Goal: Task Accomplishment & Management: Complete application form

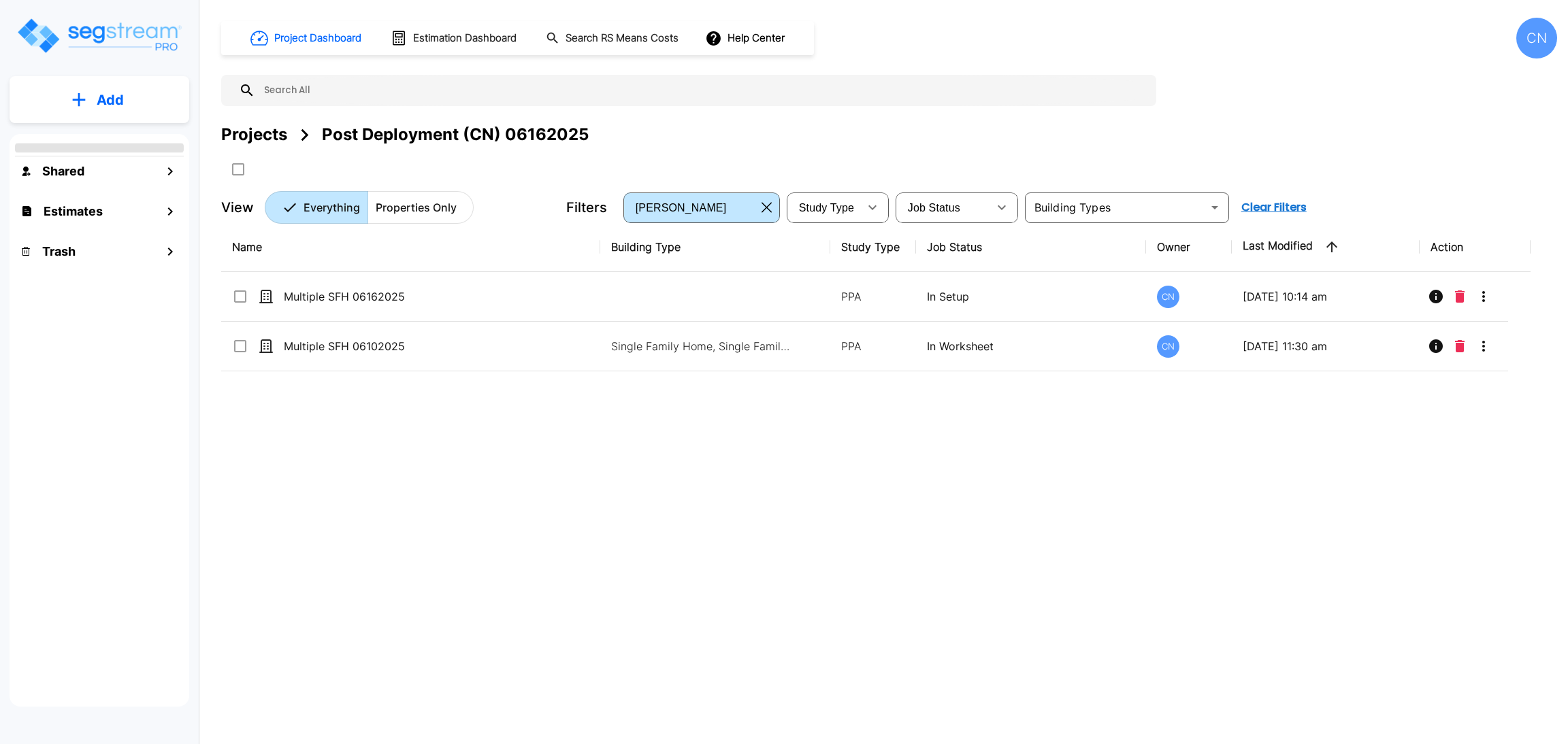
click at [270, 141] on div "Projects" at bounding box center [254, 134] width 66 height 25
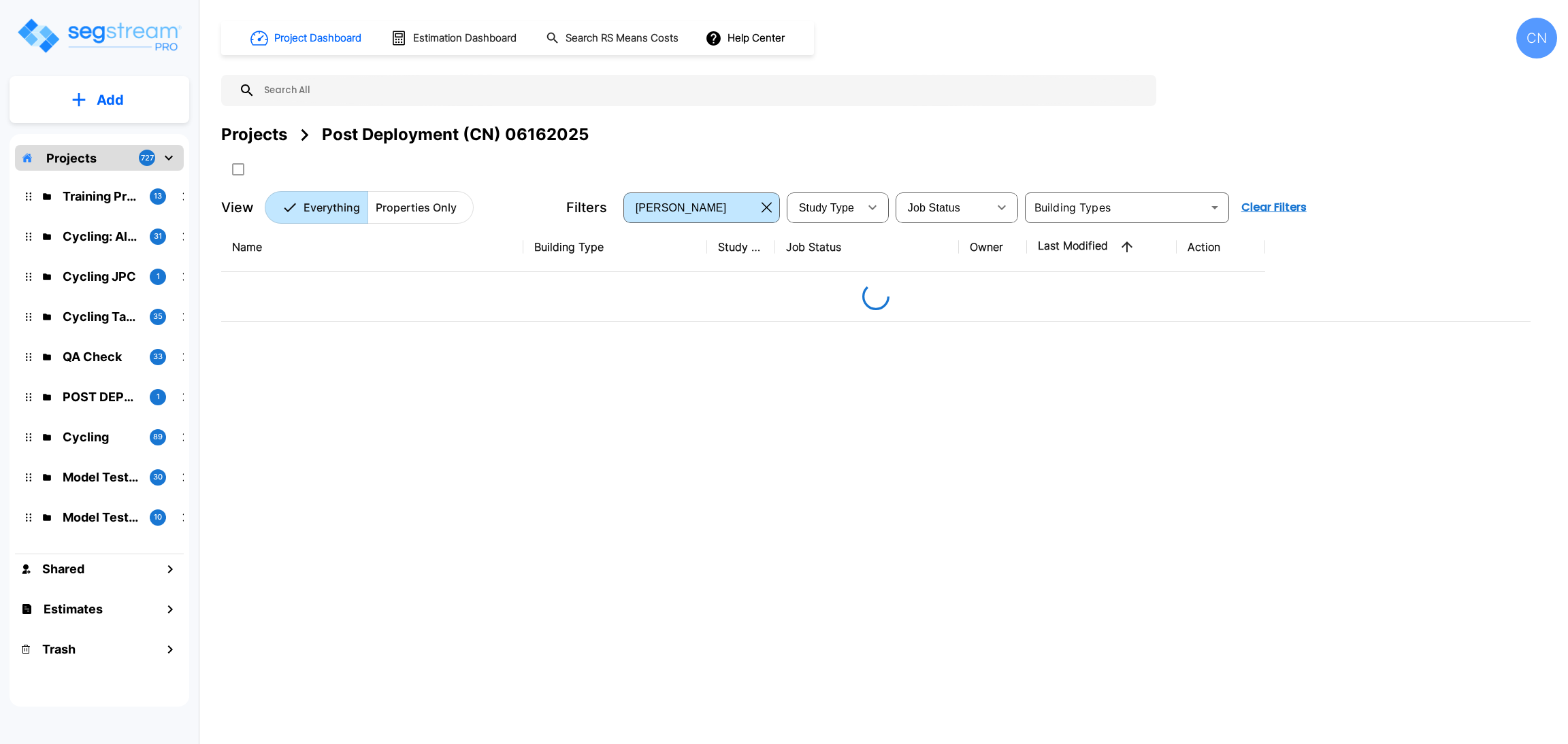
click at [262, 137] on div "Projects" at bounding box center [254, 134] width 66 height 25
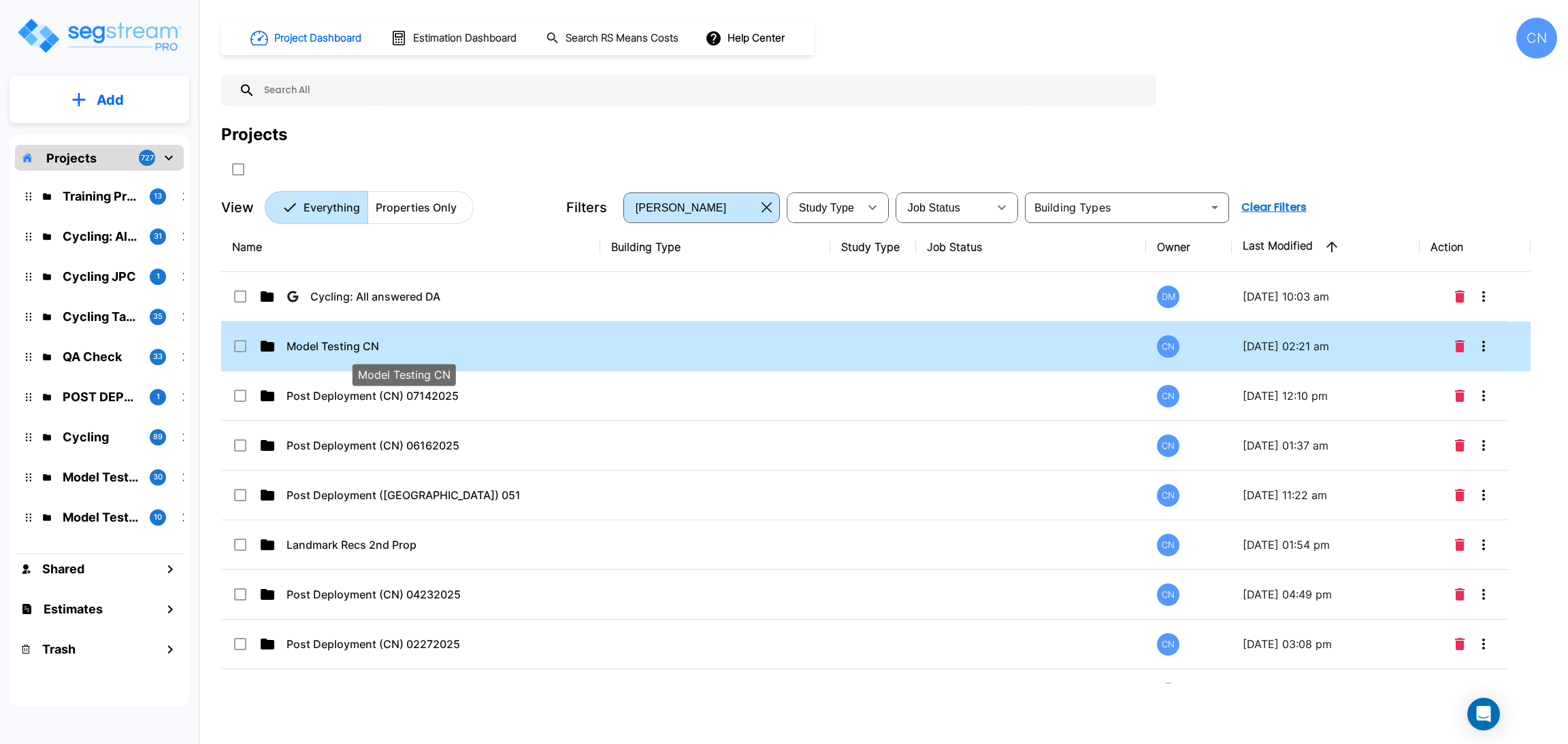
click at [418, 345] on p "Model Testing CN" at bounding box center [404, 346] width 234 height 17
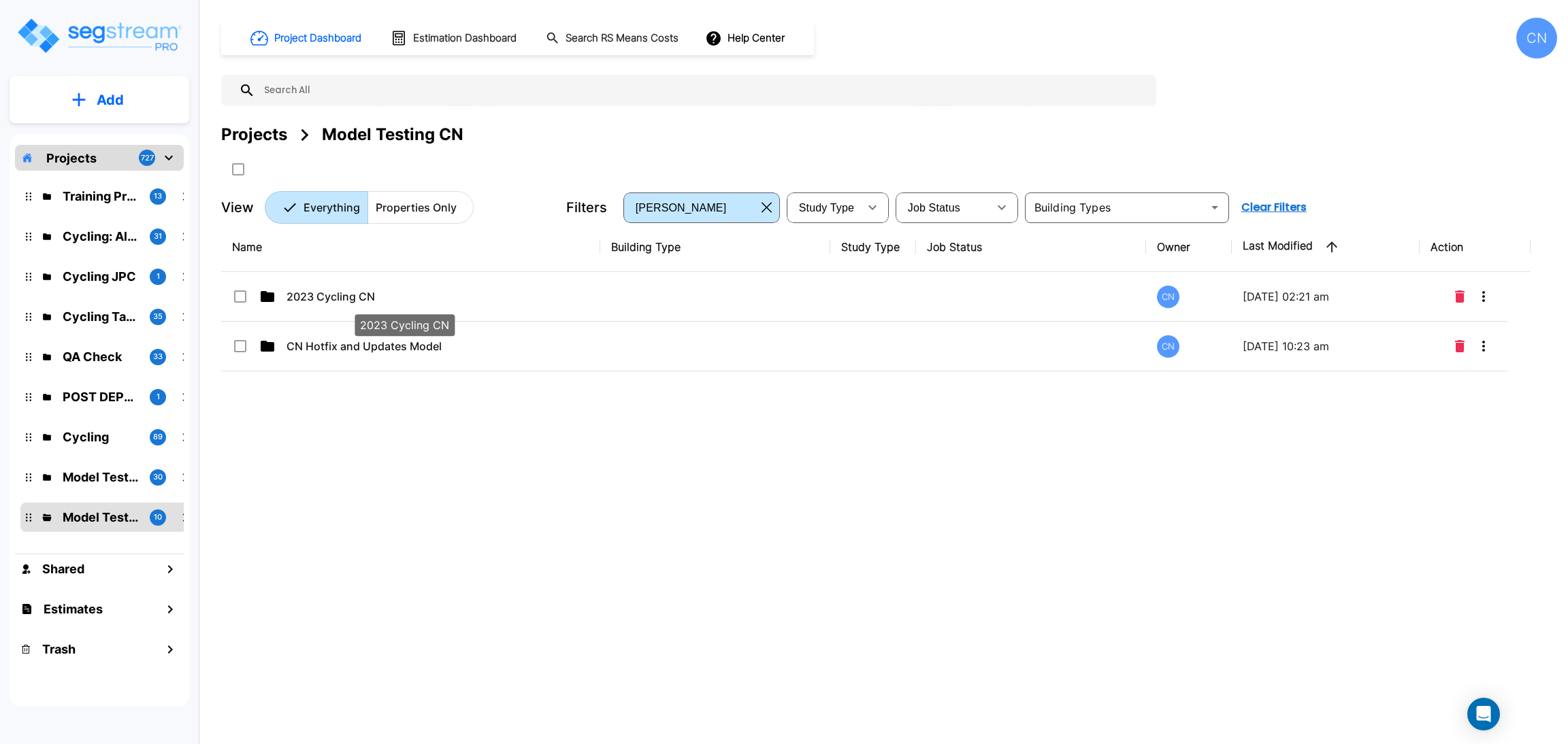
click at [345, 290] on p "2023 Cycling CN" at bounding box center [404, 296] width 234 height 17
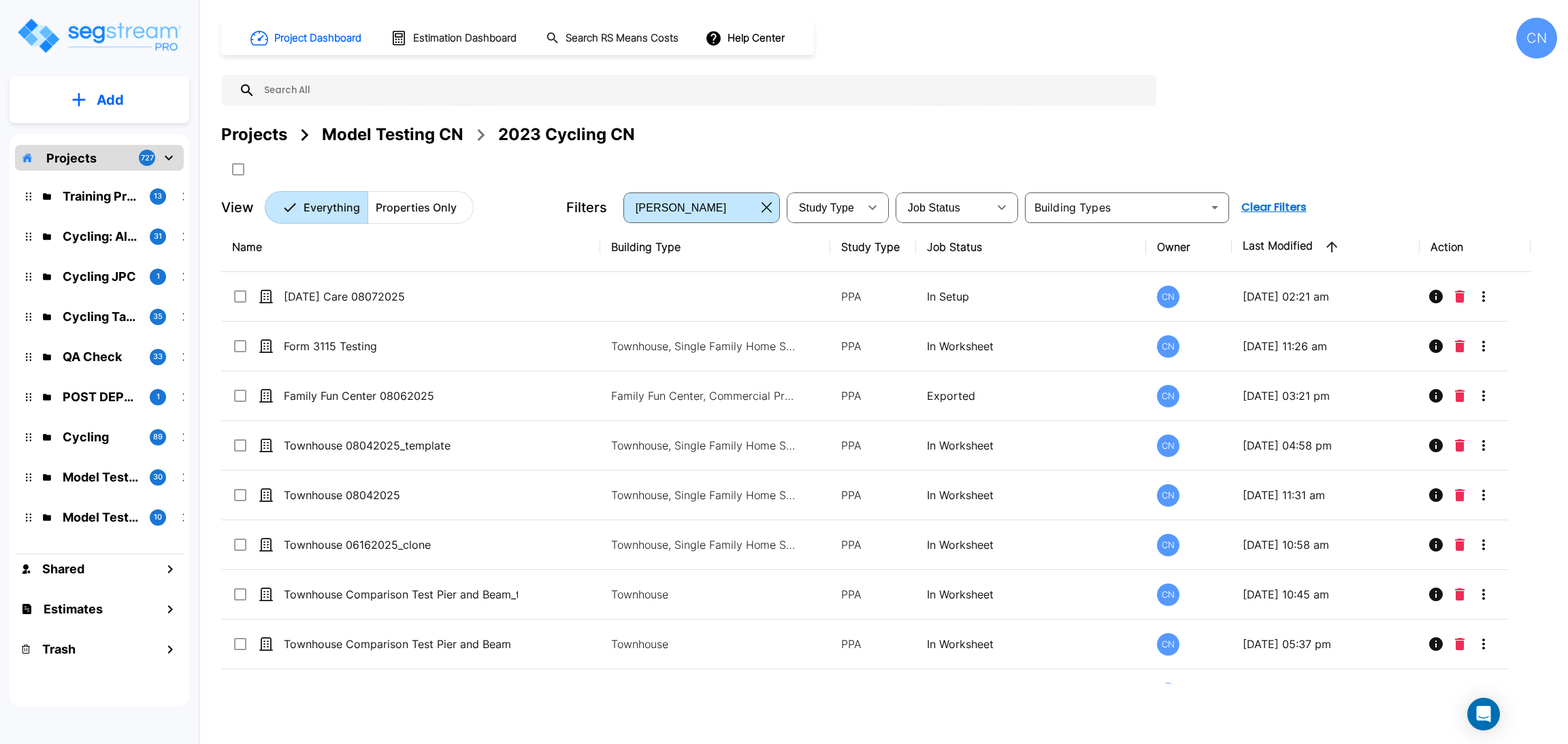
click at [903, 122] on div "Project Dashboard Estimation Dashboard Search RS Means Costs Help Center CN Pro…" at bounding box center [889, 120] width 1336 height 206
click at [813, 149] on div "Projects Model Testing CN 2023 Cycling CN" at bounding box center [889, 151] width 1336 height 58
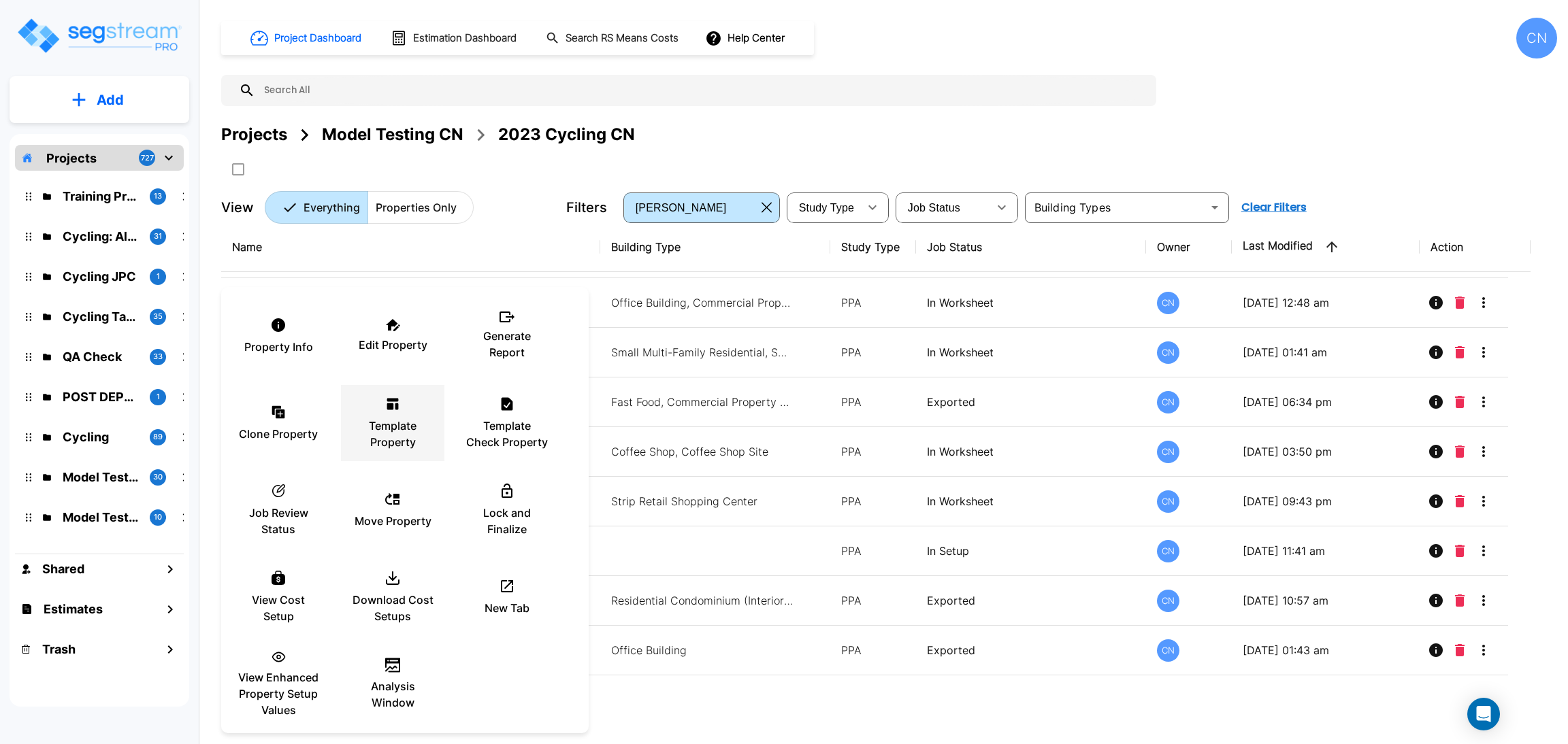
click at [369, 442] on p "Template Property" at bounding box center [392, 433] width 82 height 32
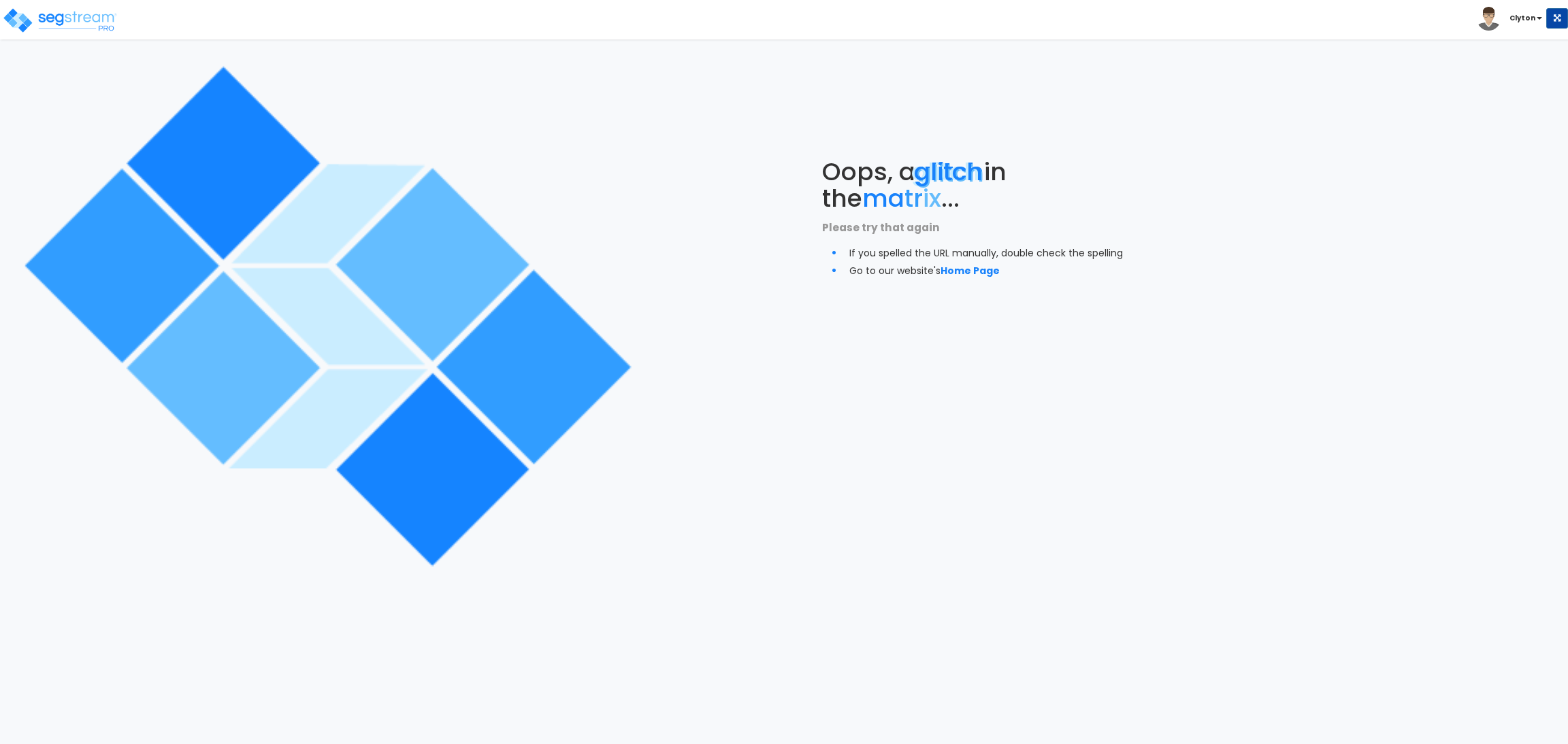
click at [721, 266] on div "Oops, a glitch in the ma tr ix ... Please try that again If you spelled the URL…" at bounding box center [980, 218] width 654 height 437
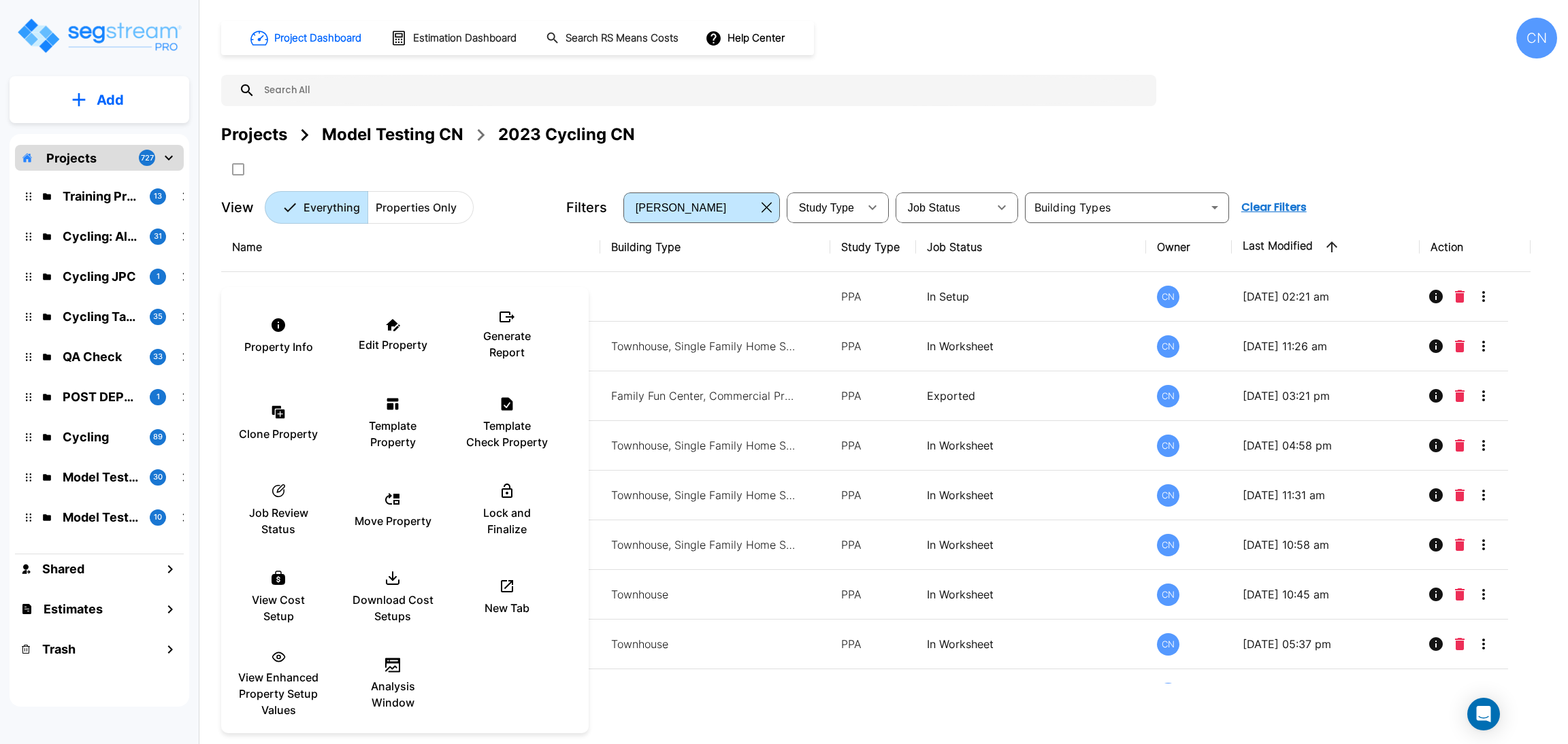
scroll to position [838, 0]
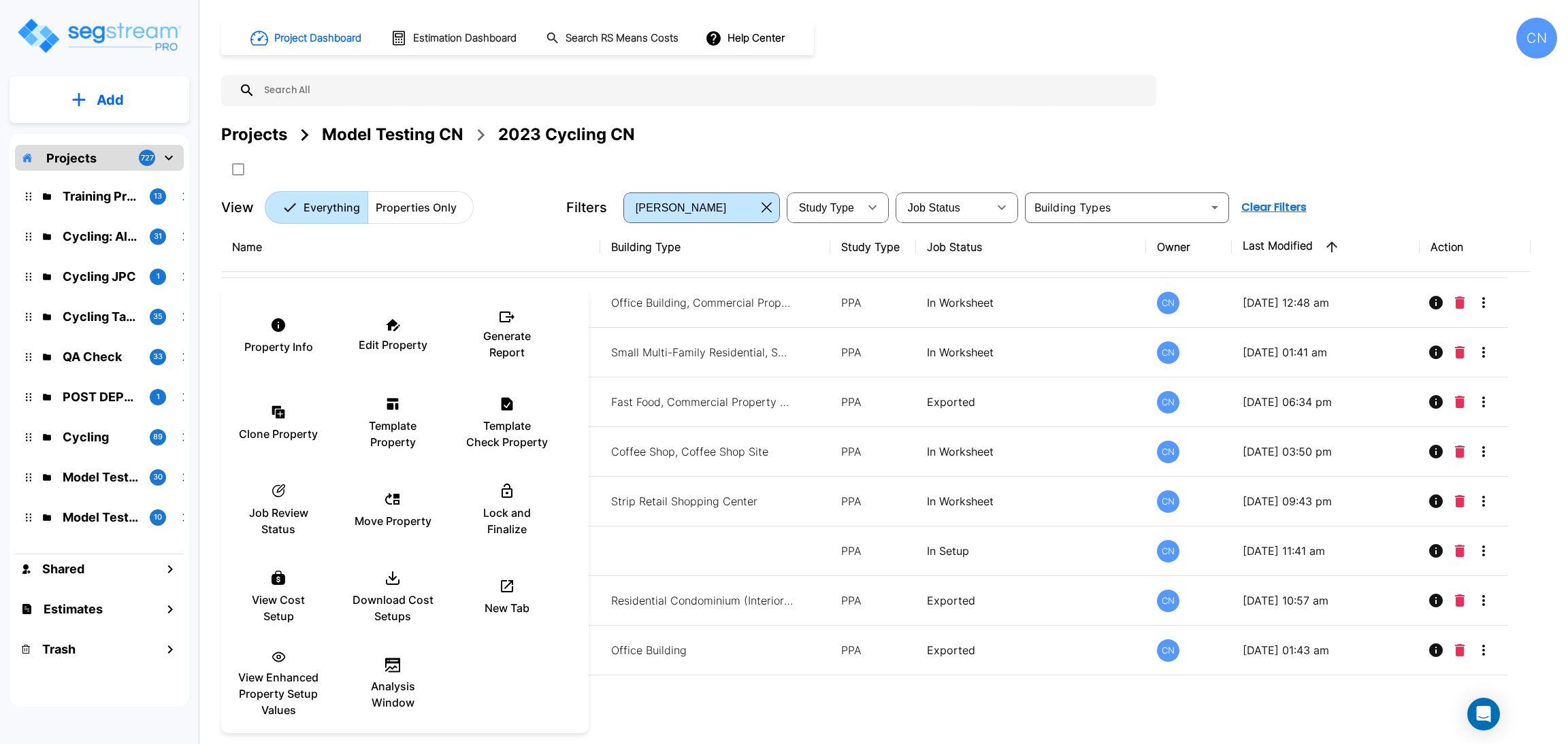
click at [932, 143] on div at bounding box center [784, 372] width 1568 height 744
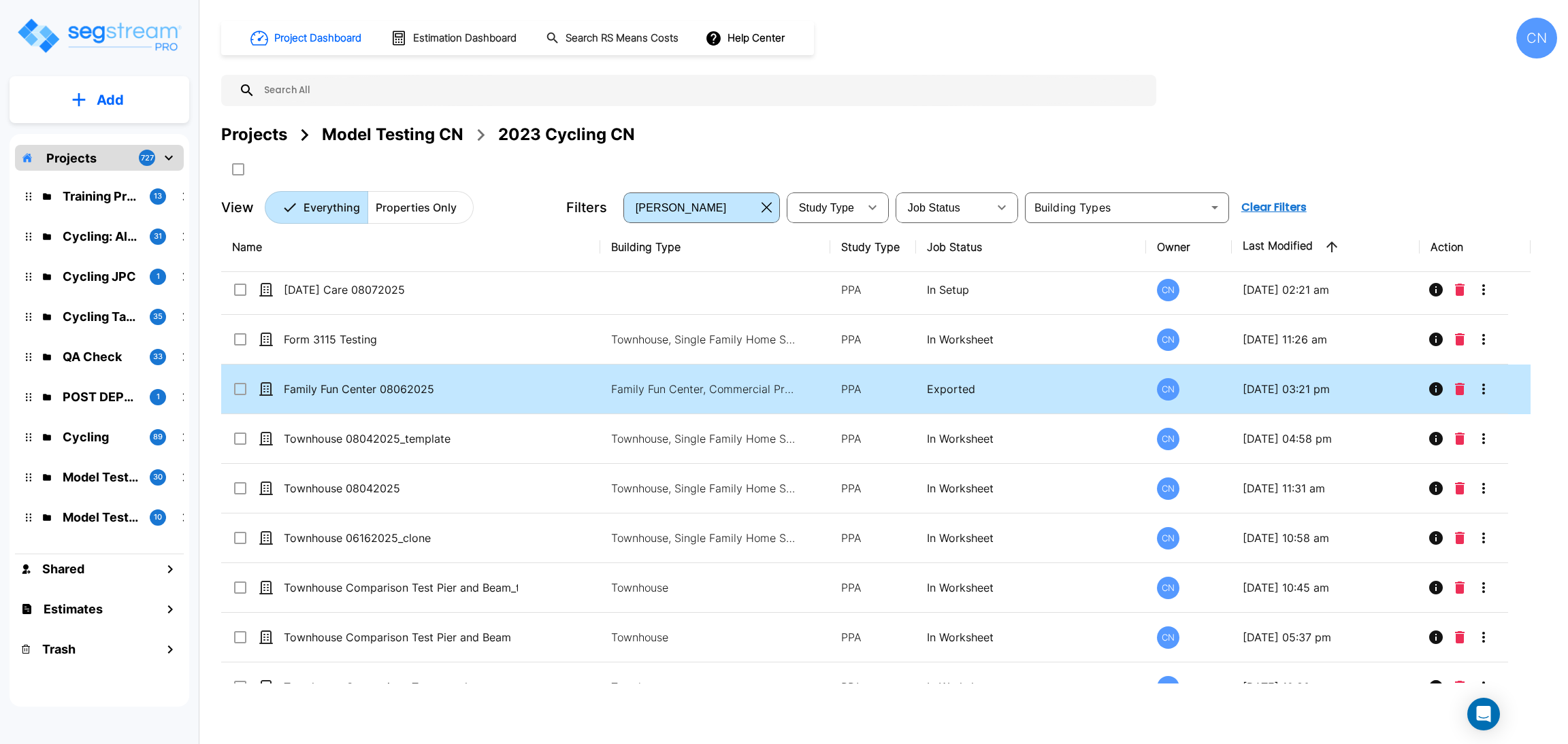
scroll to position [0, 0]
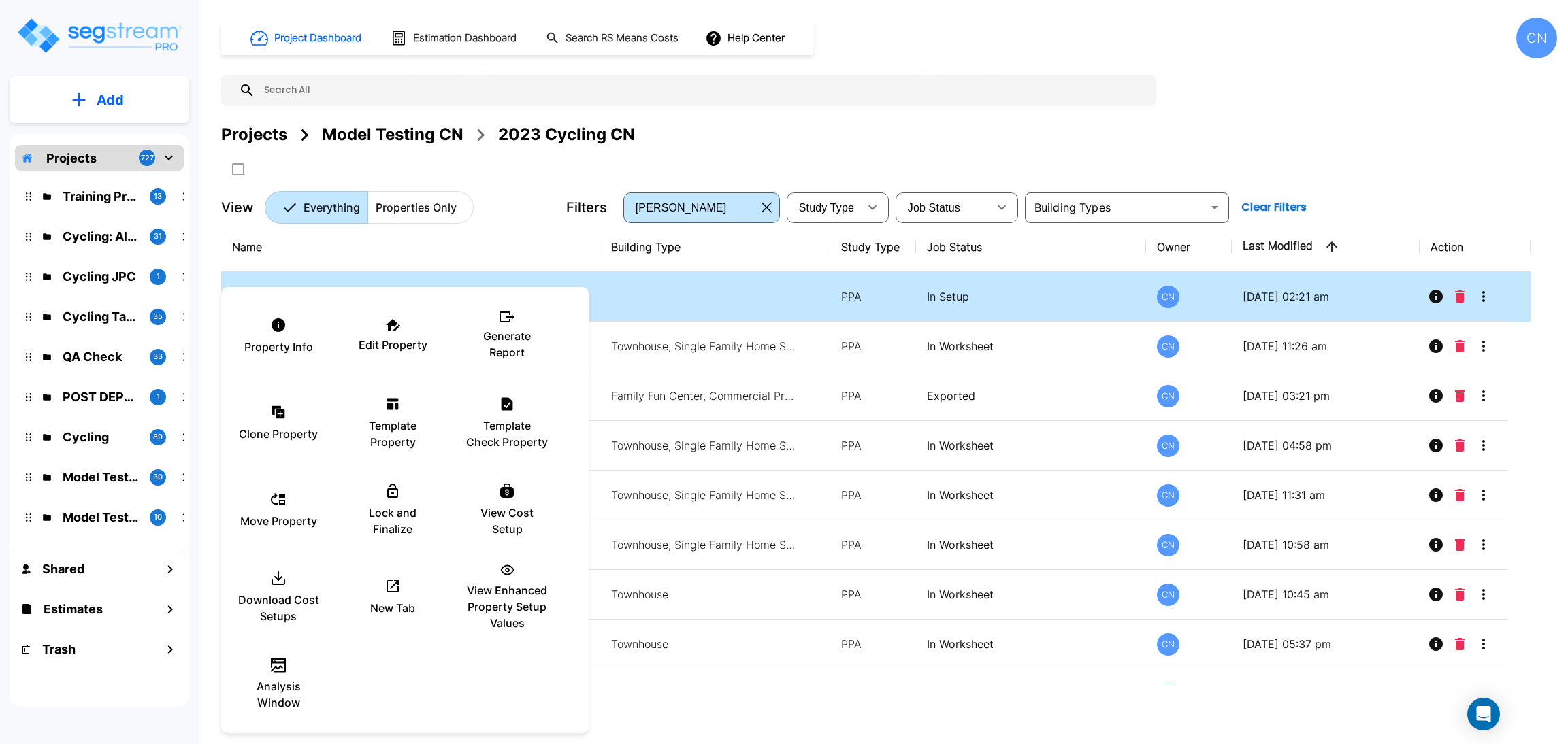
click at [393, 422] on p "Template Property" at bounding box center [392, 433] width 82 height 32
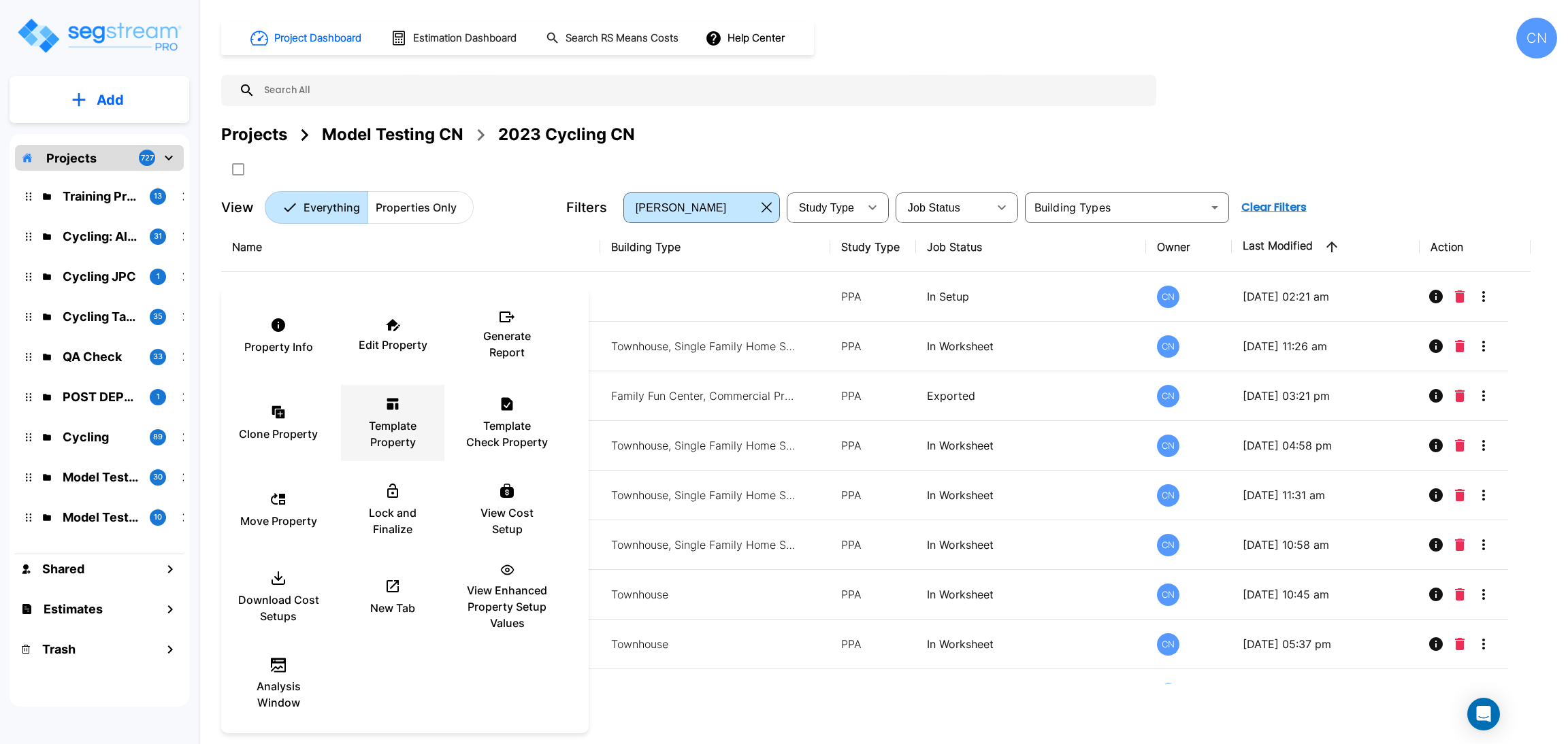
click at [407, 417] on p "Template Property" at bounding box center [392, 433] width 82 height 32
click at [1002, 148] on div at bounding box center [784, 372] width 1568 height 744
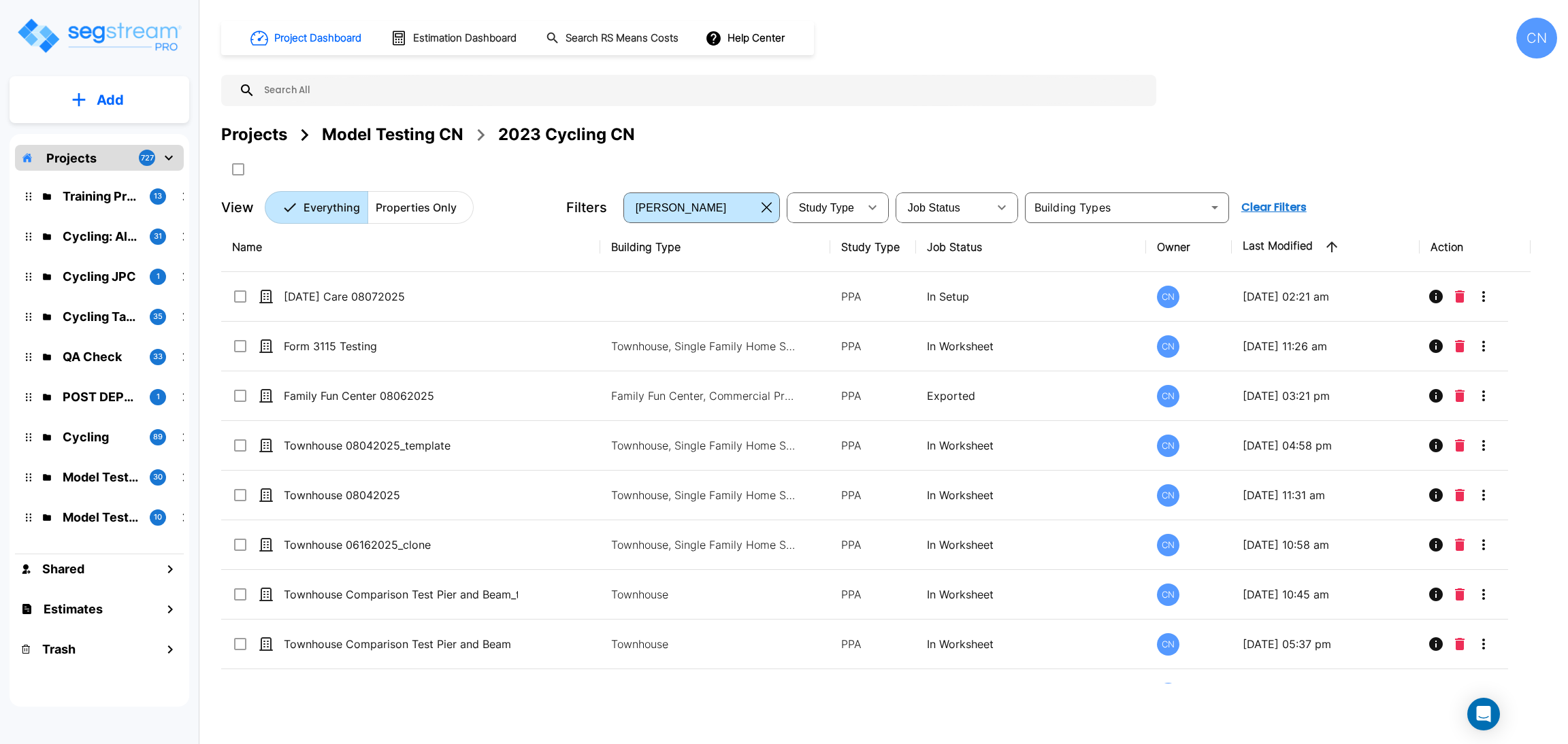
click at [378, 130] on div "Model Testing CN" at bounding box center [393, 134] width 142 height 25
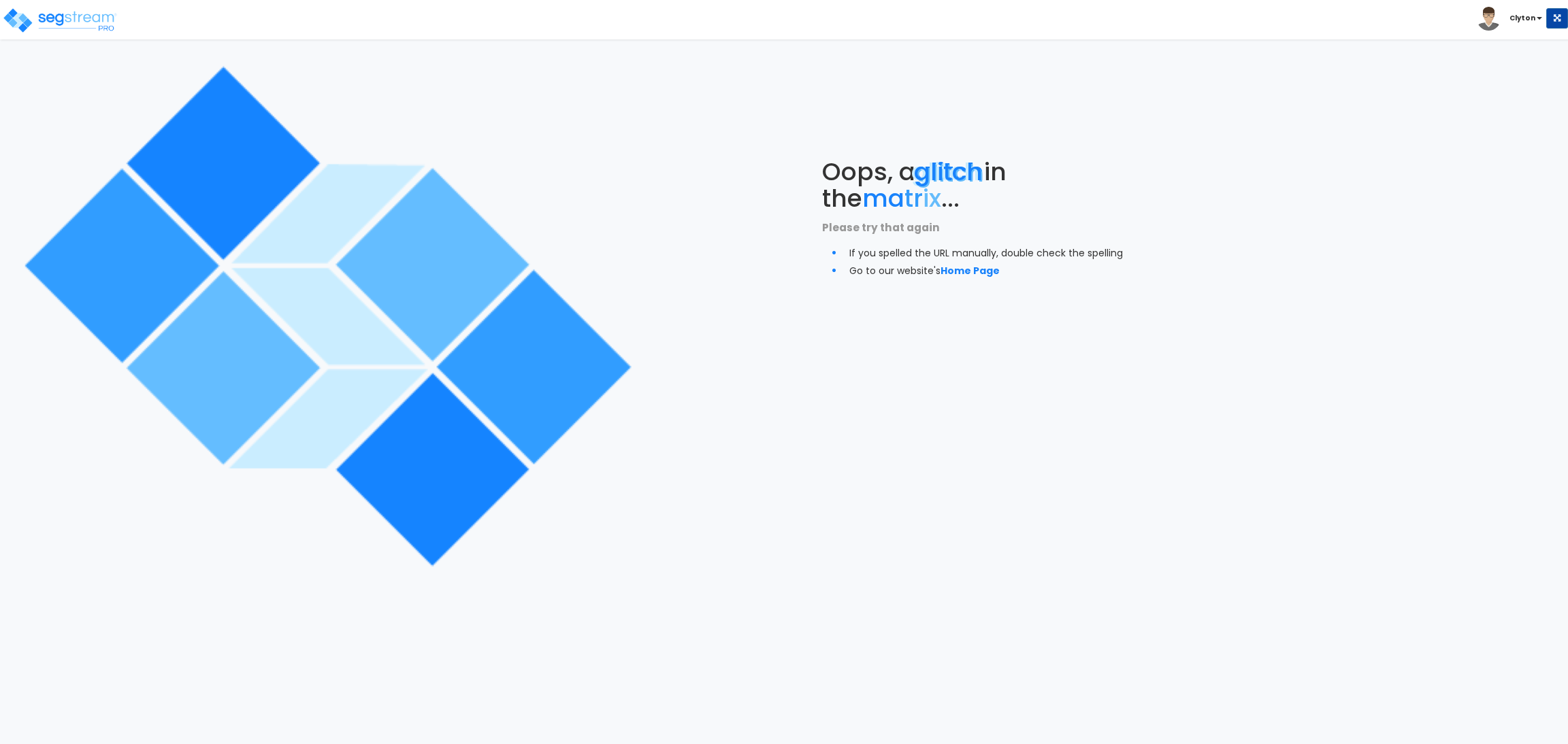
click at [1147, 397] on div "Oops, a glitch in the ma tr ix ... Please try that again If you spelled the URL…" at bounding box center [980, 218] width 654 height 437
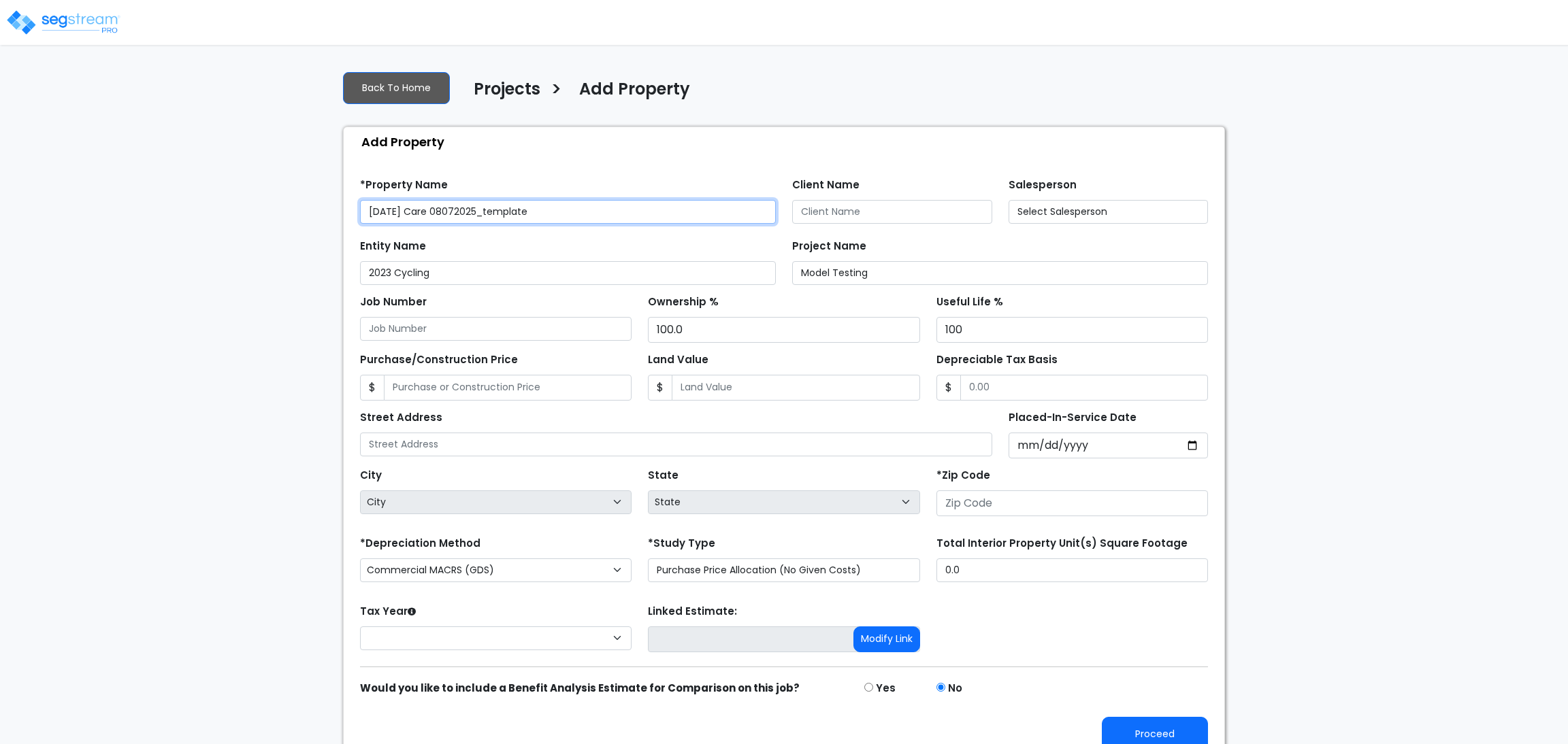
type input "80206"
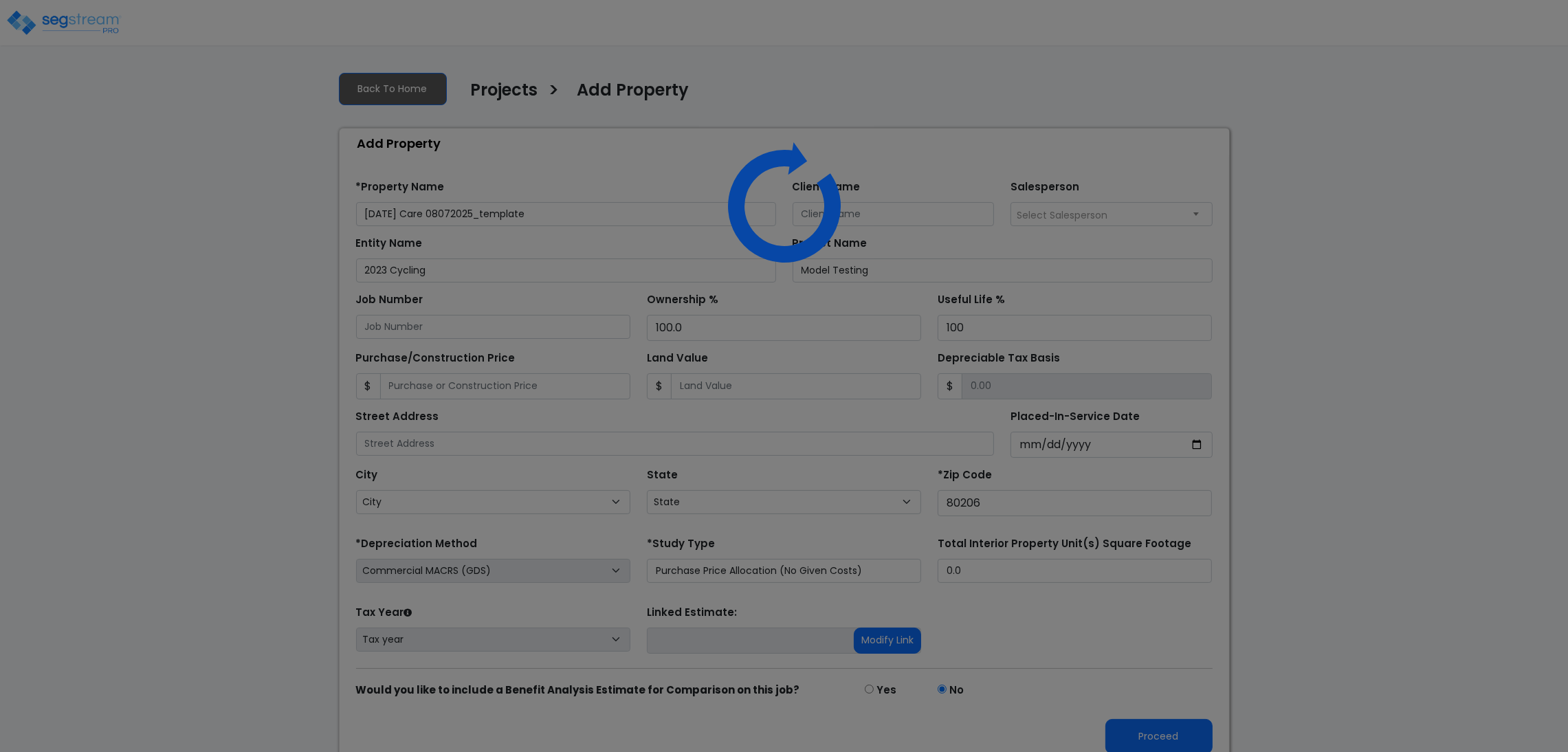
select select "CO"
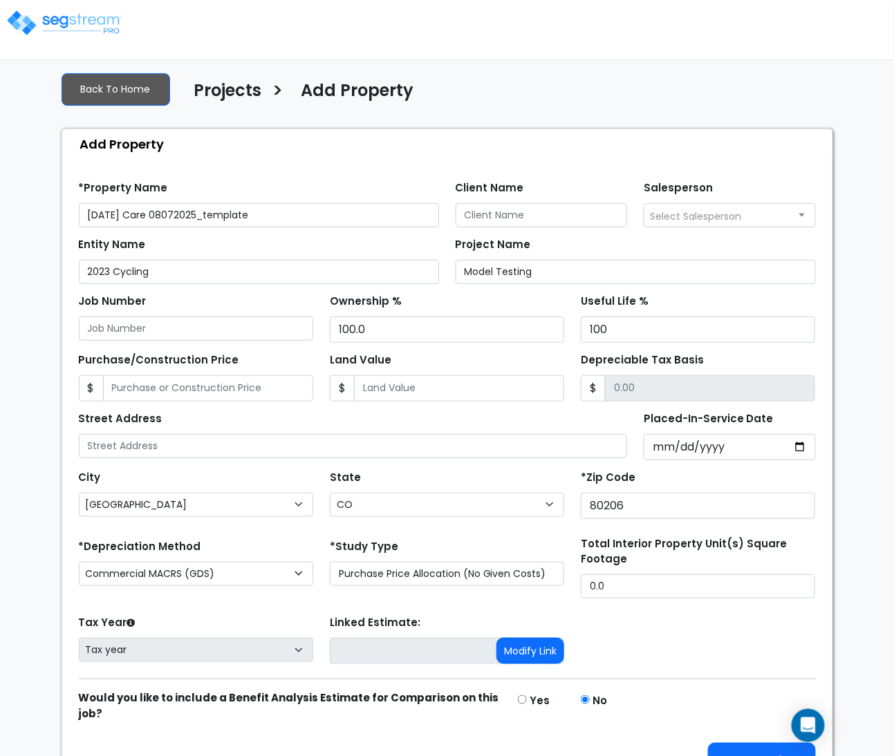
click at [85, 22] on img at bounding box center [65, 23] width 118 height 28
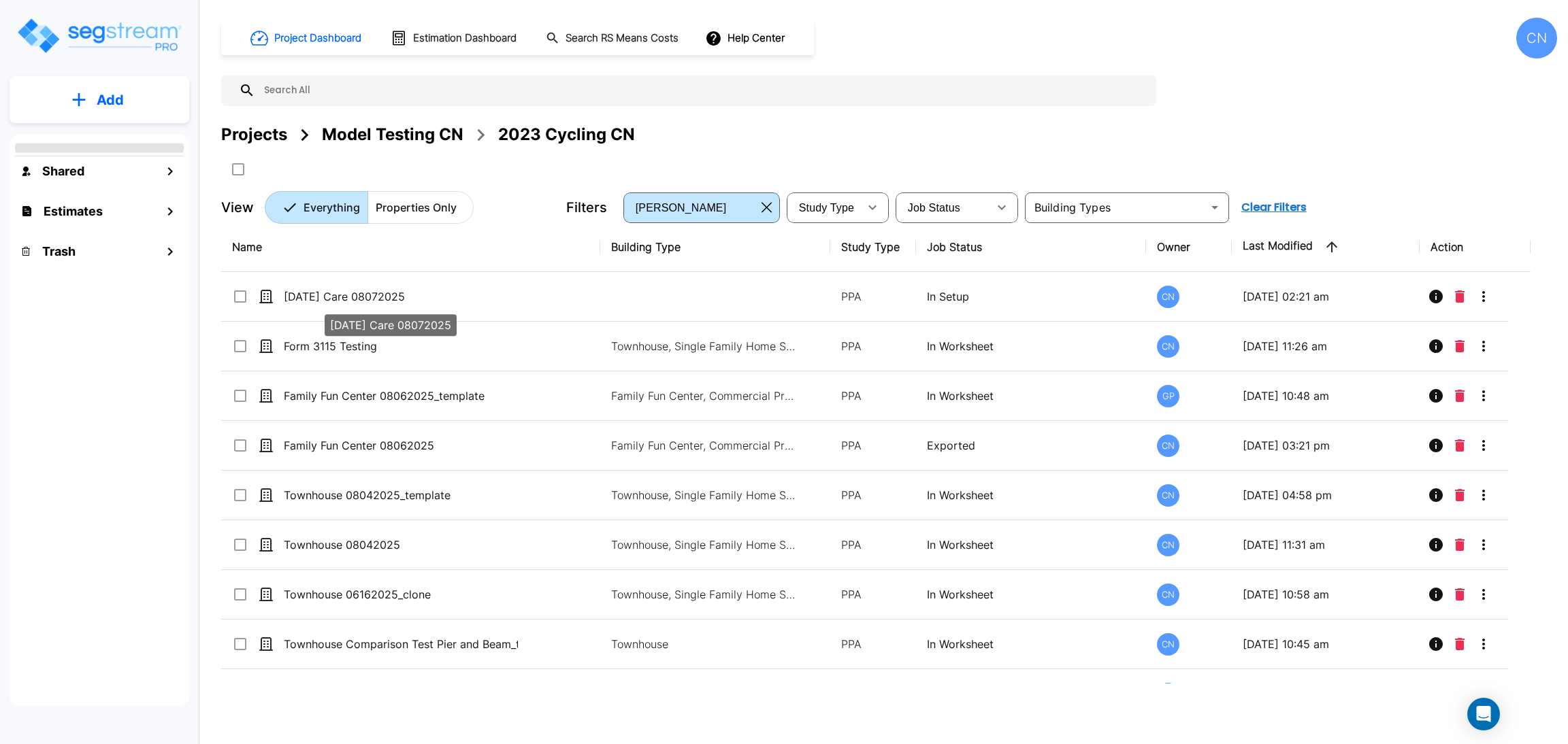
click at [671, 151] on div "Projects Model Testing CN 2023 Cycling CN" at bounding box center [889, 151] width 1336 height 58
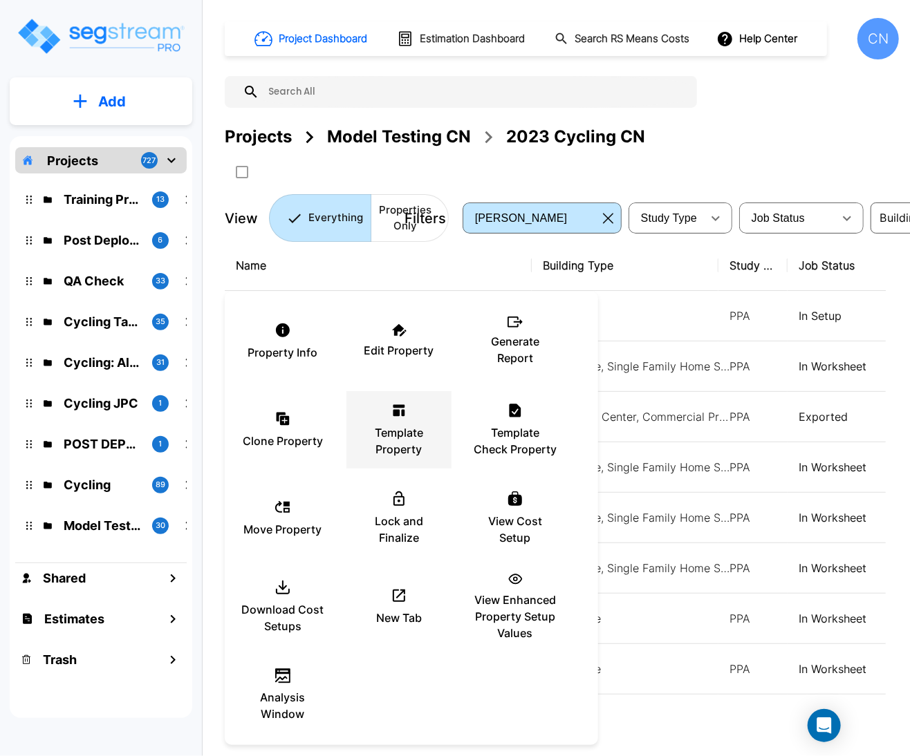
click at [415, 432] on p "Template Property" at bounding box center [398, 440] width 83 height 33
click at [414, 419] on div "Template Property" at bounding box center [398, 429] width 83 height 69
click at [783, 133] on div at bounding box center [455, 378] width 910 height 756
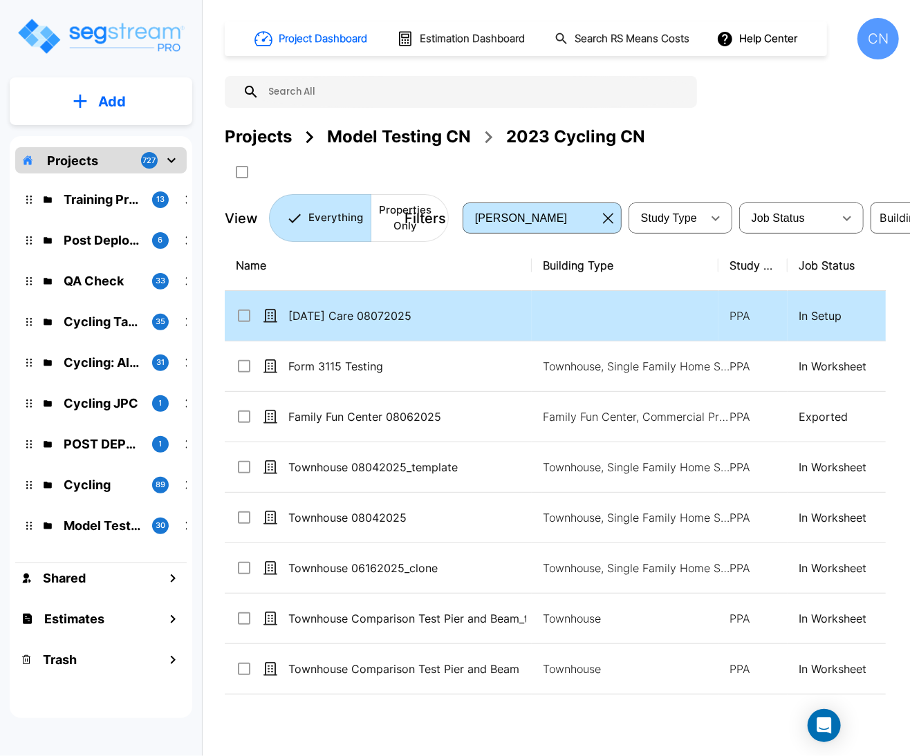
click at [366, 331] on td "School Day Care 08072025" at bounding box center [378, 316] width 307 height 50
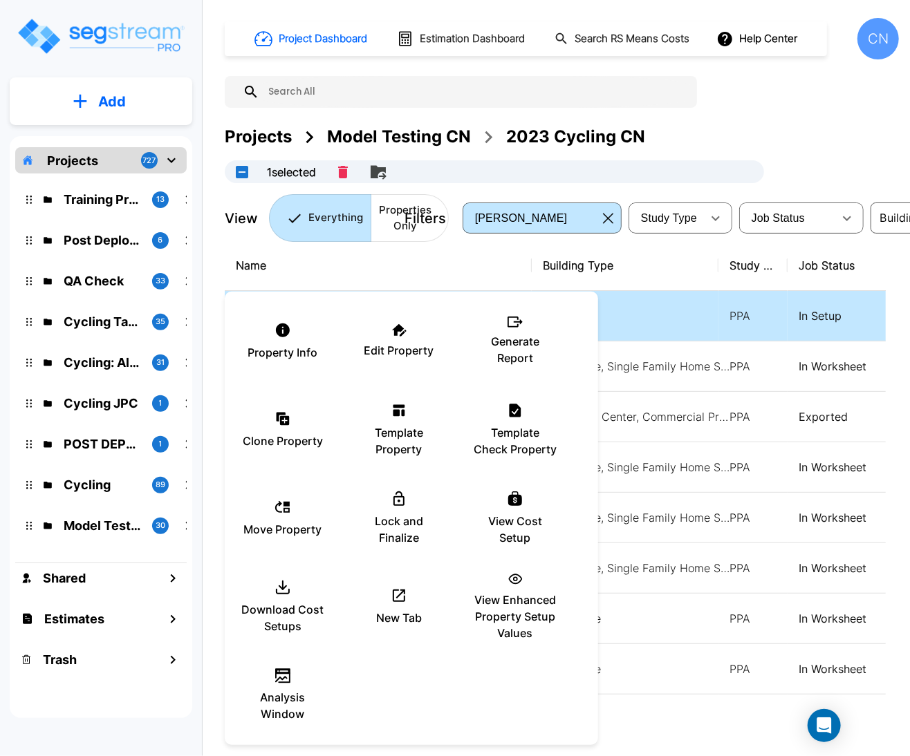
checkbox input "true"
click at [416, 443] on p "Template Property" at bounding box center [398, 440] width 83 height 33
click at [806, 95] on div at bounding box center [455, 378] width 910 height 756
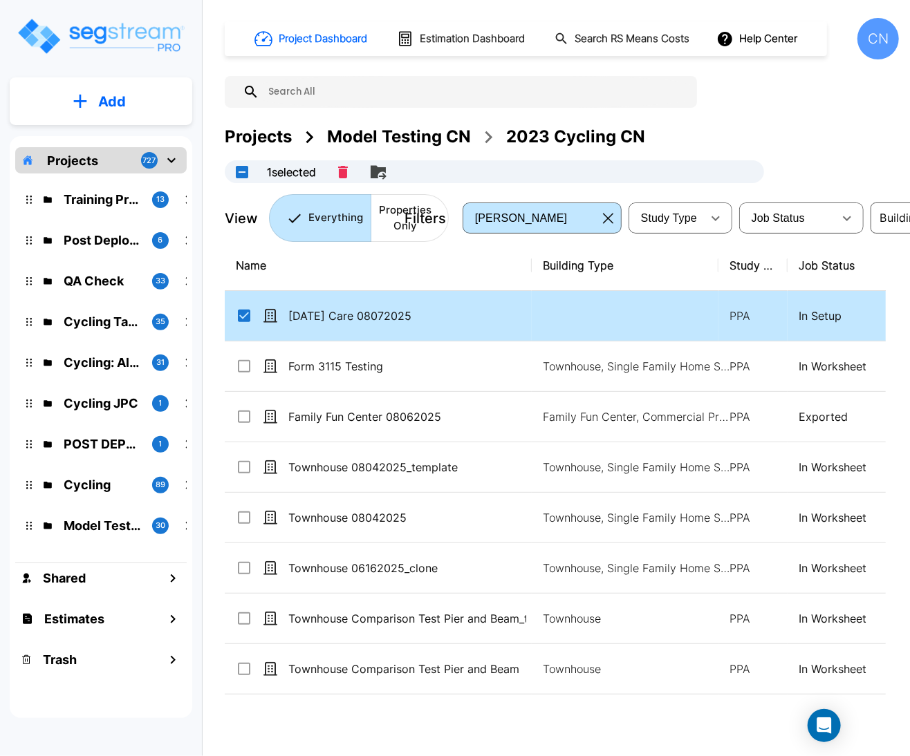
click at [806, 95] on div "Project Dashboard Estimation Dashboard Search RS Means Costs Help Center CN Pro…" at bounding box center [562, 130] width 674 height 224
click at [754, 129] on div "Projects Model Testing CN 2023 Cycling CN" at bounding box center [562, 136] width 674 height 25
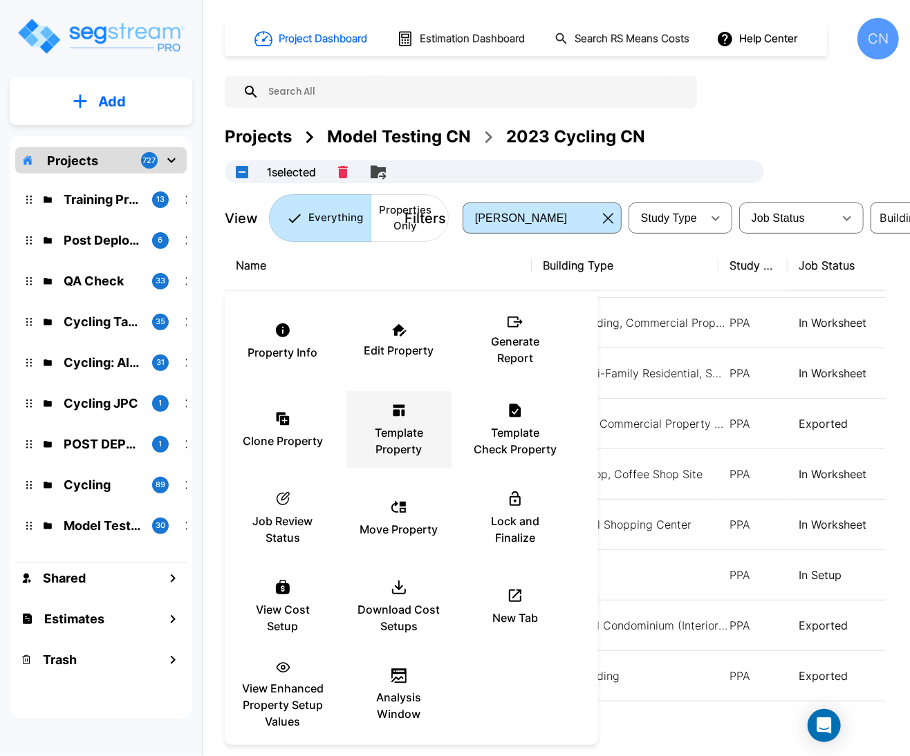
click at [389, 420] on div "Template Property" at bounding box center [398, 429] width 83 height 69
drag, startPoint x: 787, startPoint y: 139, endPoint x: 594, endPoint y: 1, distance: 237.9
click at [787, 139] on div at bounding box center [455, 378] width 910 height 756
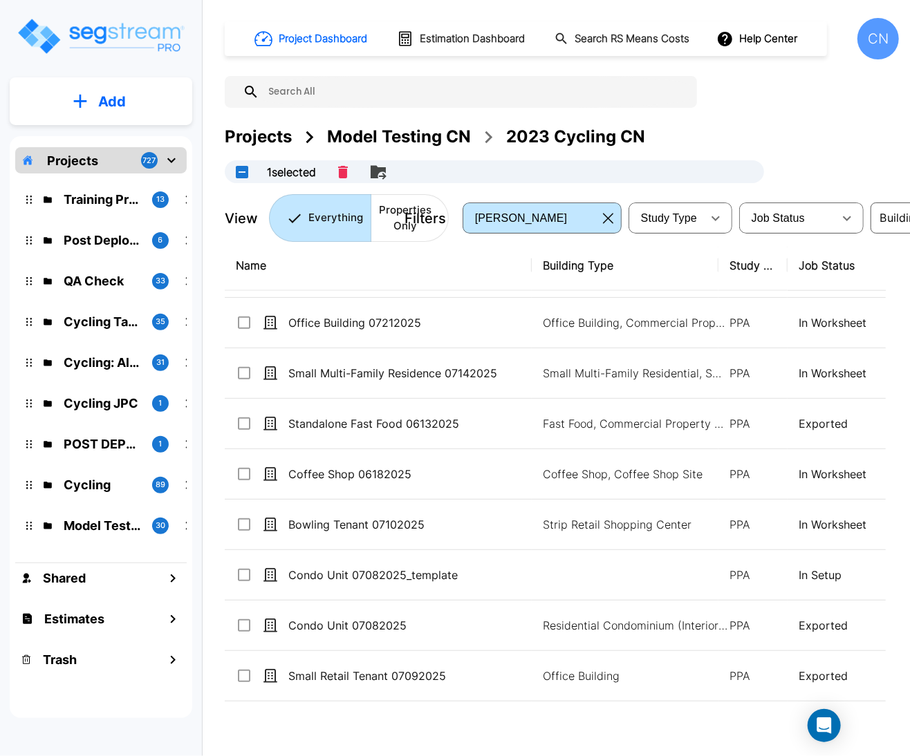
click at [766, 124] on div "Projects Model Testing CN 2023 Cycling CN" at bounding box center [562, 136] width 674 height 25
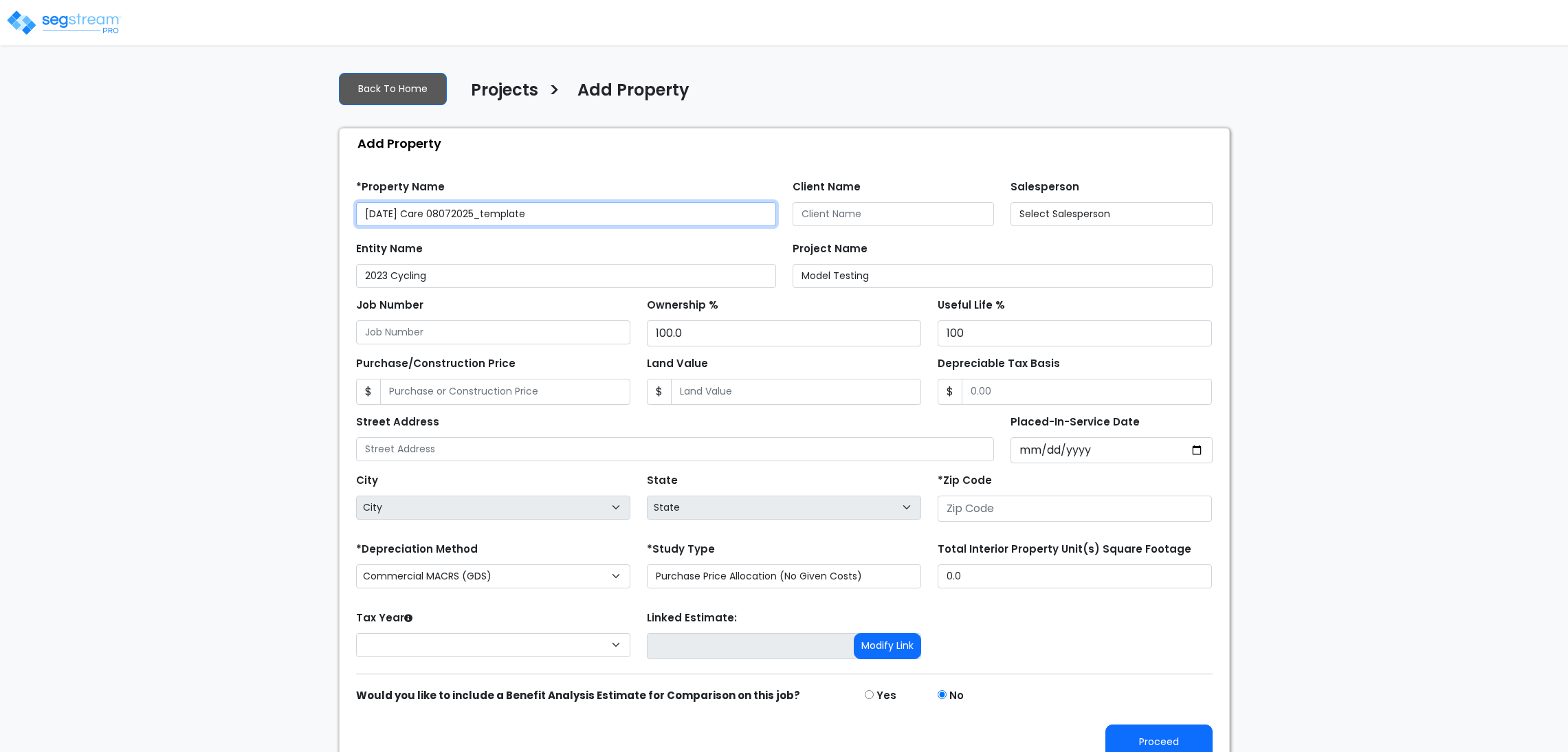
type input "80206"
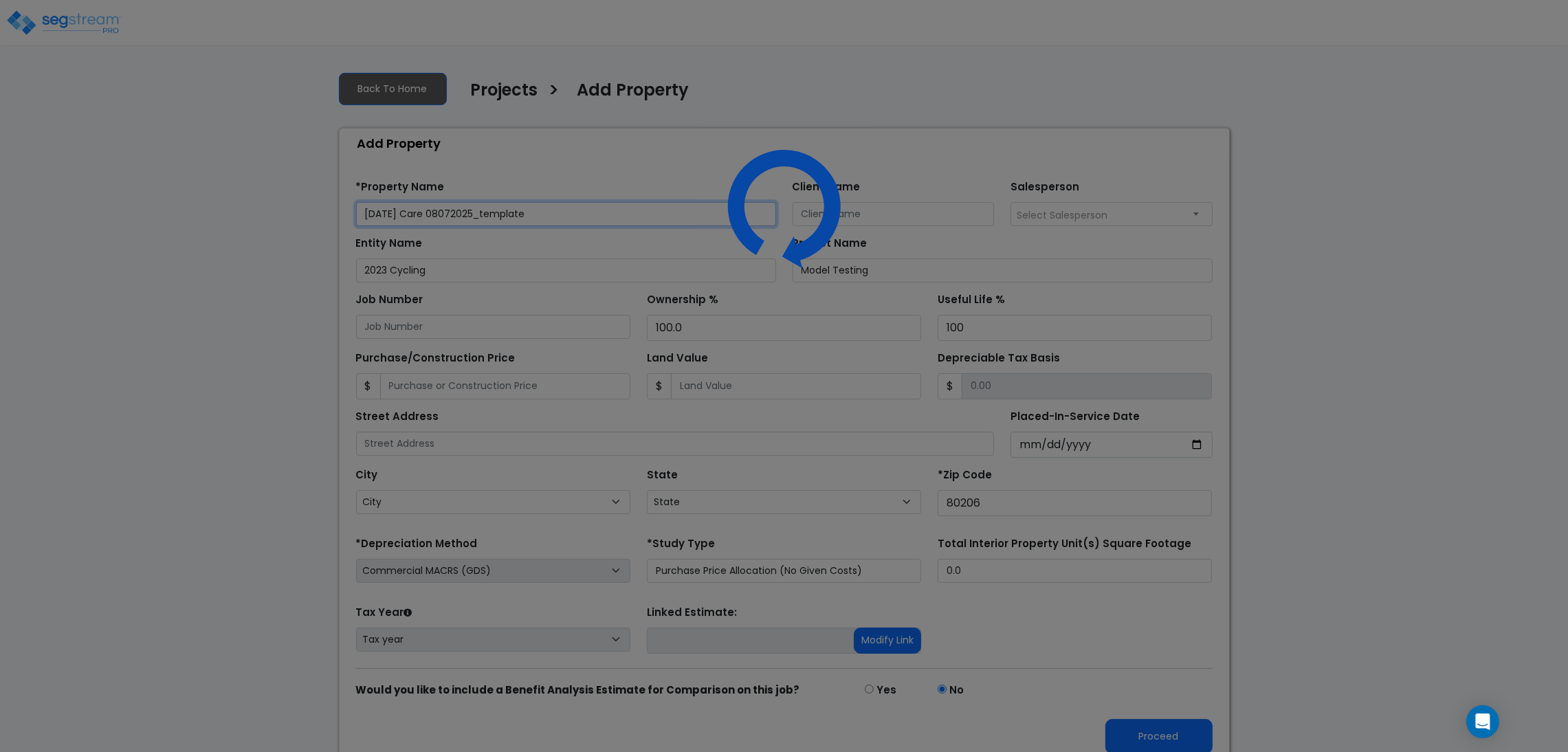
select select "CO"
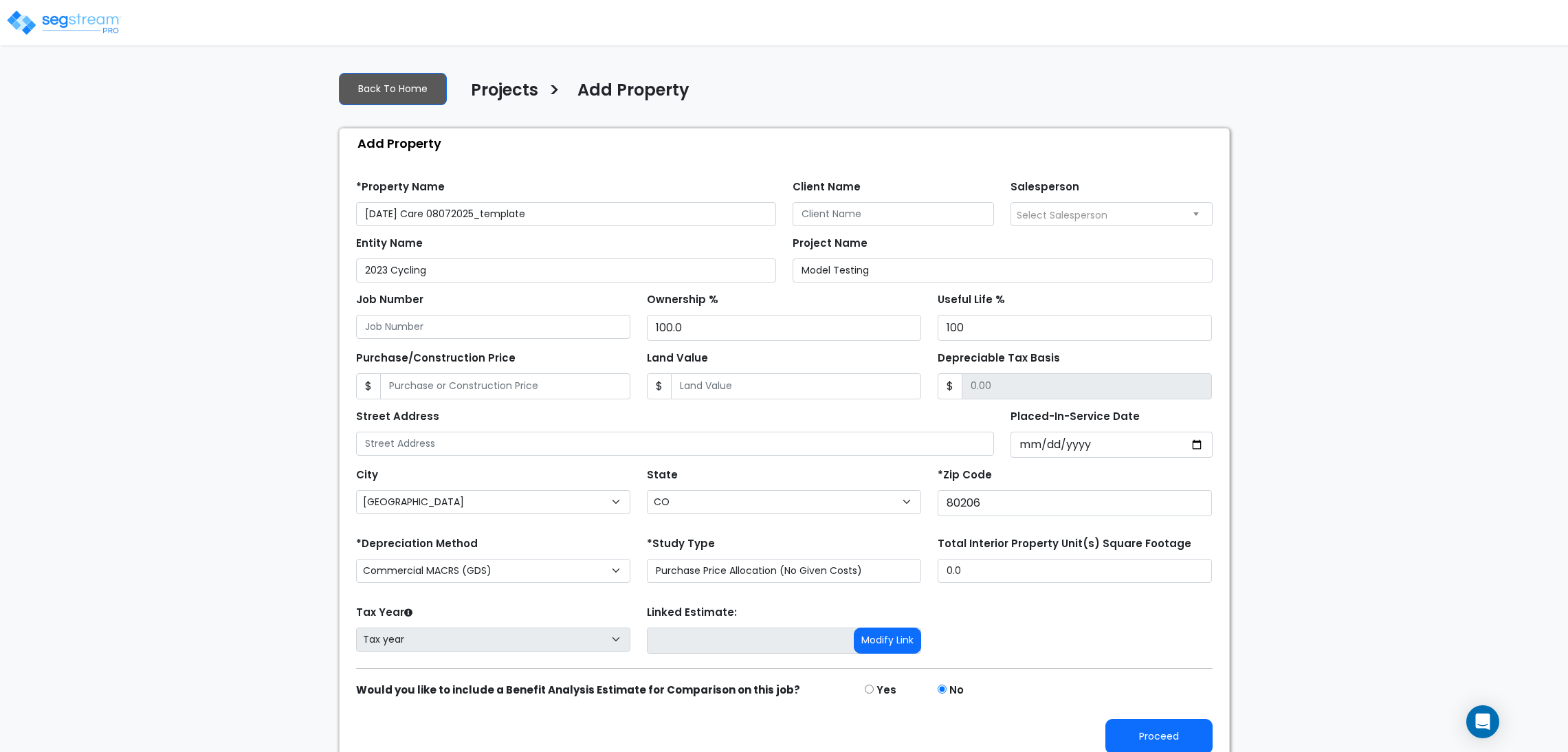
select select "[GEOGRAPHIC_DATA]"
select select "CO"
click at [92, 26] on img at bounding box center [65, 23] width 117 height 28
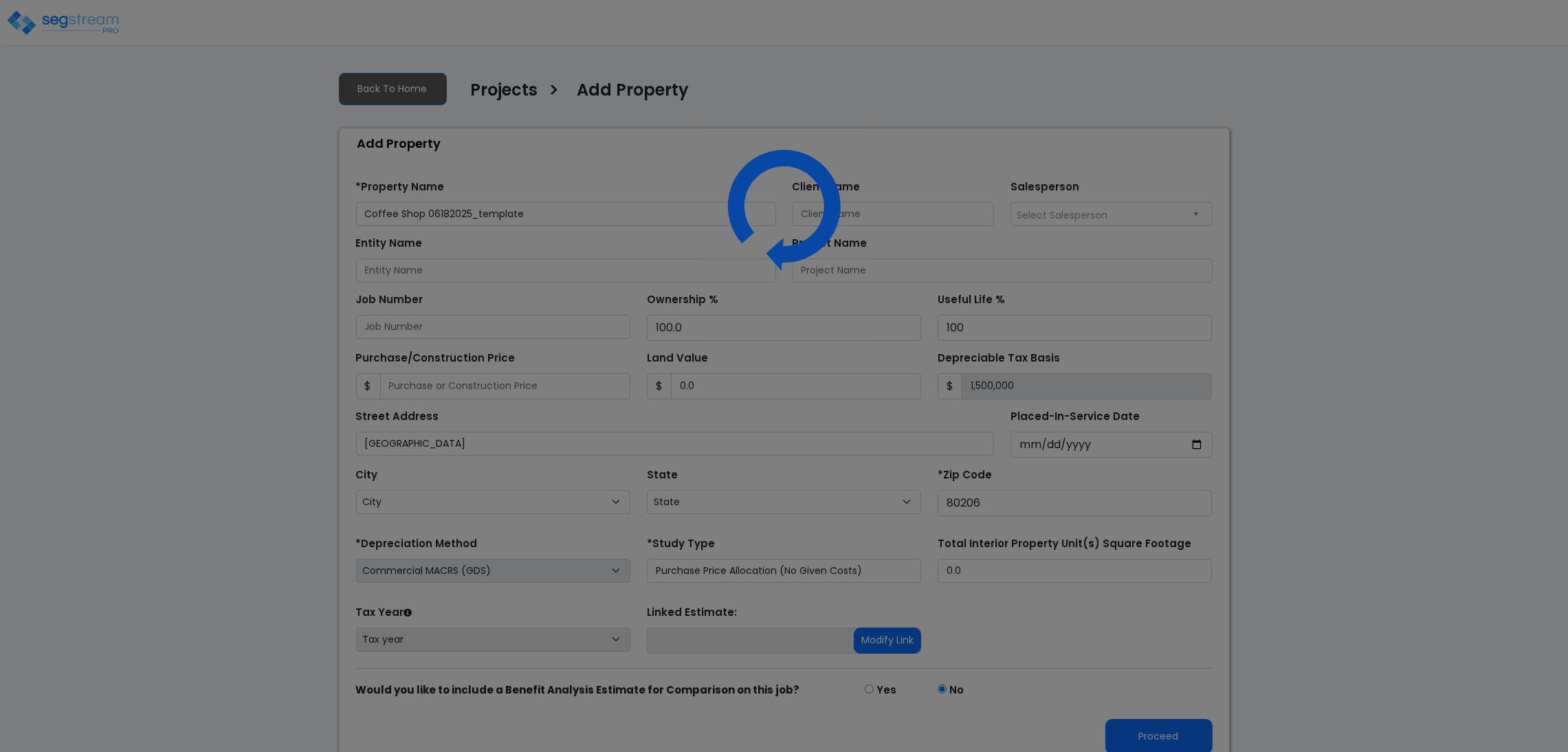
select select "CO"
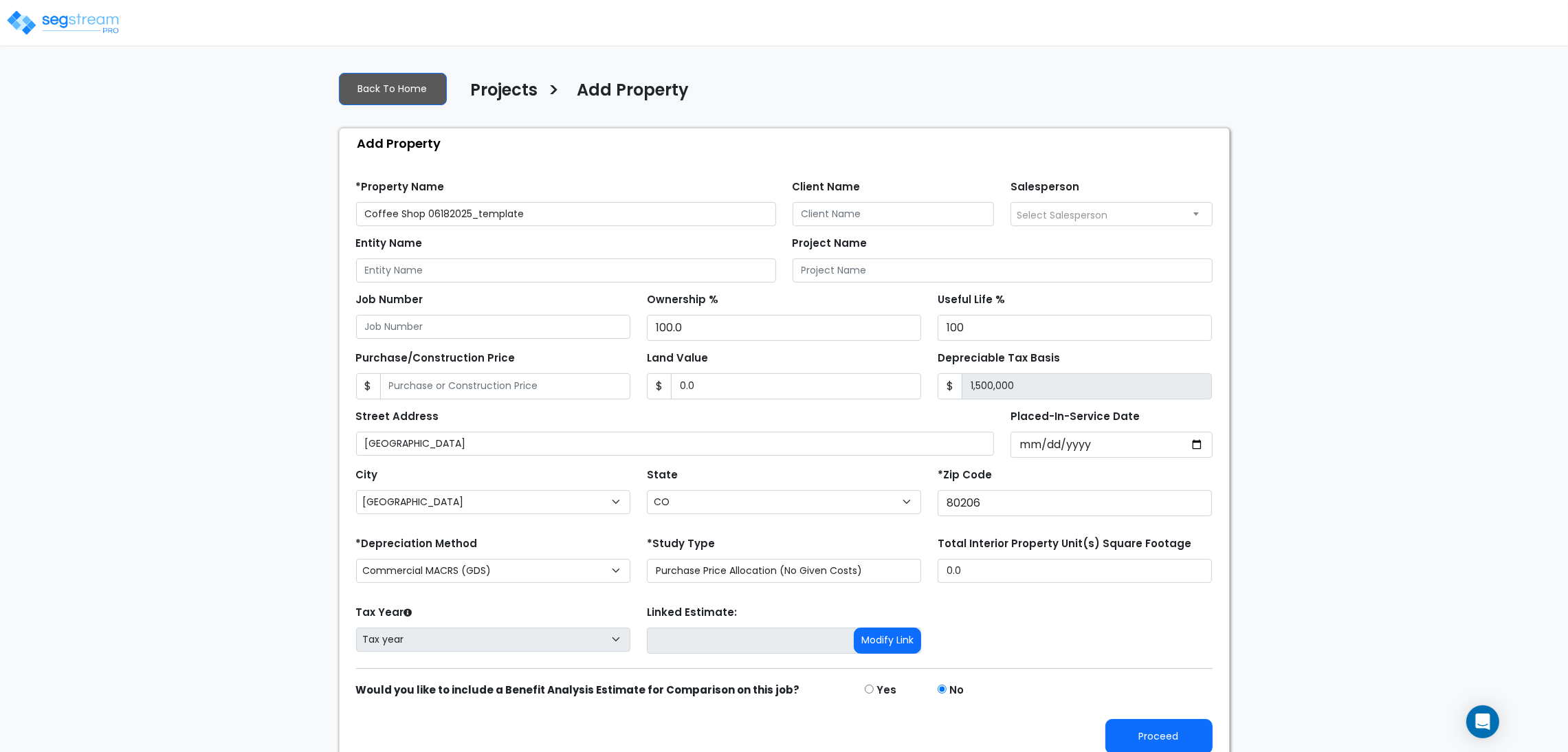
drag, startPoint x: 555, startPoint y: 210, endPoint x: 426, endPoint y: 210, distance: 129.0
click at [426, 210] on input "Coffee Shop 06182025_template" at bounding box center [566, 214] width 420 height 24
click at [456, 215] on input "Coffee Shop 08092025" at bounding box center [566, 214] width 420 height 24
click at [448, 213] on input "Coffee Shop 08092025" at bounding box center [566, 214] width 420 height 24
type input "Coffee Shop 08082025"
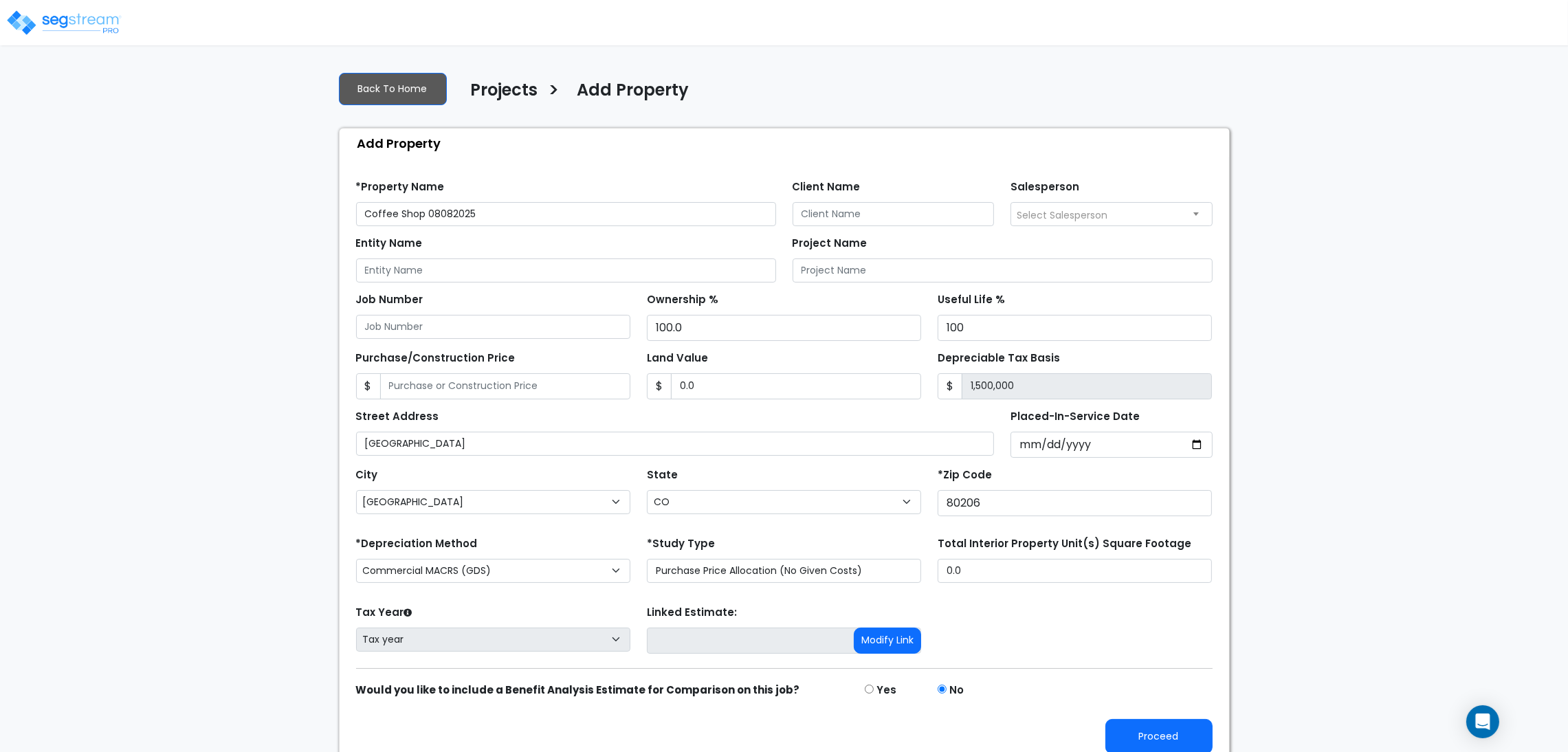
click at [158, 438] on div "We are Building your Property. So please grab a coffee and let us do the heavy …" at bounding box center [784, 413] width 1568 height 705
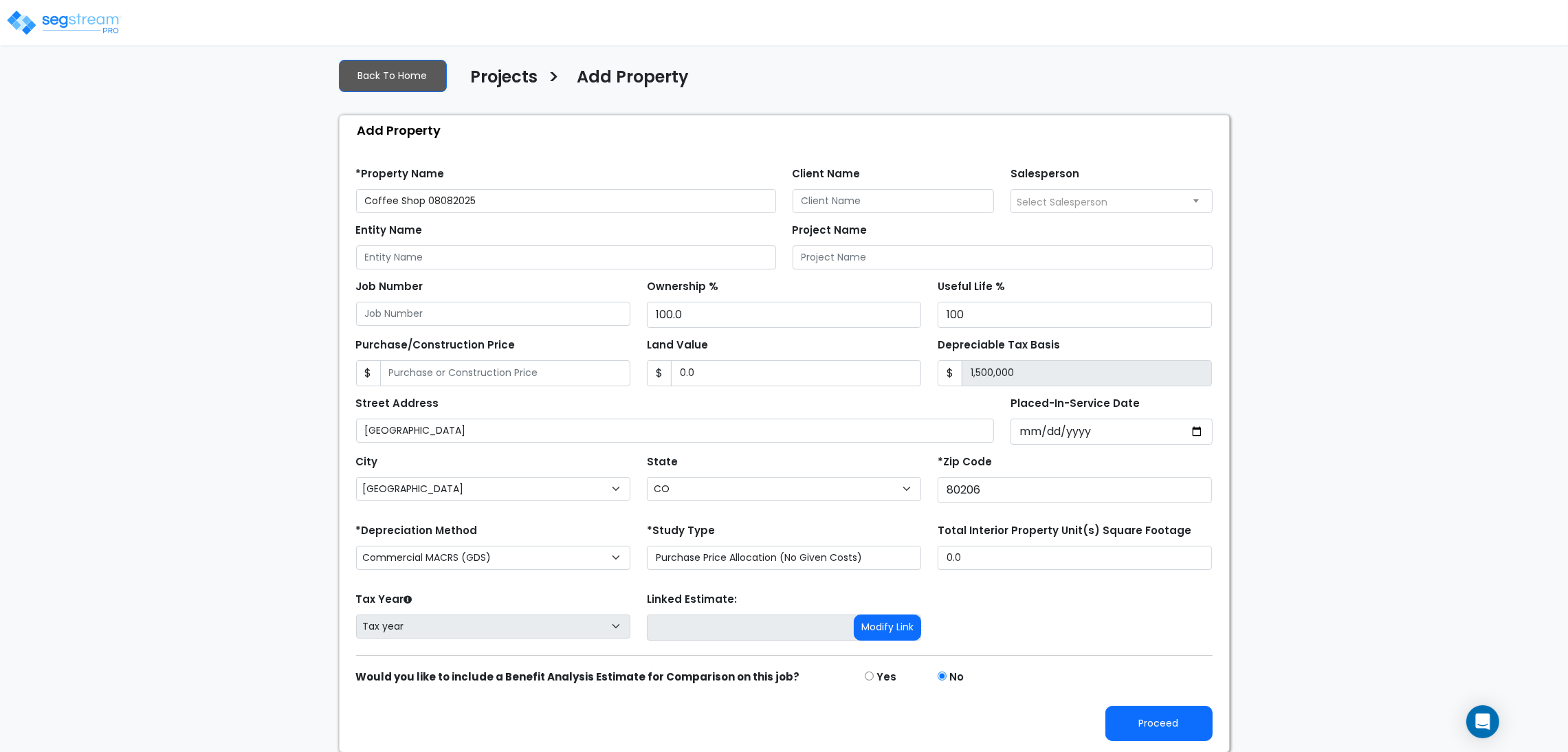
scroll to position [15, 0]
click at [1176, 701] on div "Proceed" at bounding box center [784, 713] width 873 height 56
click at [1174, 717] on button "Proceed" at bounding box center [1159, 722] width 107 height 35
type input "0"
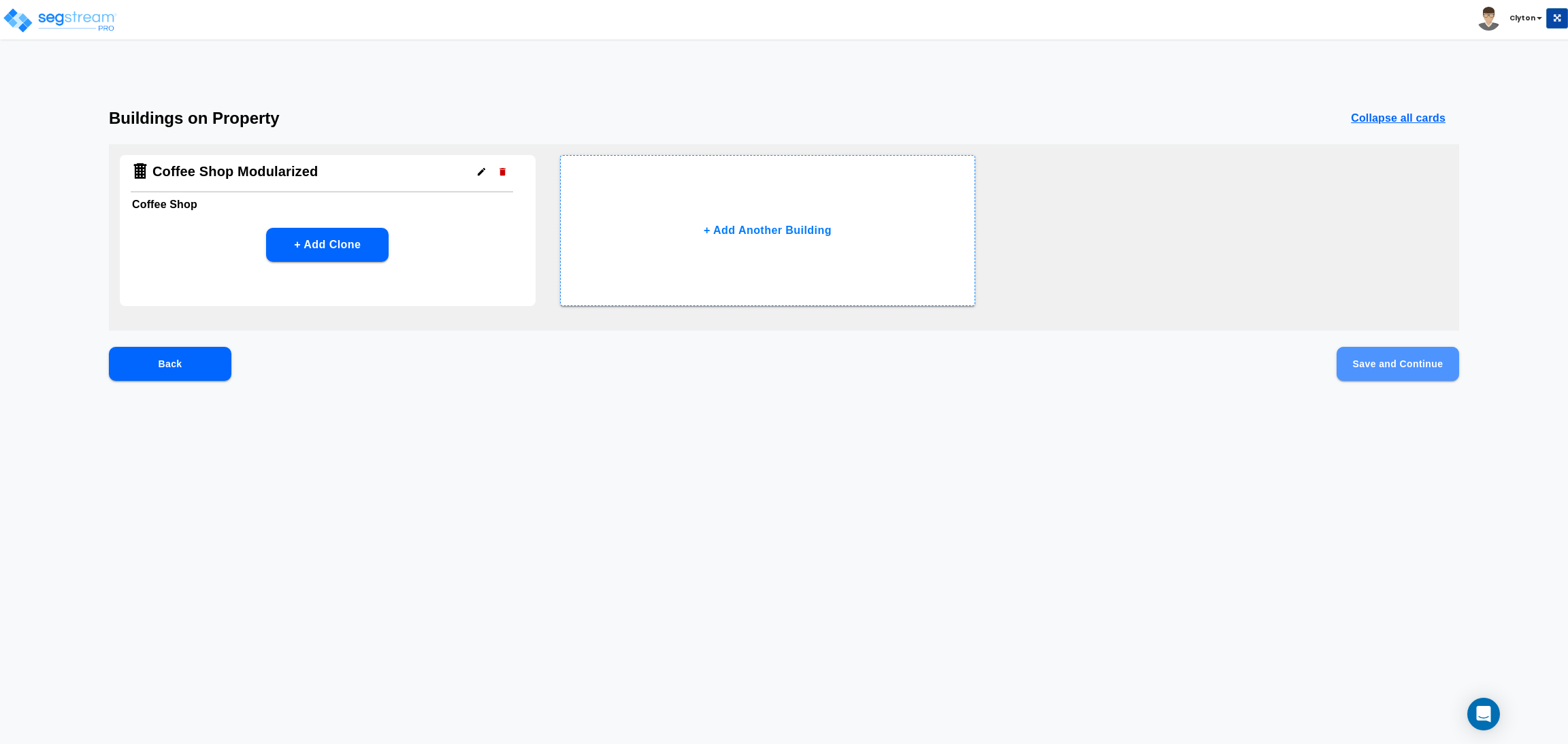
click at [1373, 368] on button "Save and Continue" at bounding box center [1398, 364] width 122 height 34
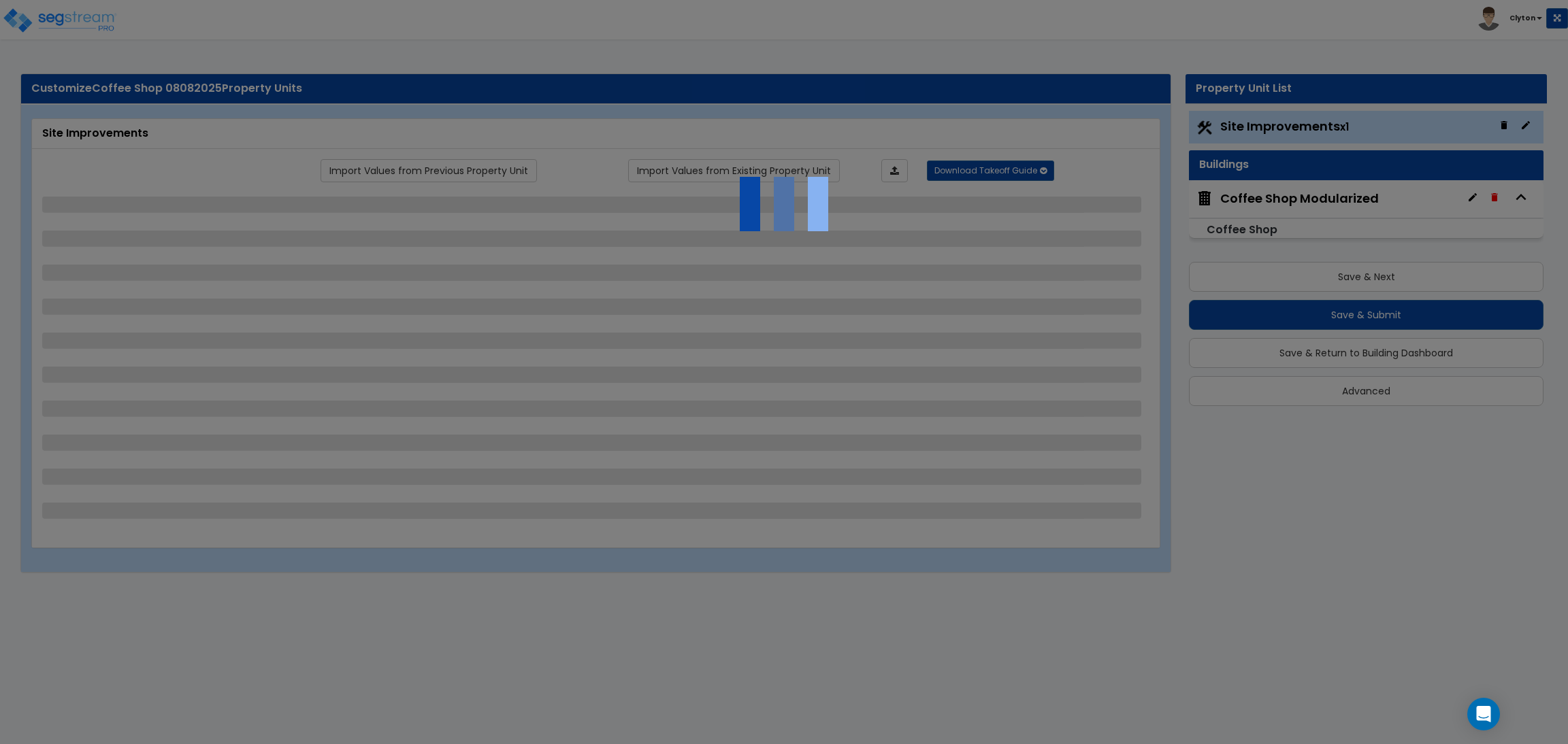
select select "2"
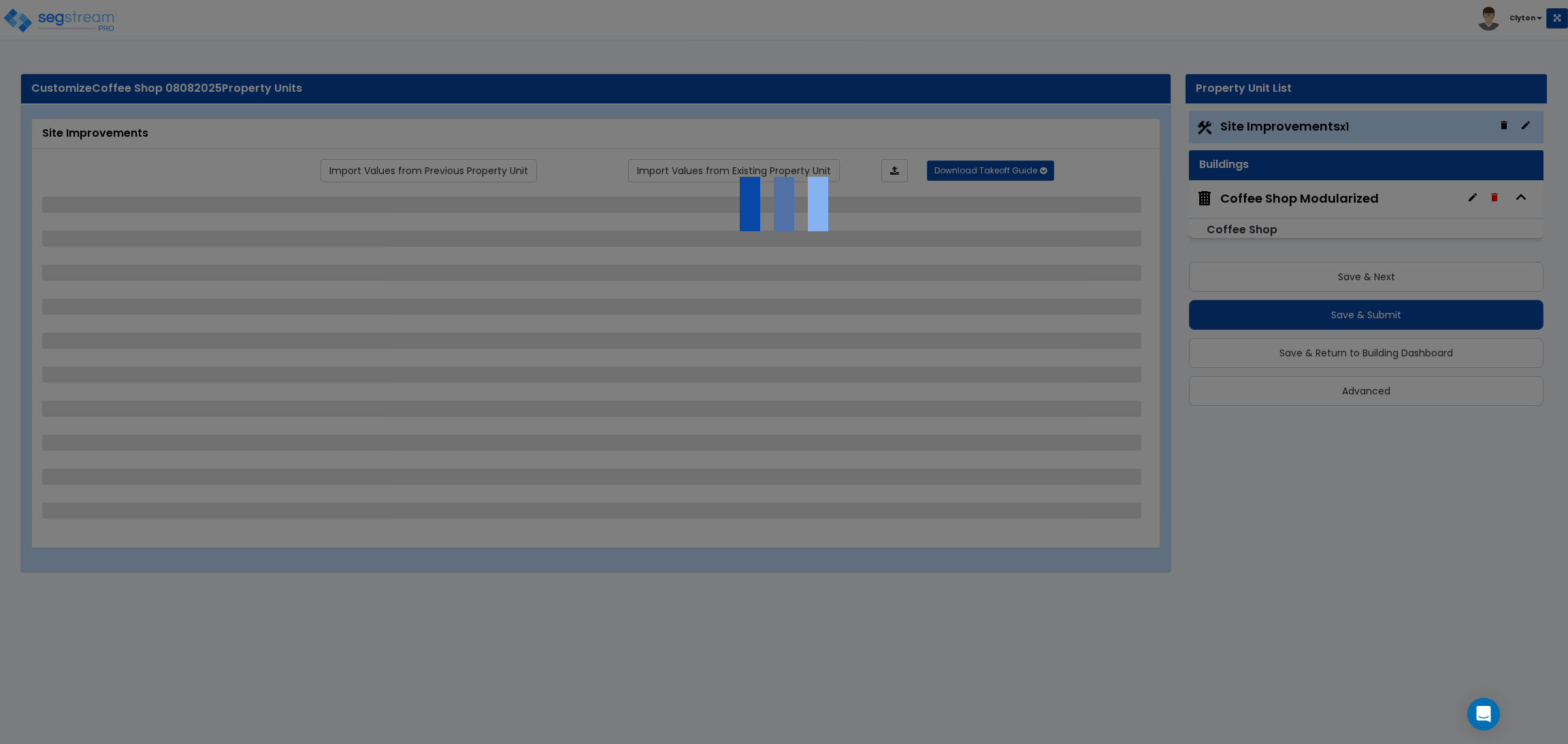
select select "1"
select select "2"
select select "3"
select select "1"
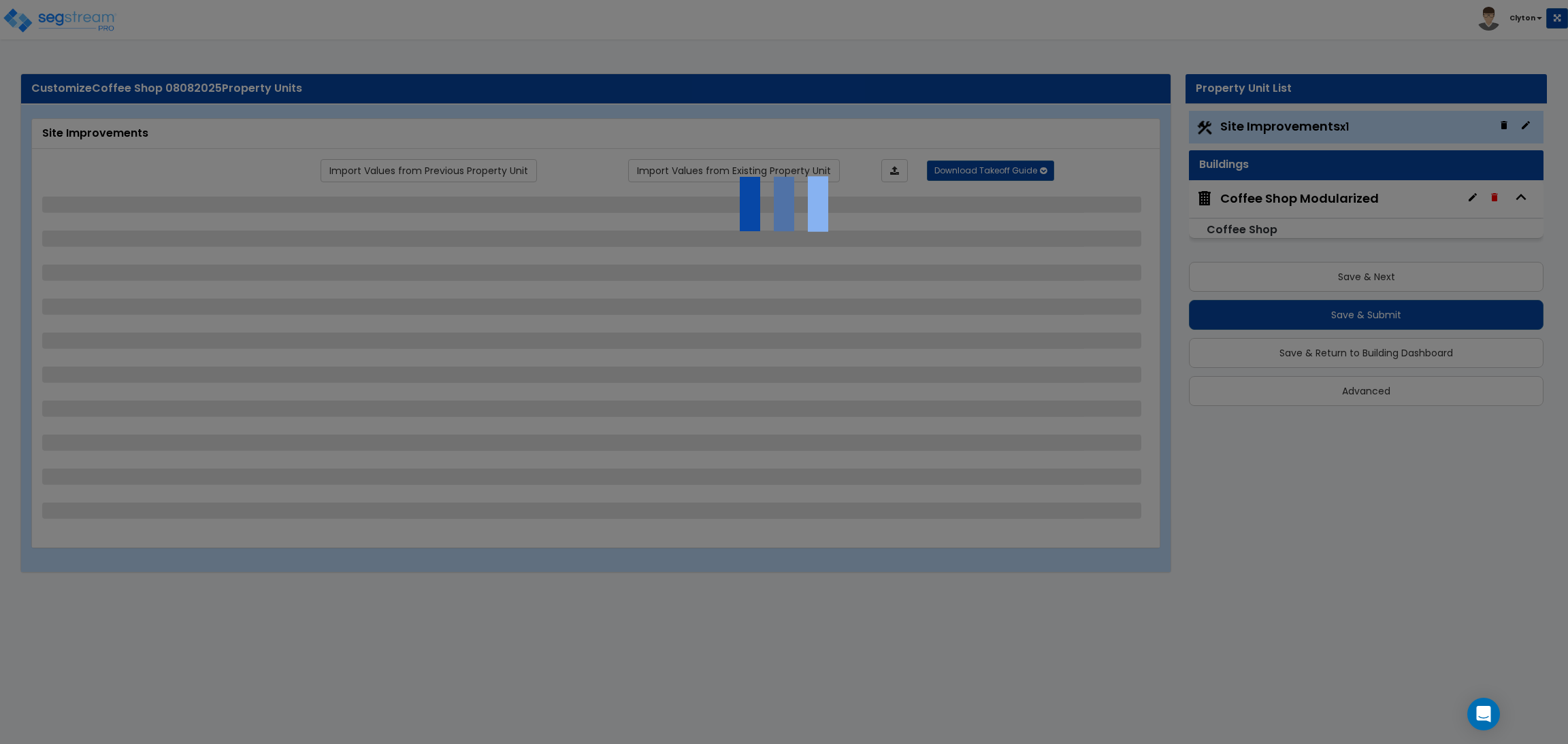
select select "1"
select select "2"
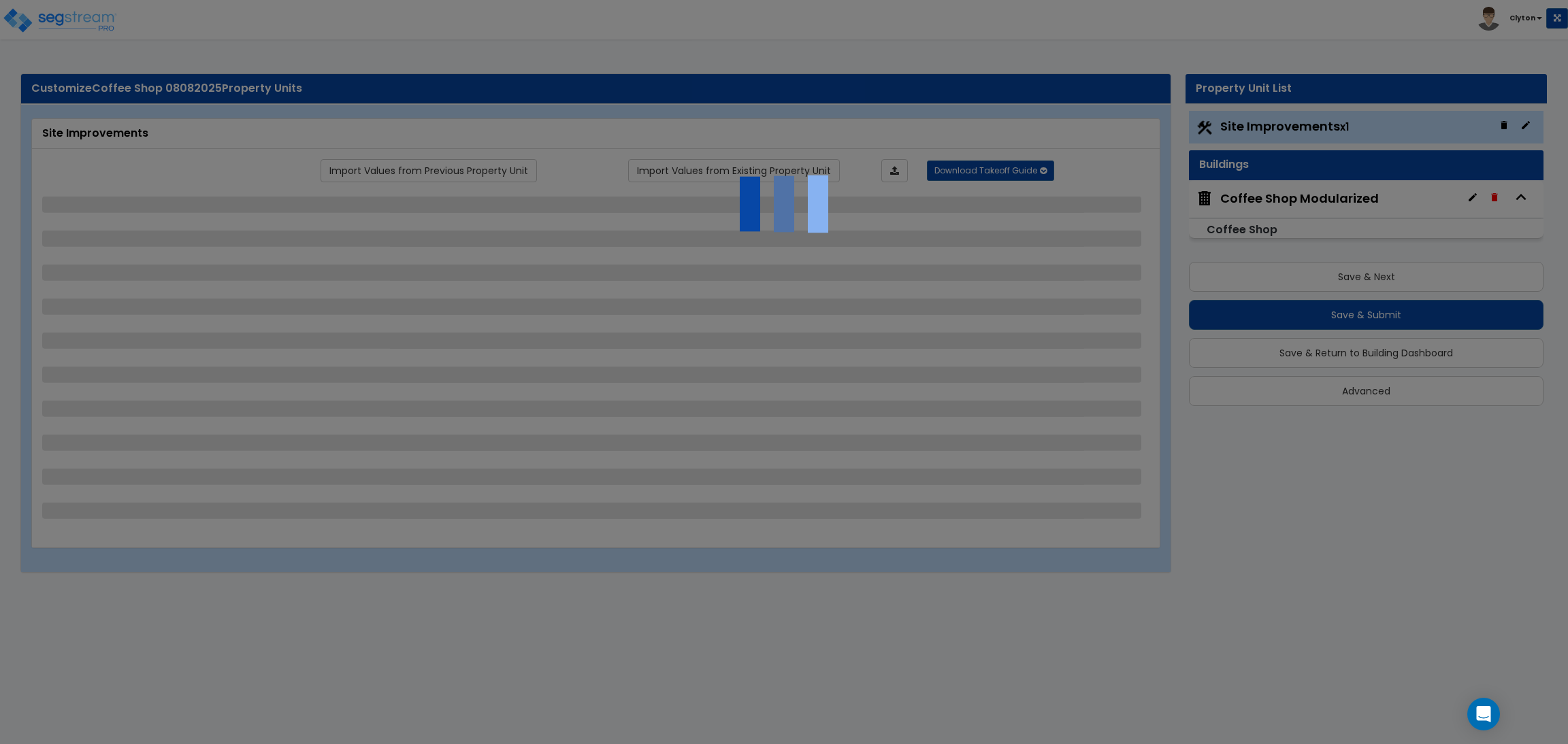
select select "1"
select select "2"
select select "1"
select select "2"
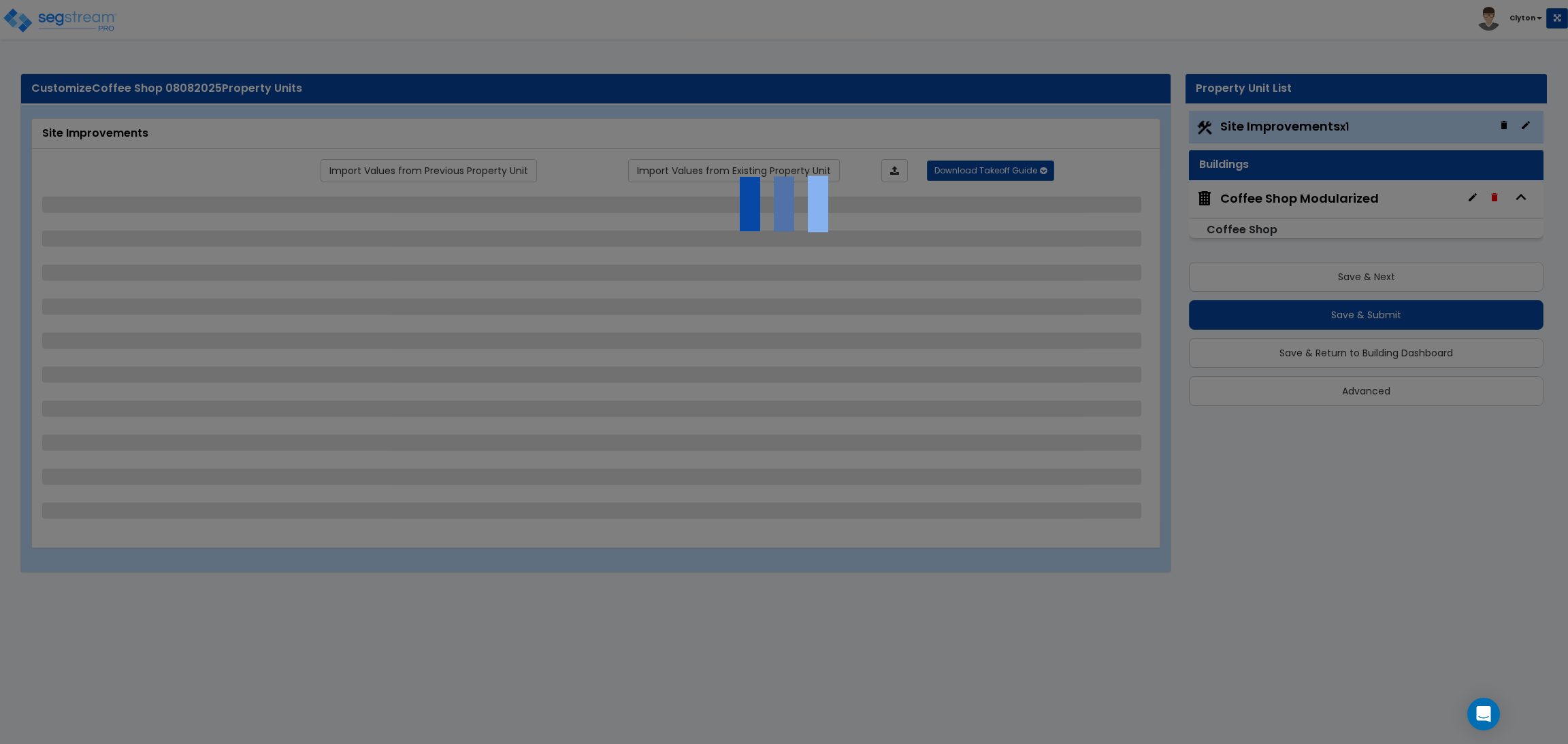
select select "2"
select select "4"
select select "1"
select select "2"
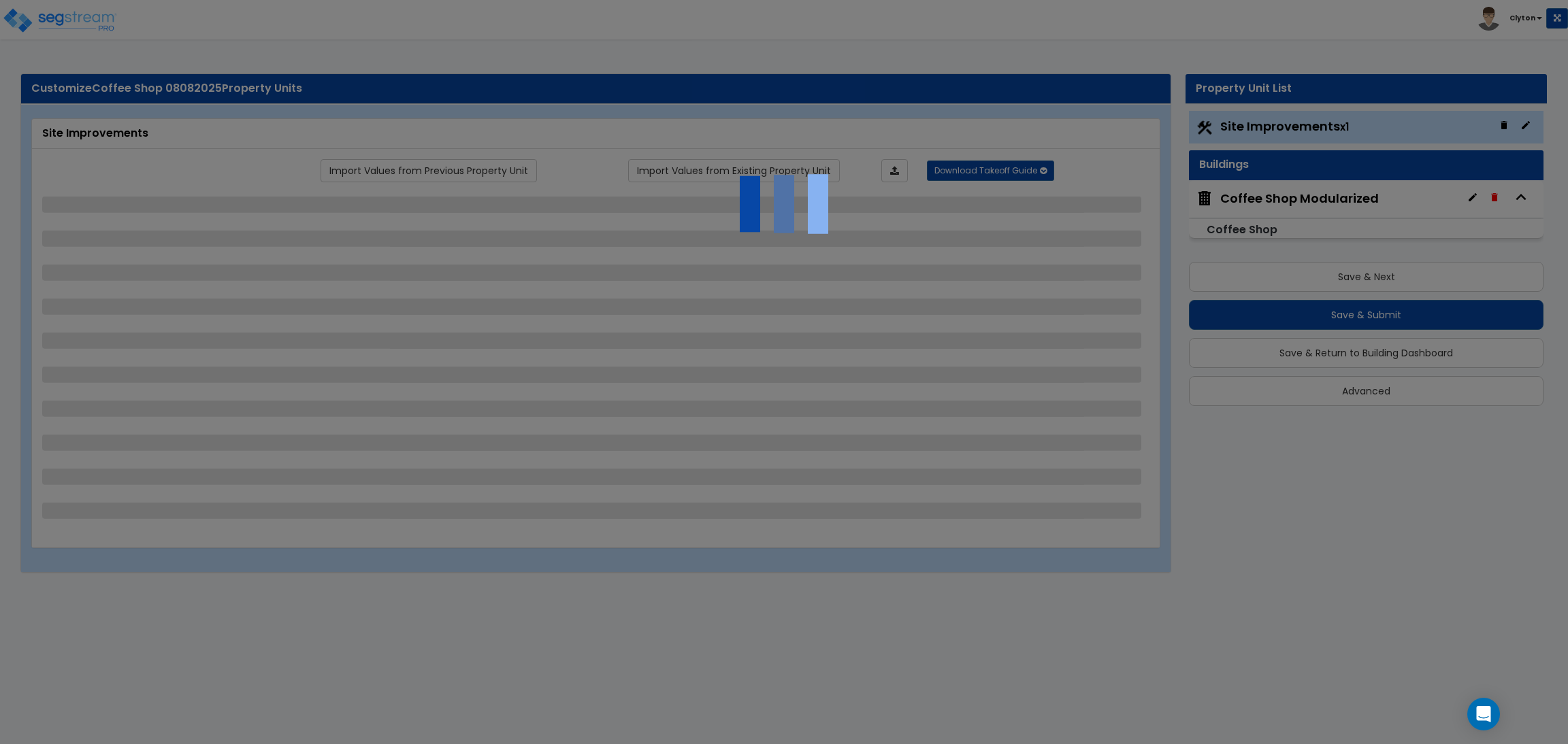
select select "1"
select select "7"
select select "2"
select select "3"
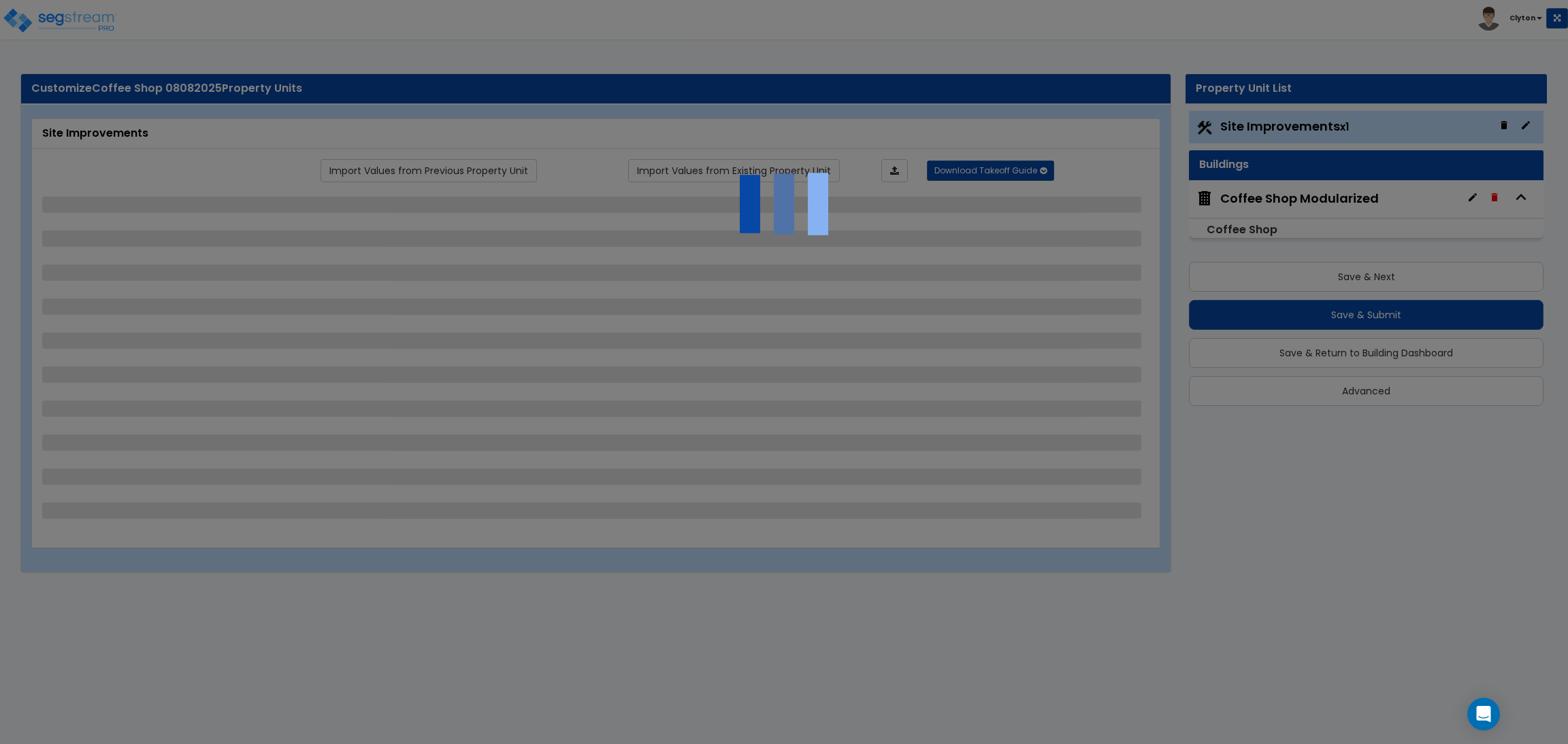
select select "2"
select select "1"
select select "2"
select select "3"
select select "6"
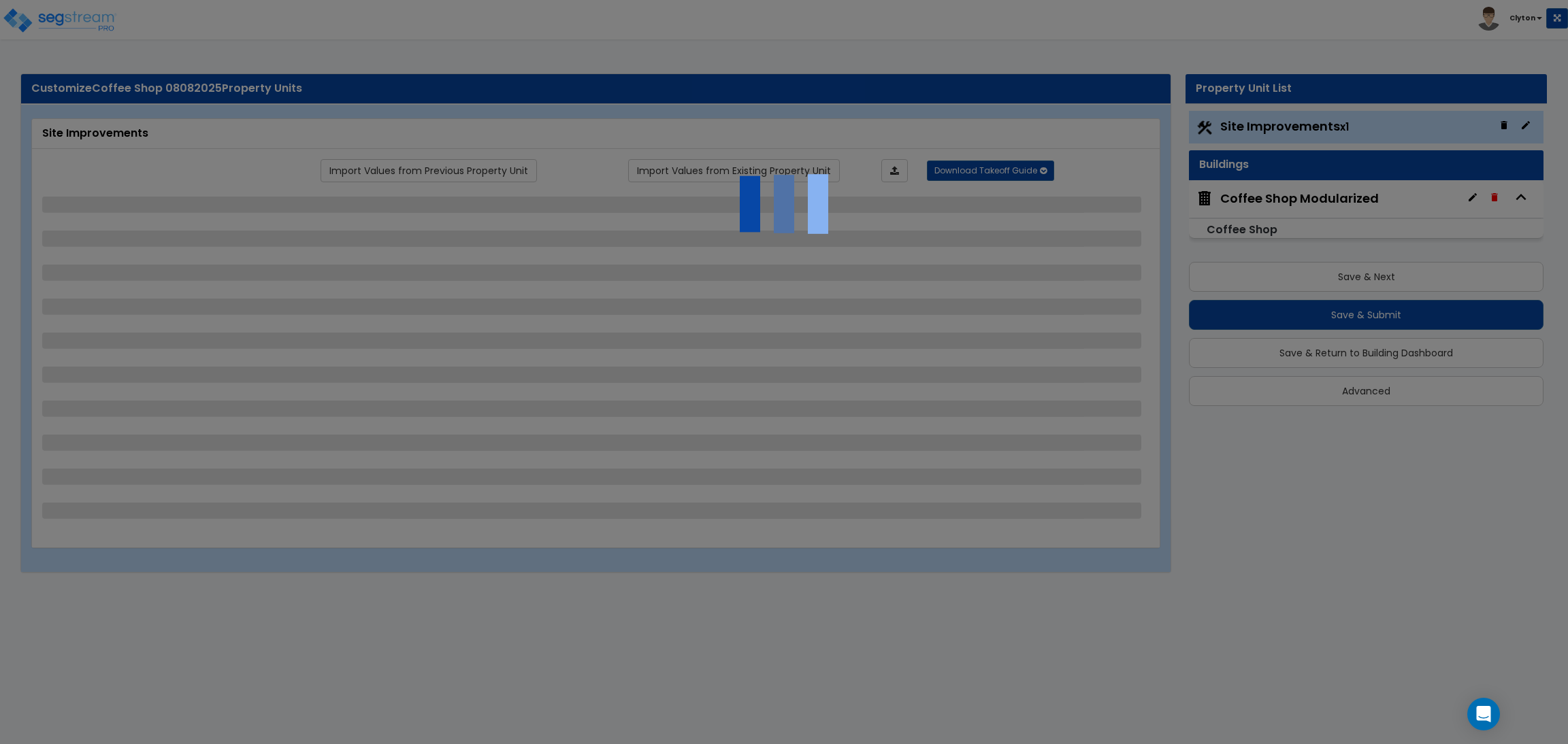
select select "10"
select select "8"
select select "3"
select select "1"
select select "2"
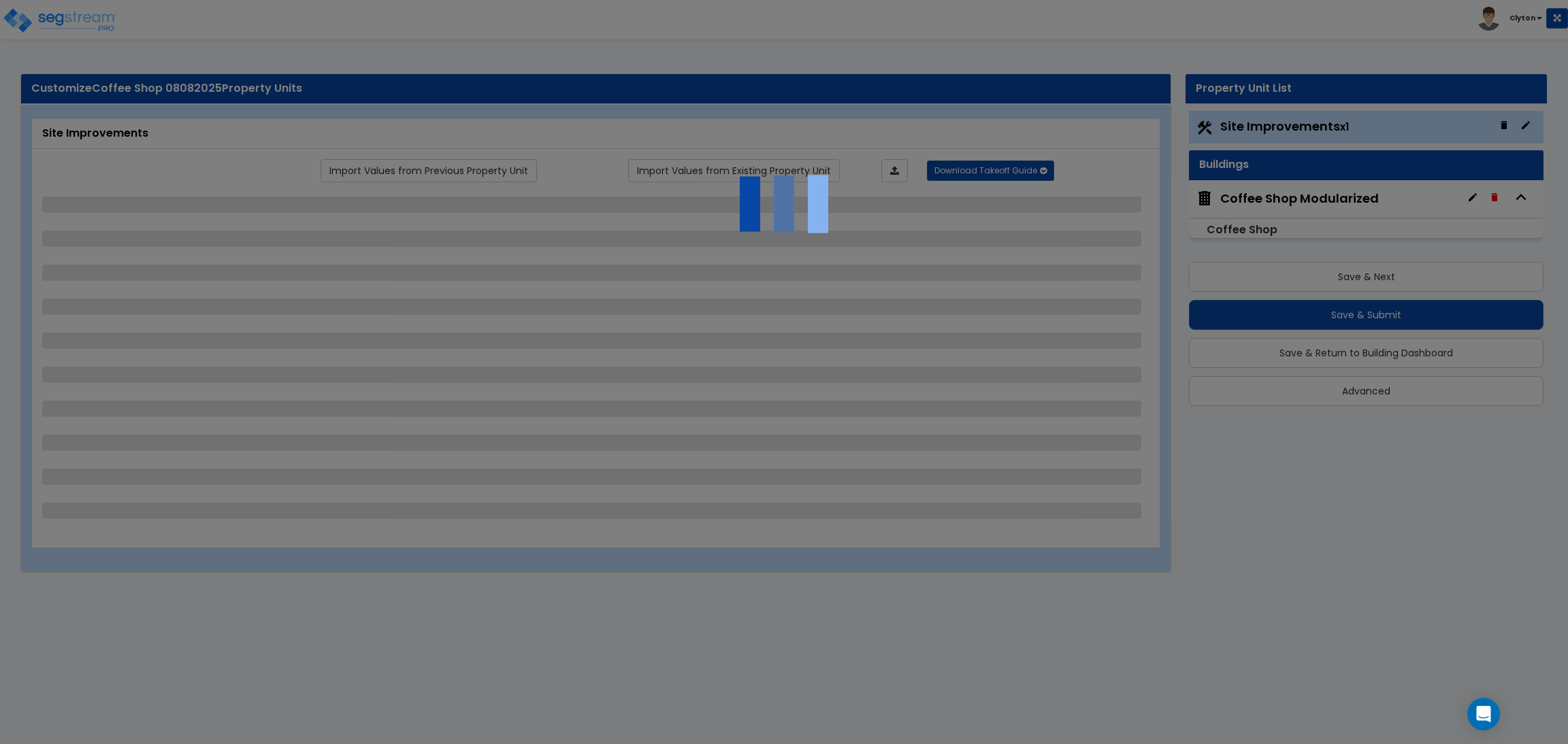
select select "3"
select select "1"
select select "3"
select select "2"
select select "1"
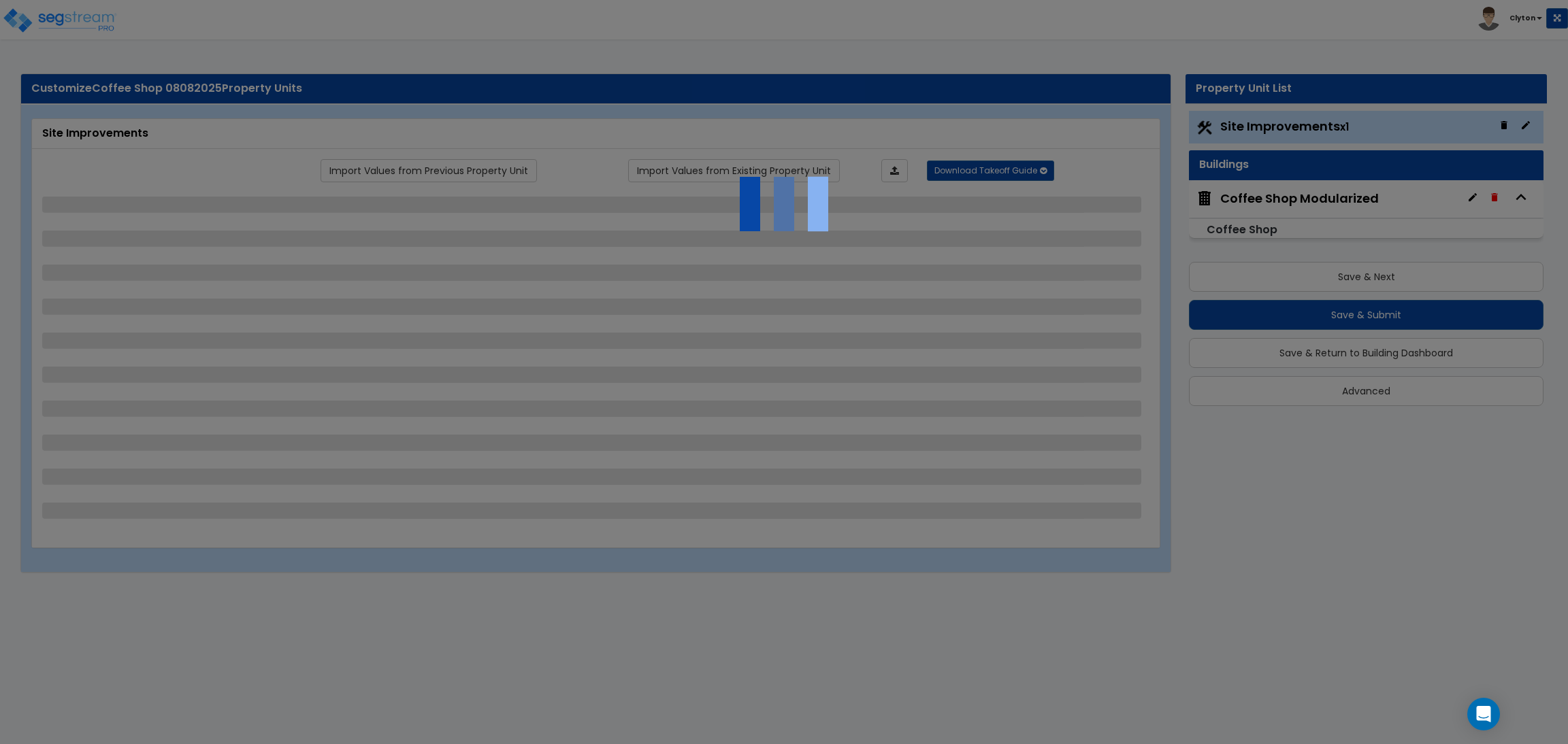
select select "1"
select select "2"
select select "1"
select select "7"
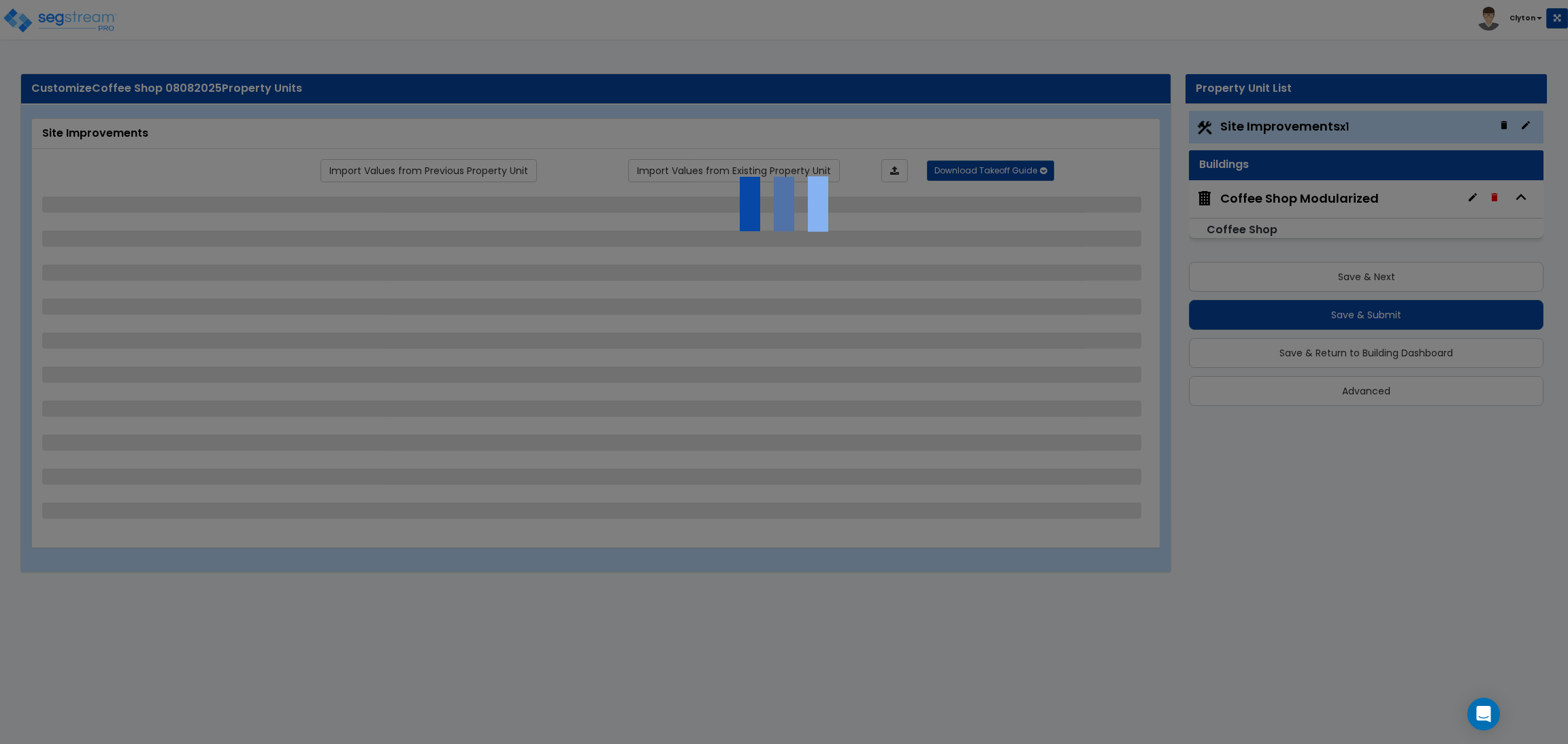
select select "1"
select select "4"
select select "1"
select select "13"
select select "2"
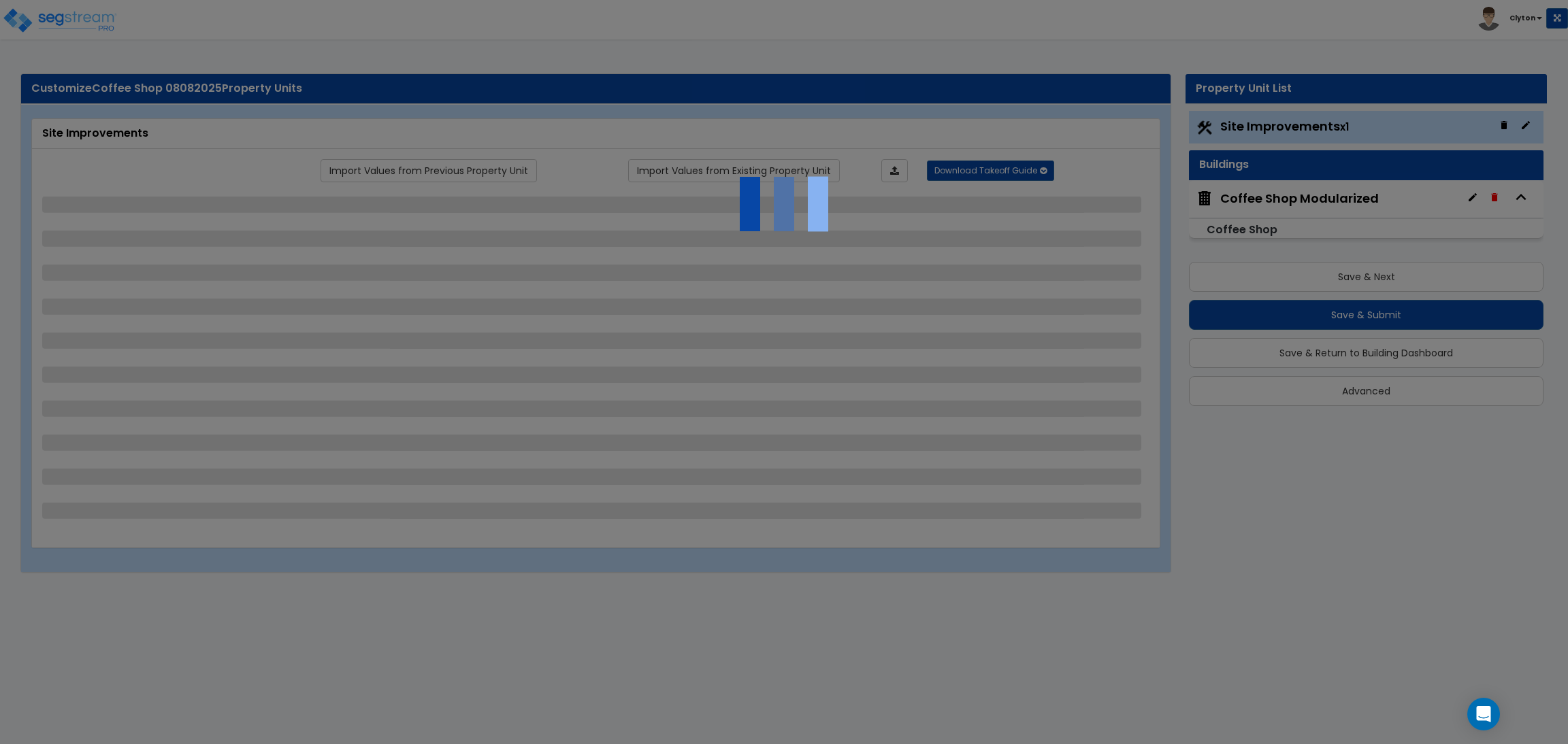
select select "1"
select select "4"
select select "1"
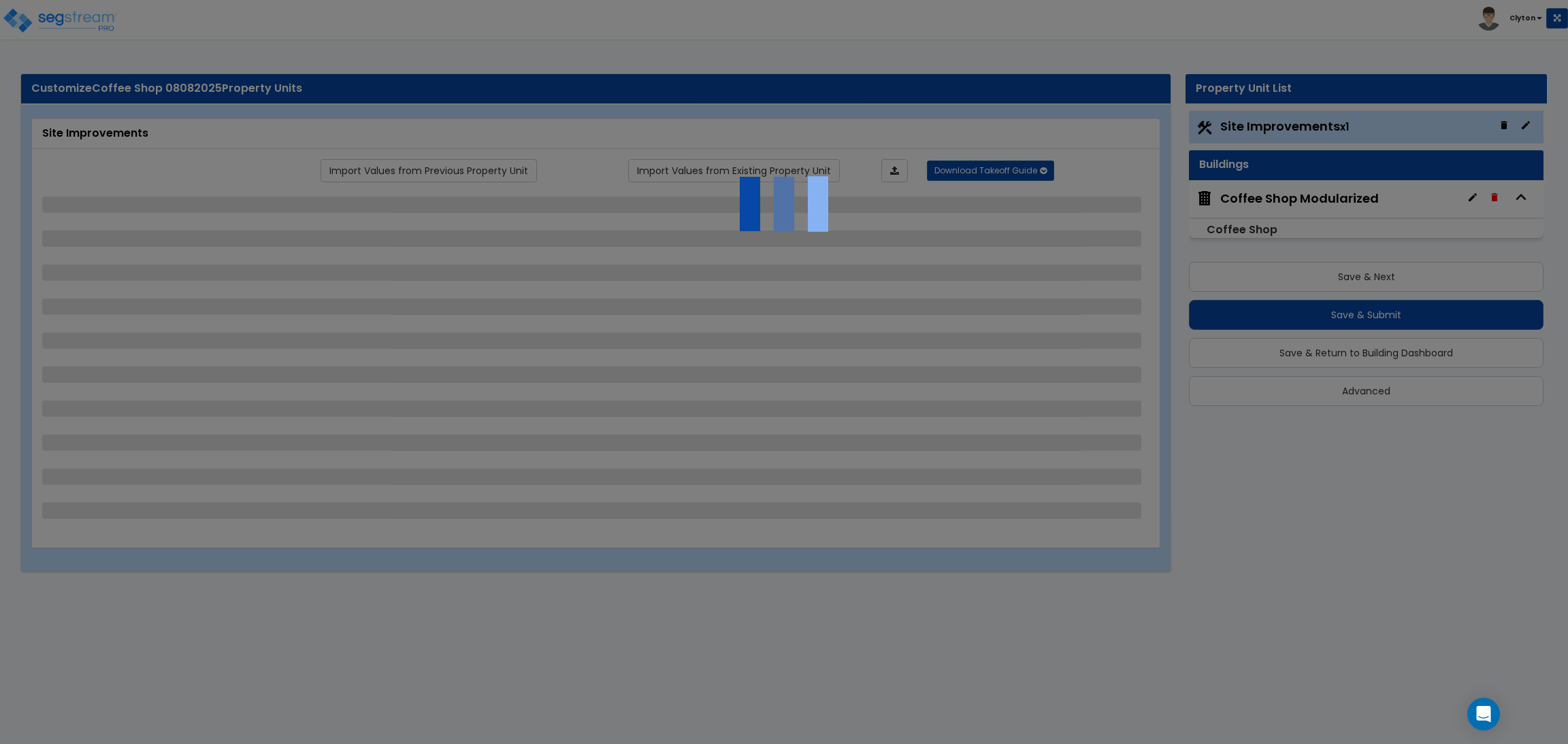
select select "2"
select select "3"
select select "2"
select select "1"
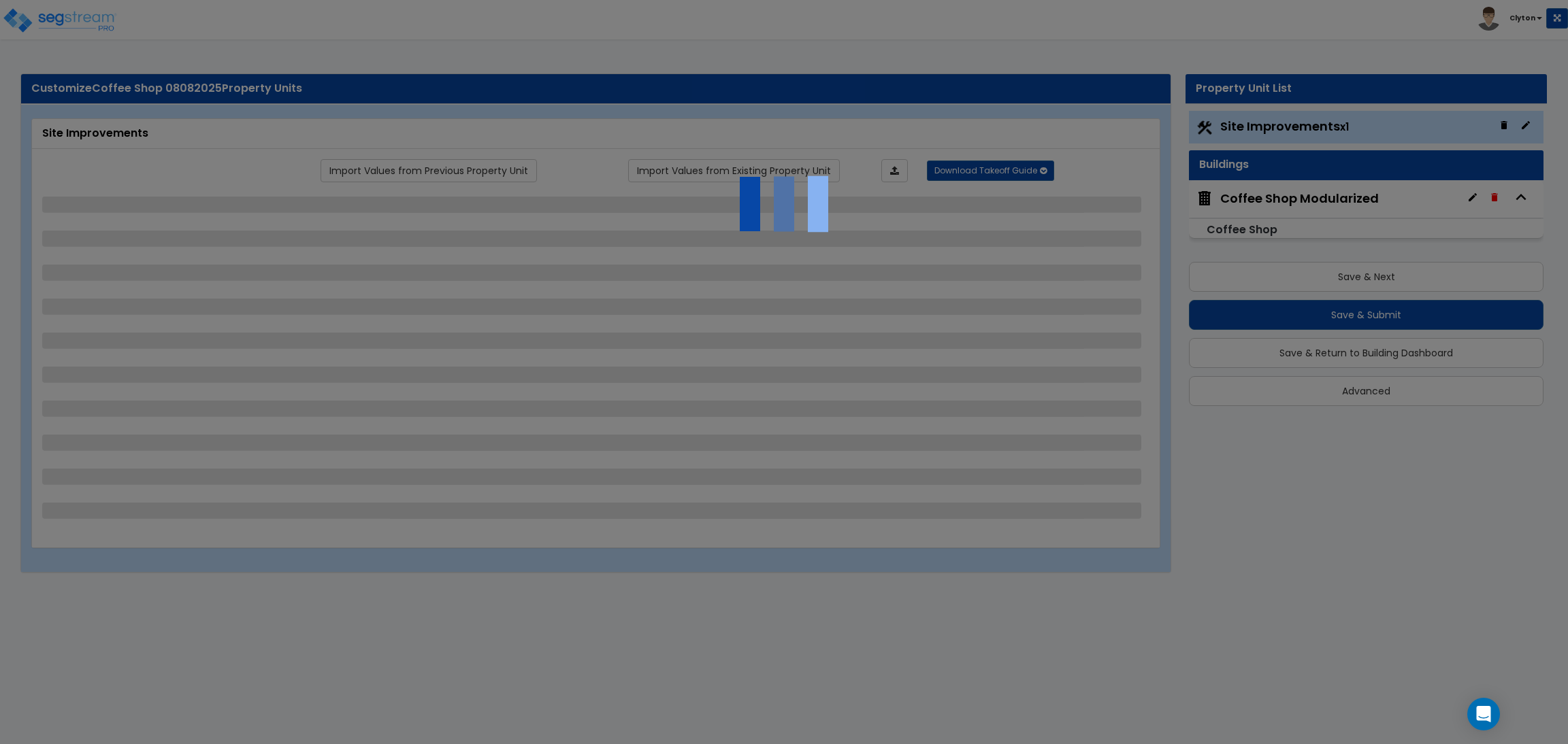
select select "1"
select select "3"
select select "1"
select select "2"
select select "1"
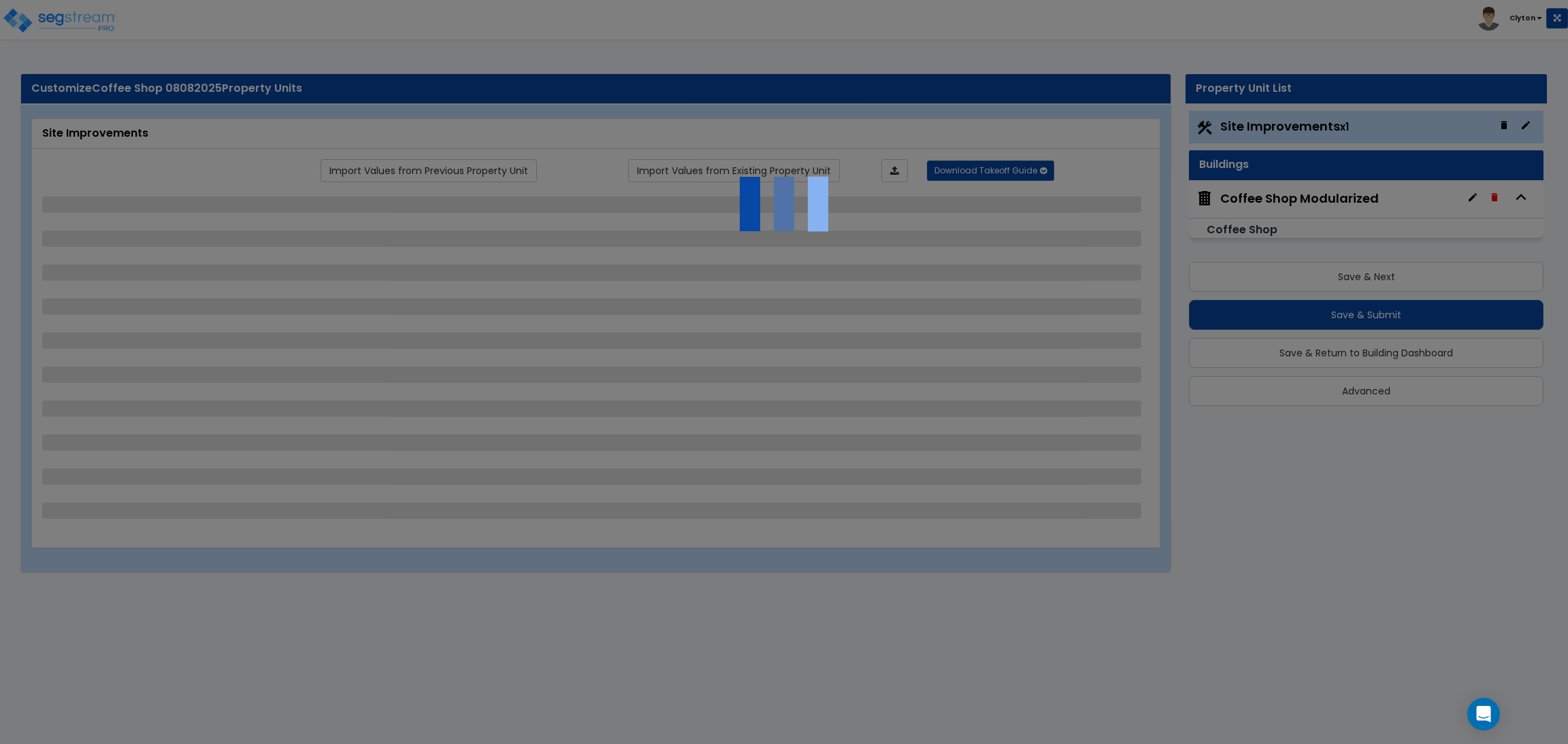
select select "2"
select select "1"
select select "2"
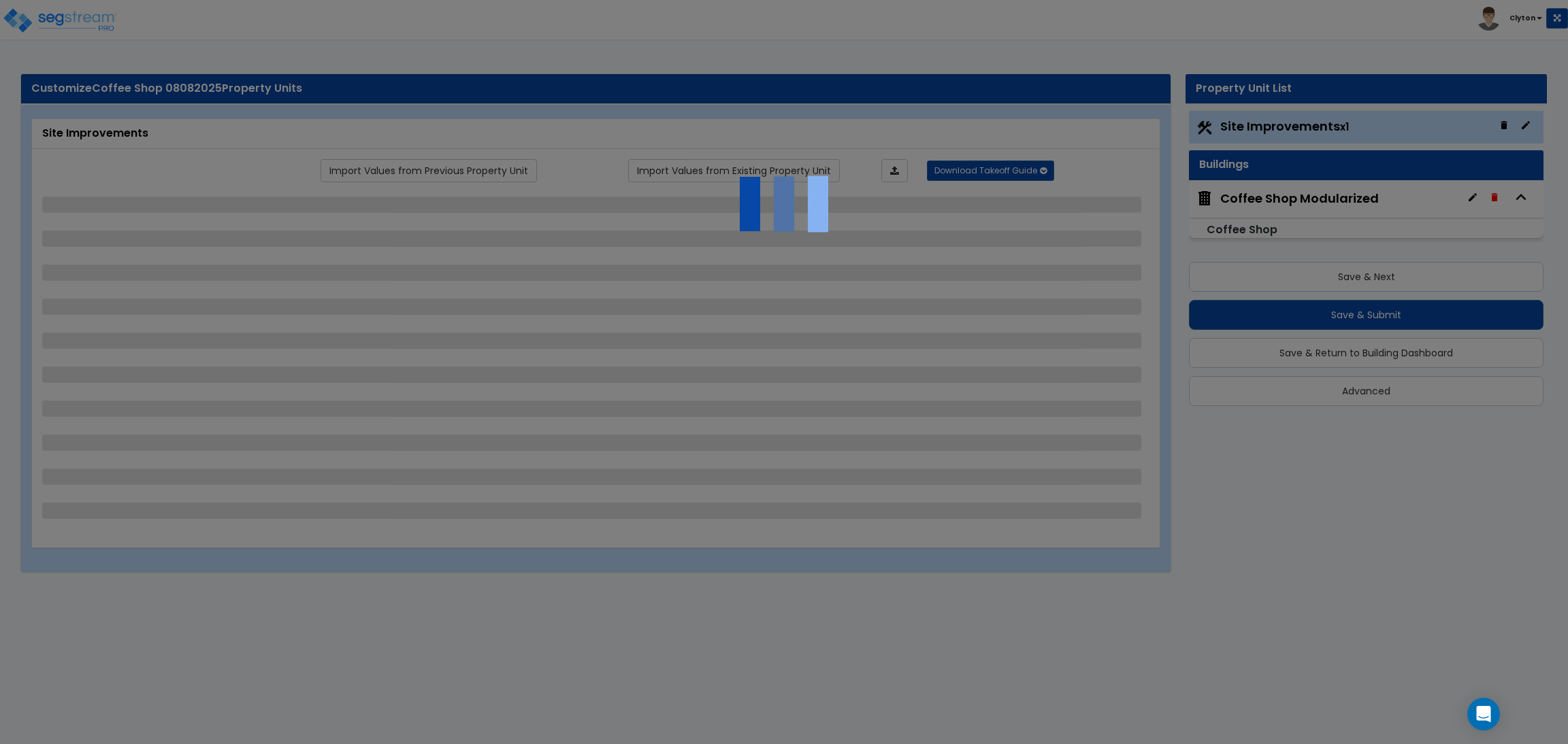
select select "3"
select select "11"
select select "8"
select select "5"
select select "3"
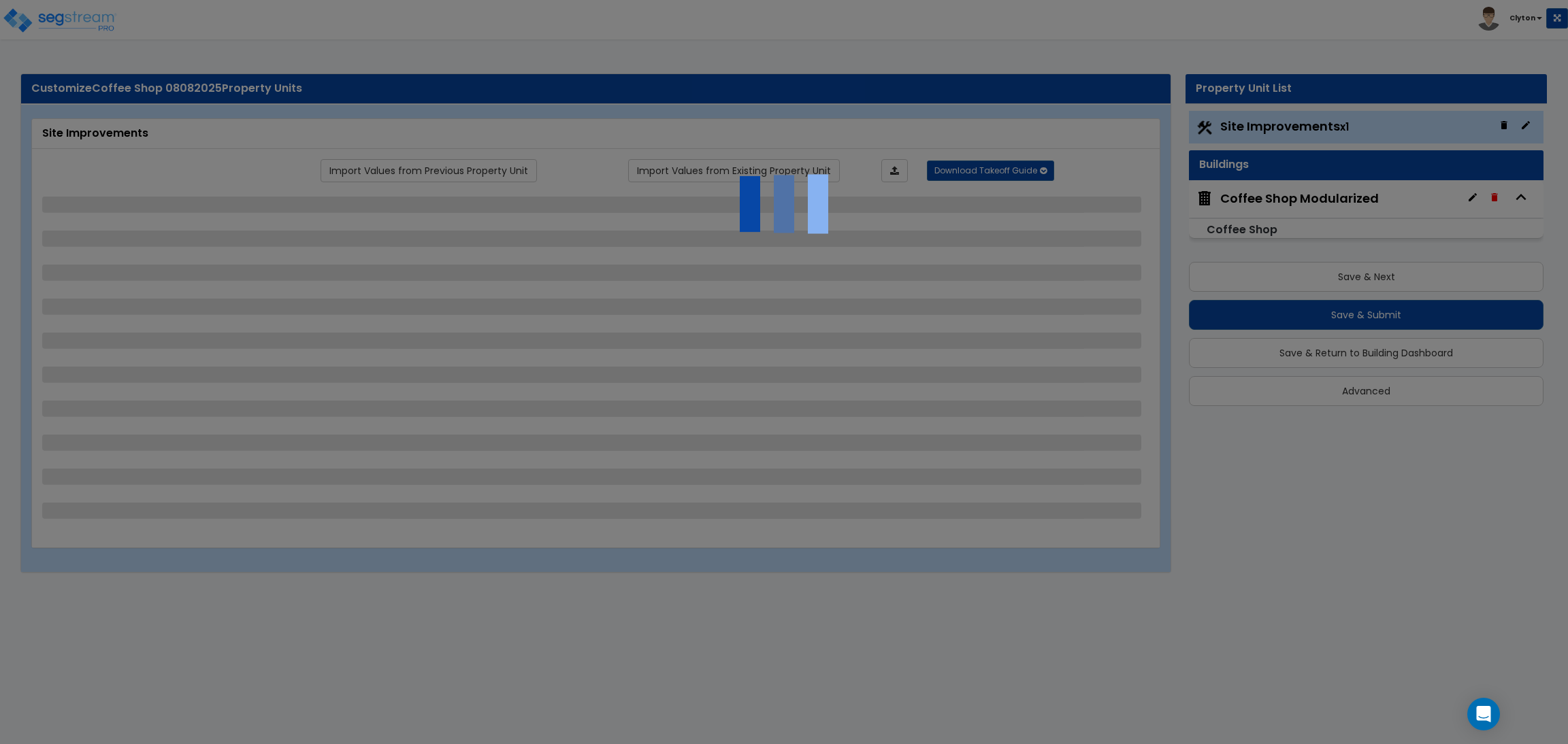
select select "1"
select select "5"
select select "7"
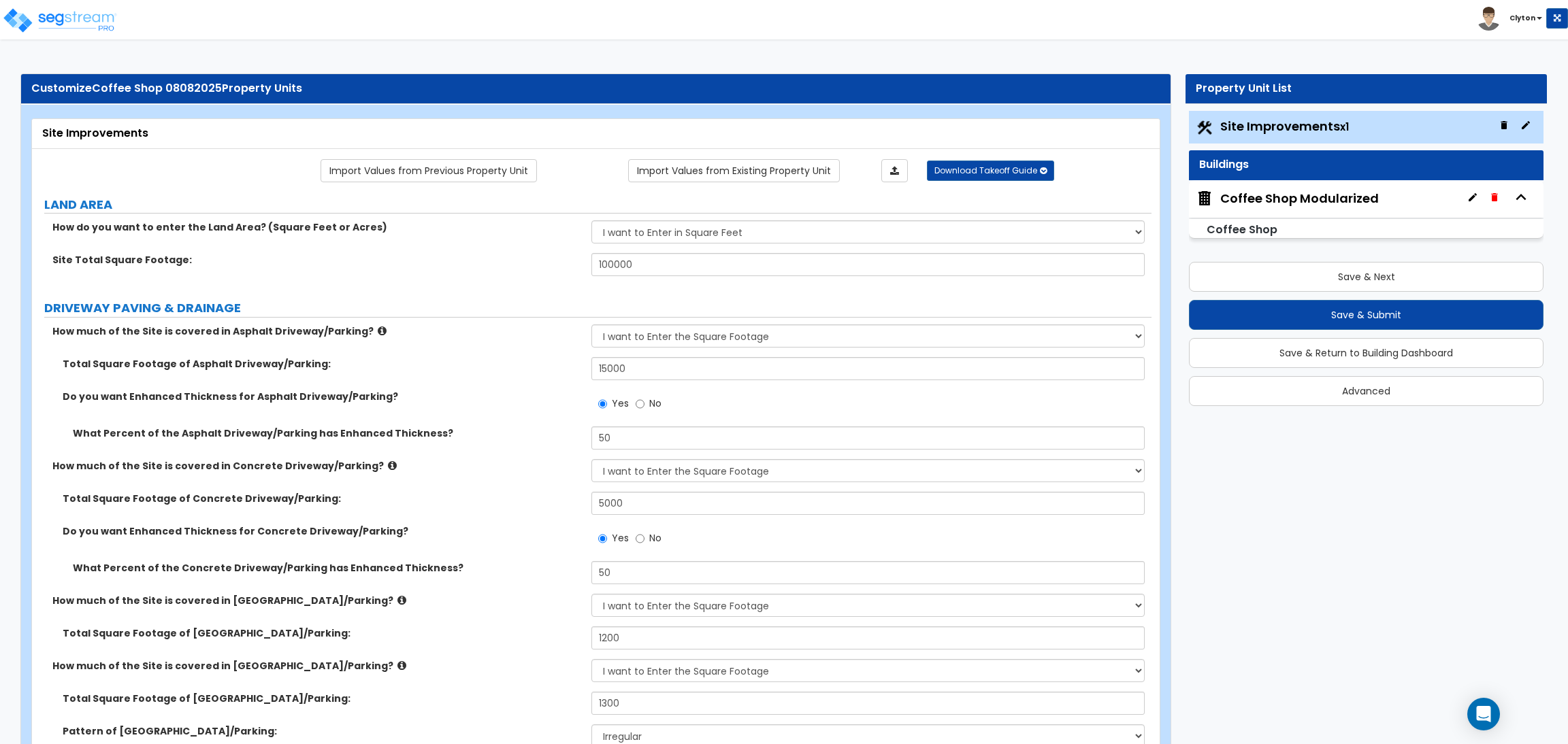
click at [444, 447] on div "What Percent of the Asphalt Driveway/Parking has Enhanced Thickness? 50" at bounding box center [591, 442] width 1119 height 32
click at [537, 408] on div "Do you want Enhanced Thickness for Asphalt Driveway/Parking? Yes No" at bounding box center [591, 407] width 1119 height 36
click at [499, 367] on label "Total Square Footage of Asphalt Driveway/Parking:" at bounding box center [322, 364] width 519 height 14
click at [496, 574] on label "What Percent of the Concrete Driveway/Parking has Enhanced Thickness?" at bounding box center [327, 568] width 508 height 14
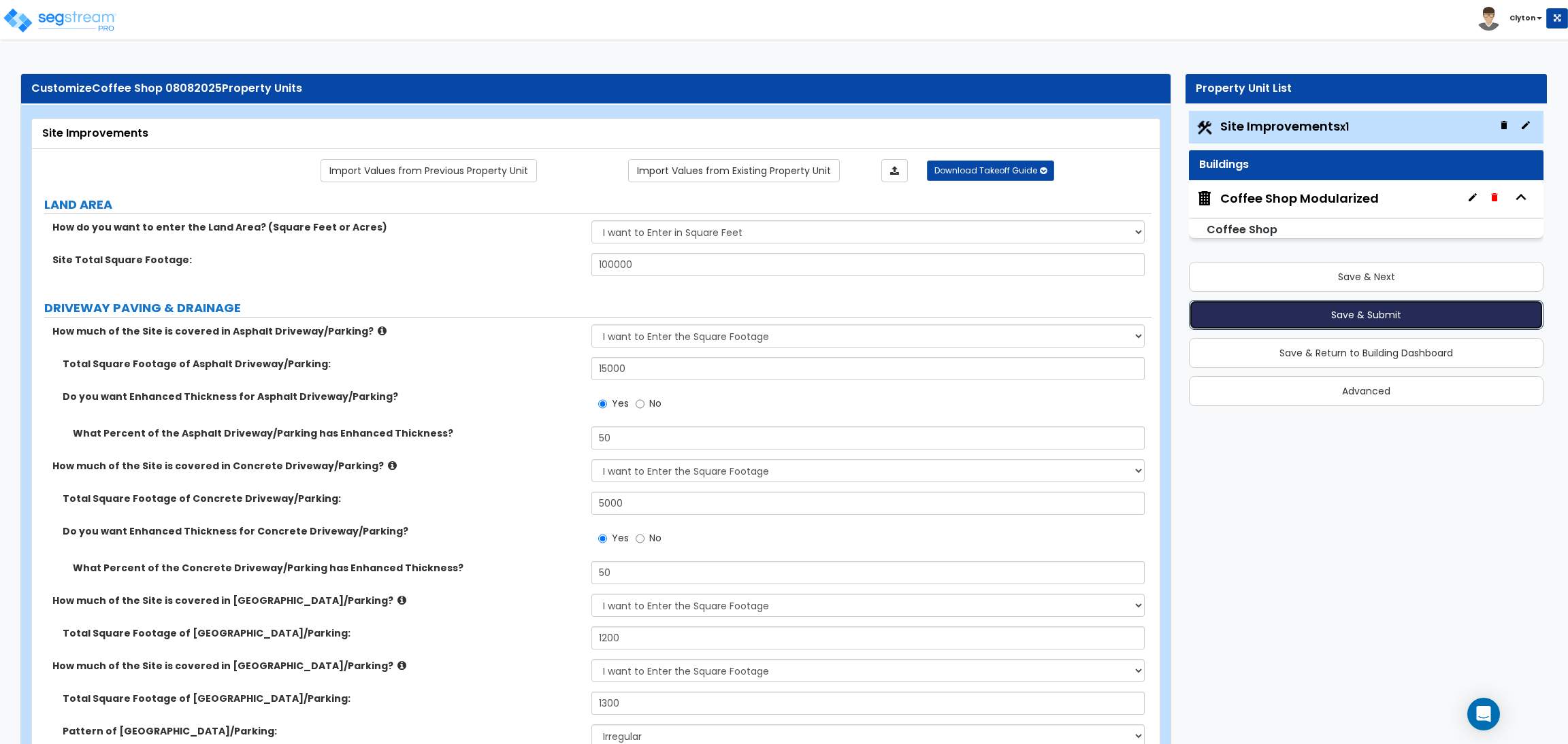
click at [1324, 314] on button "Save & Submit" at bounding box center [1366, 315] width 354 height 30
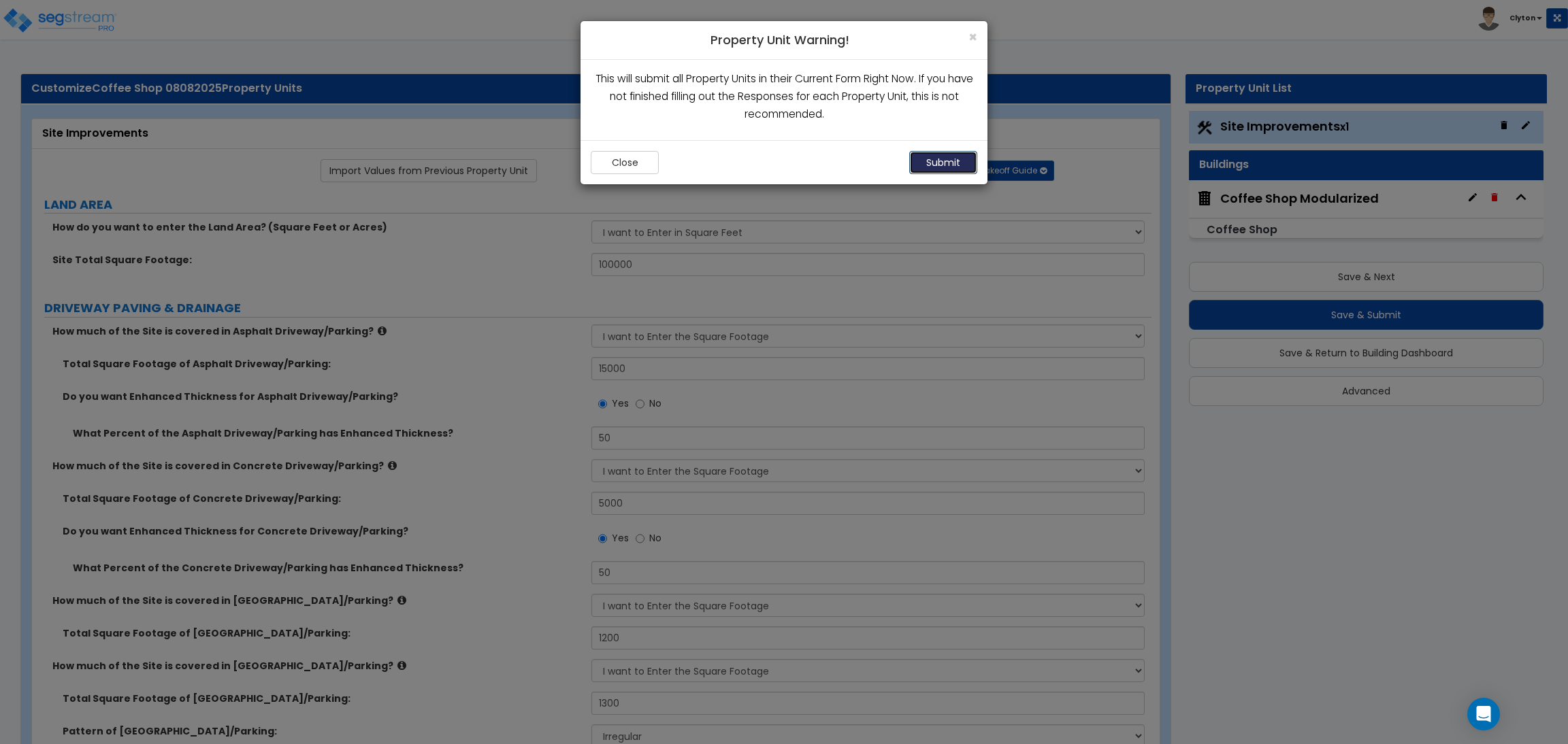
click at [951, 171] on button "Submit" at bounding box center [943, 162] width 68 height 24
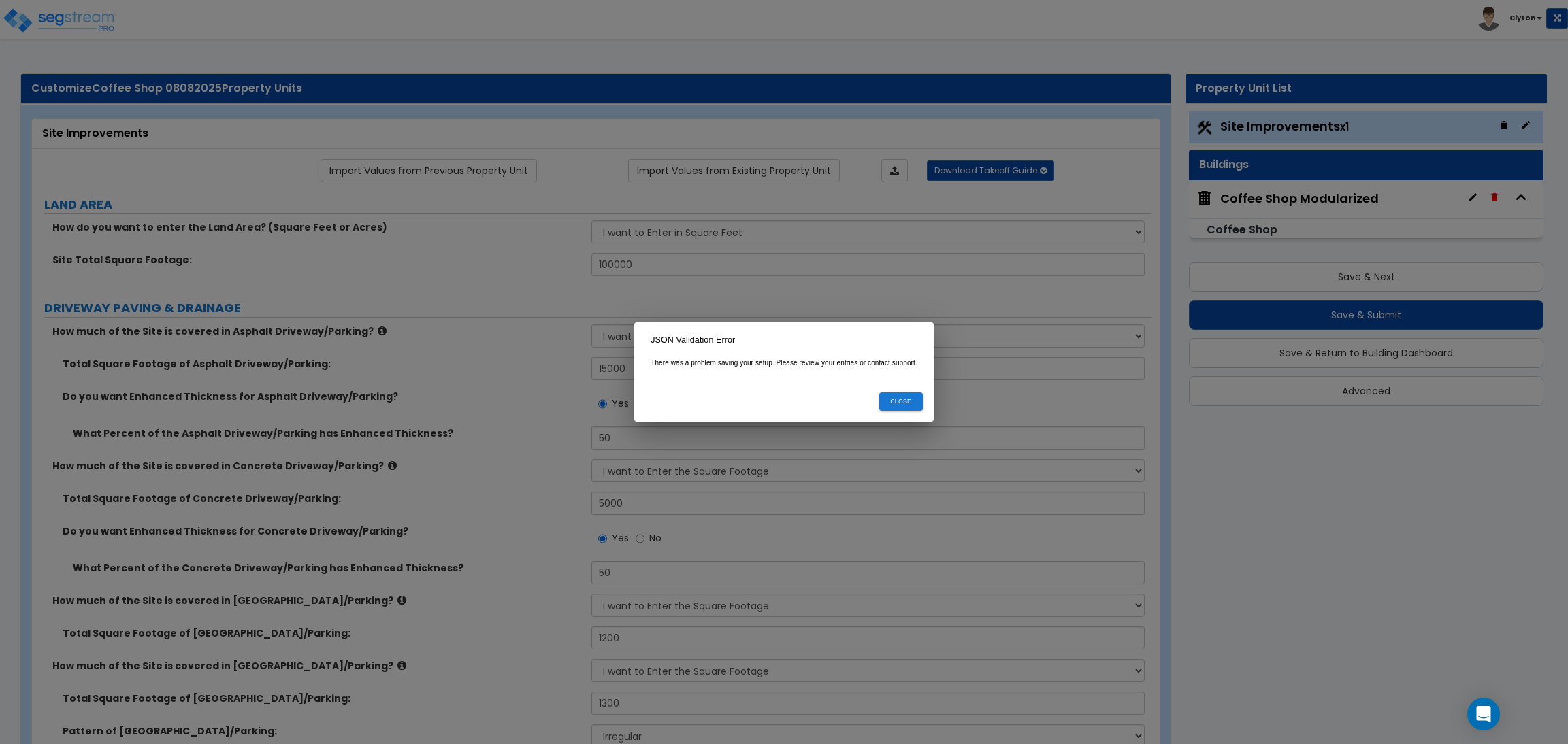
click at [901, 404] on button "Close" at bounding box center [901, 402] width 43 height 19
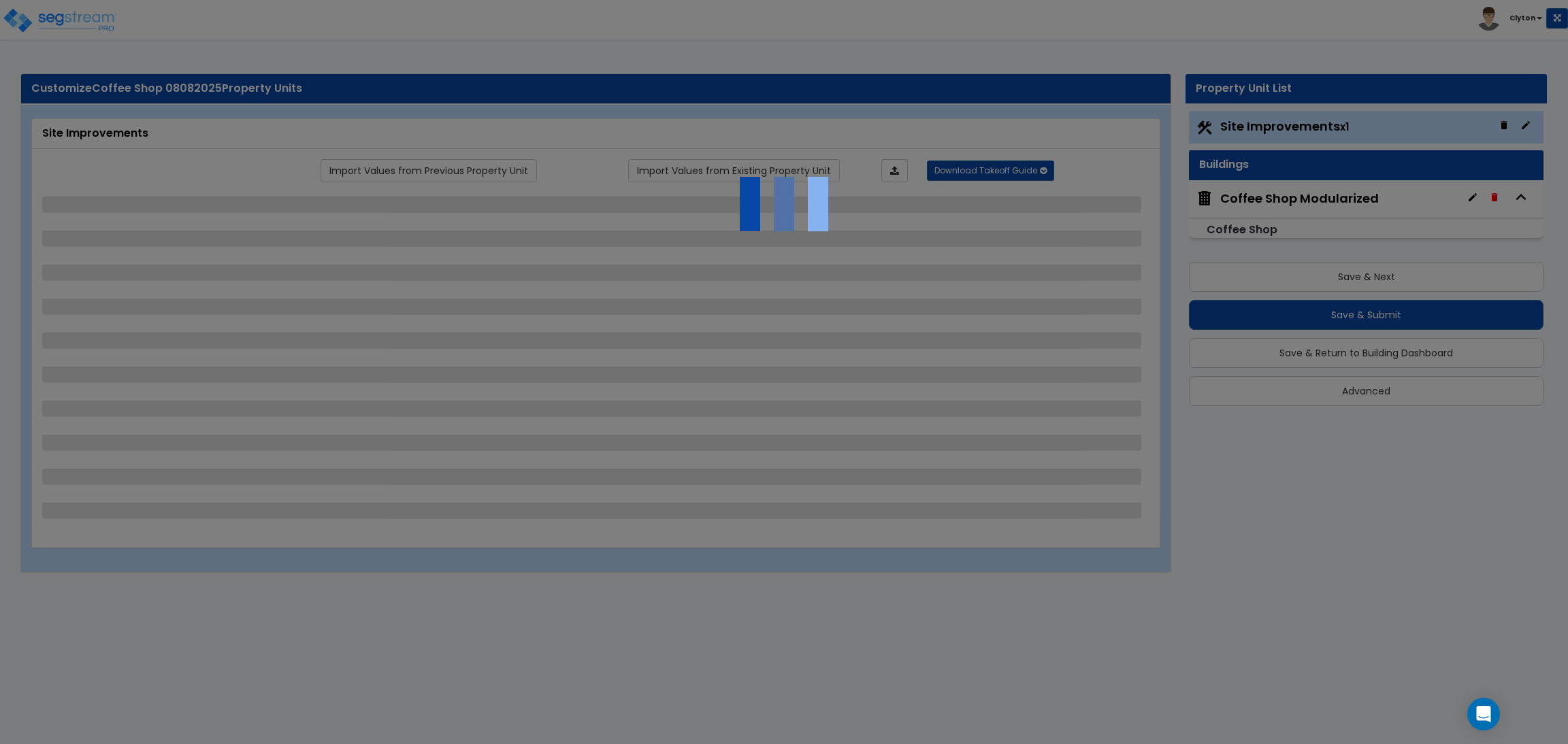
select select "2"
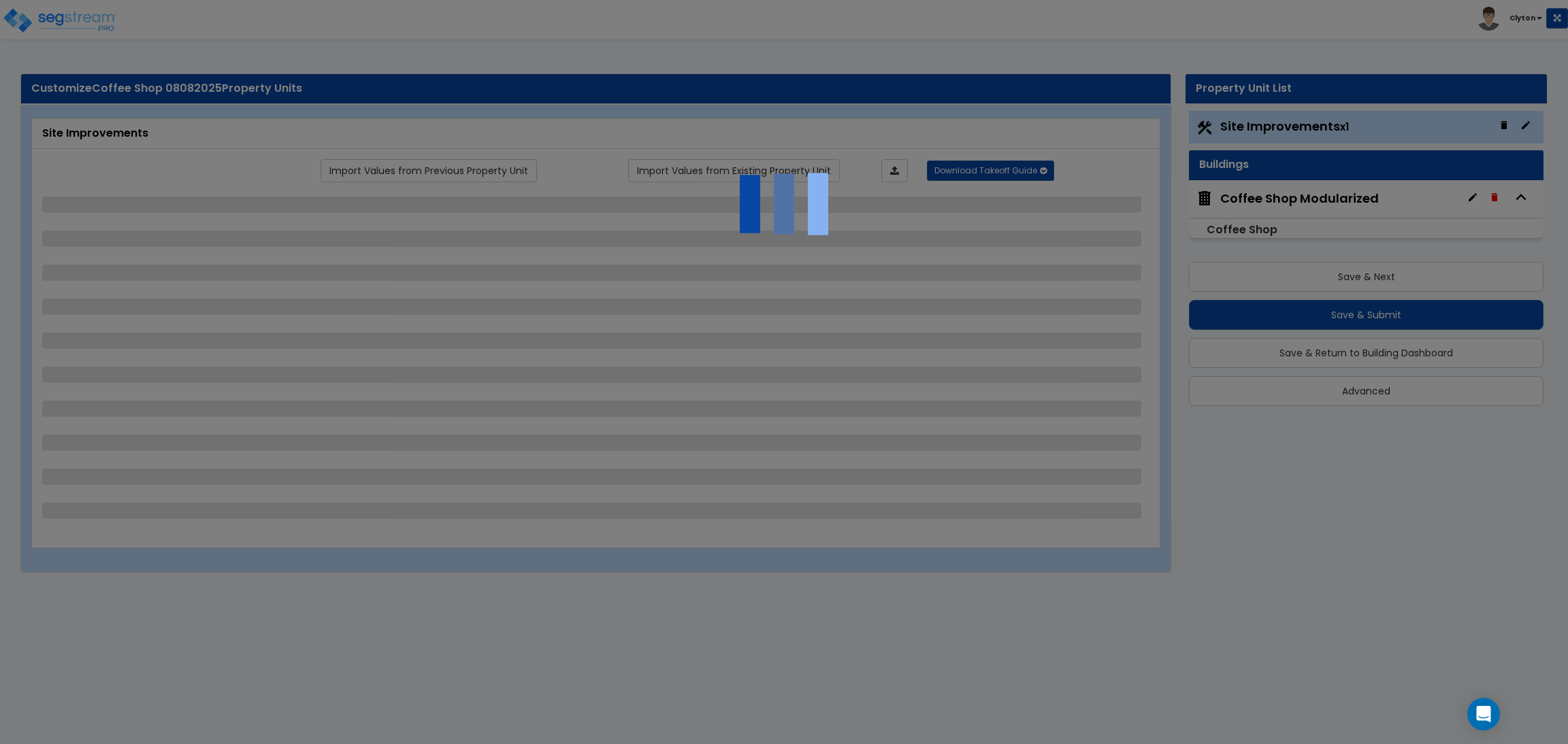
select select "1"
select select "2"
select select "3"
select select "1"
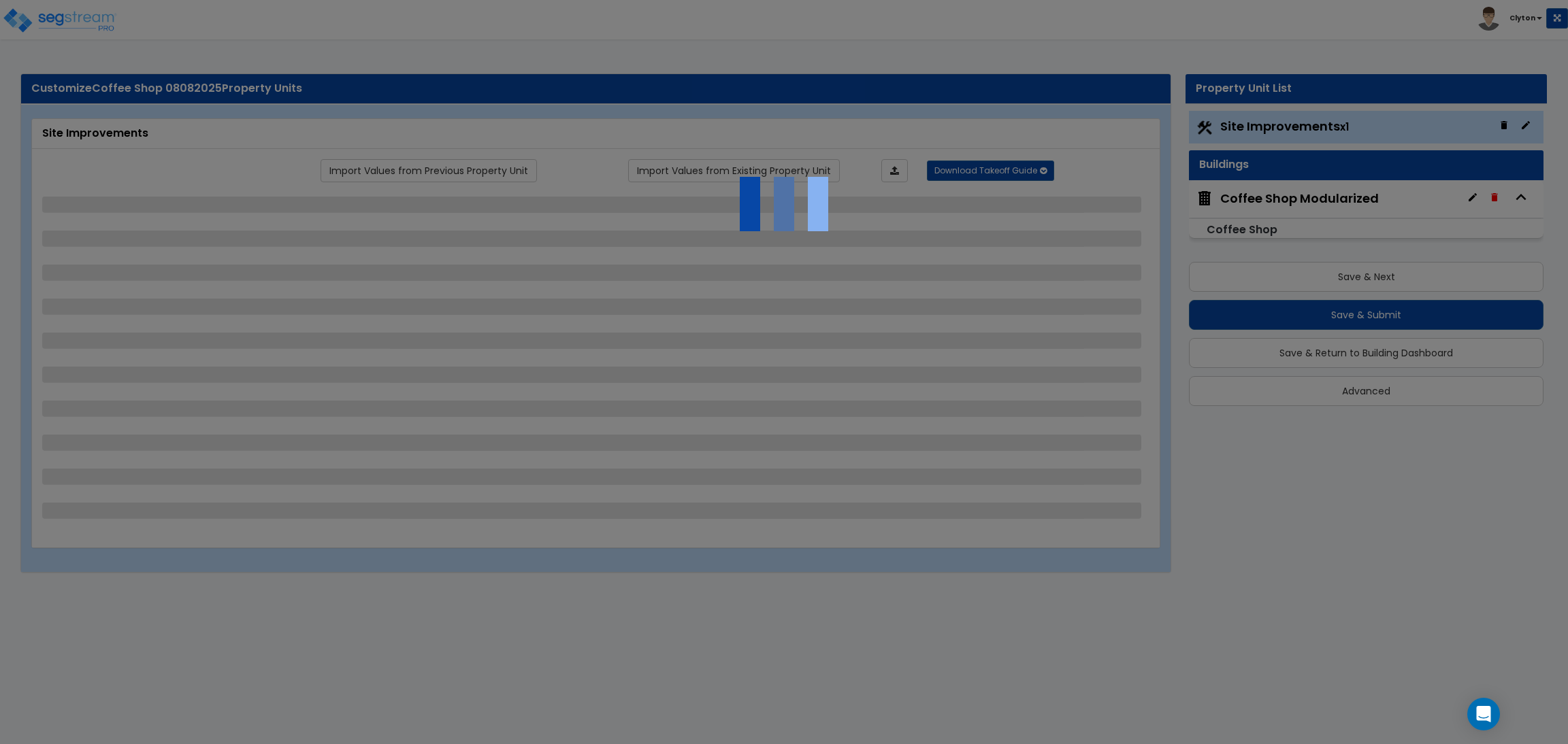
select select "1"
select select "2"
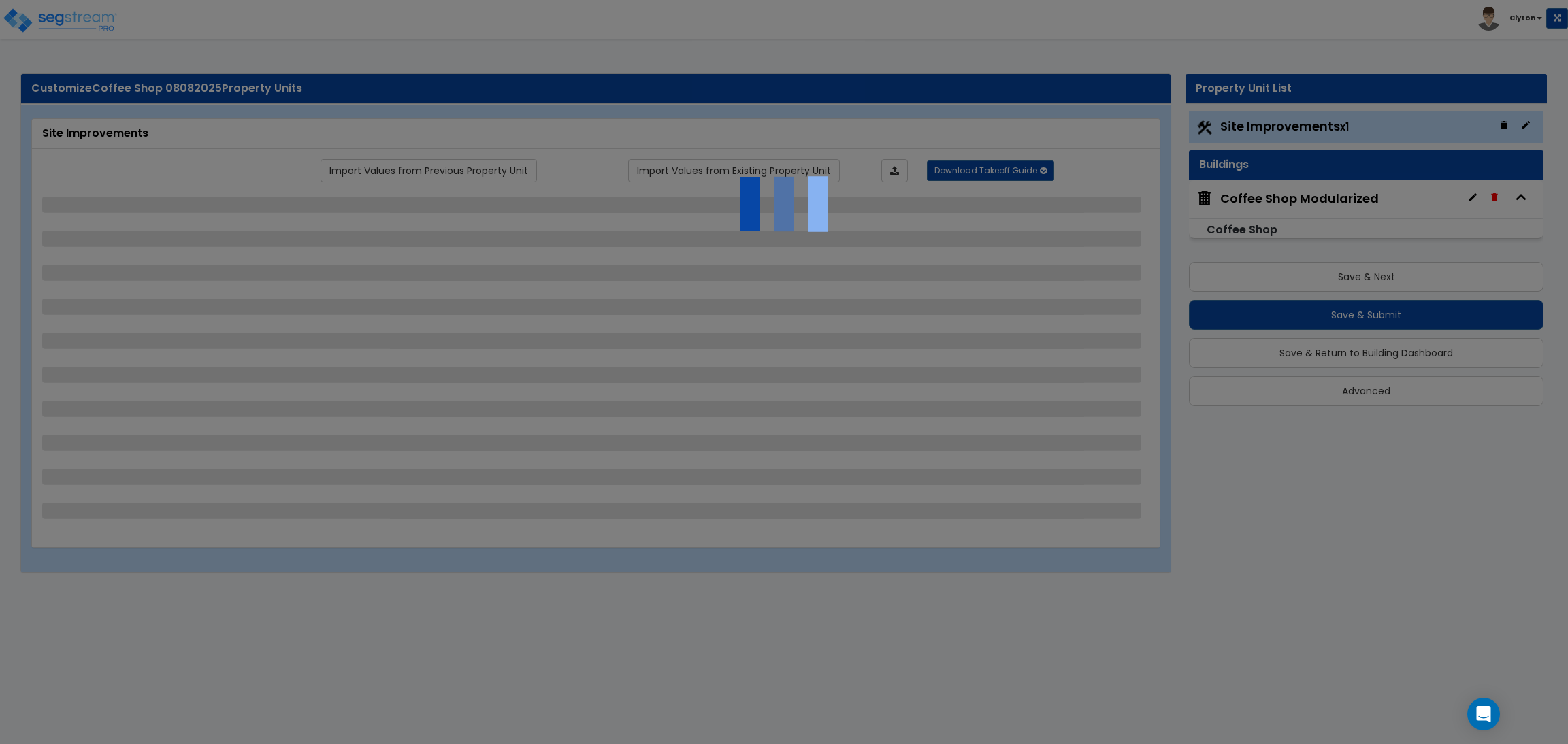
select select "1"
select select "2"
select select "1"
select select "2"
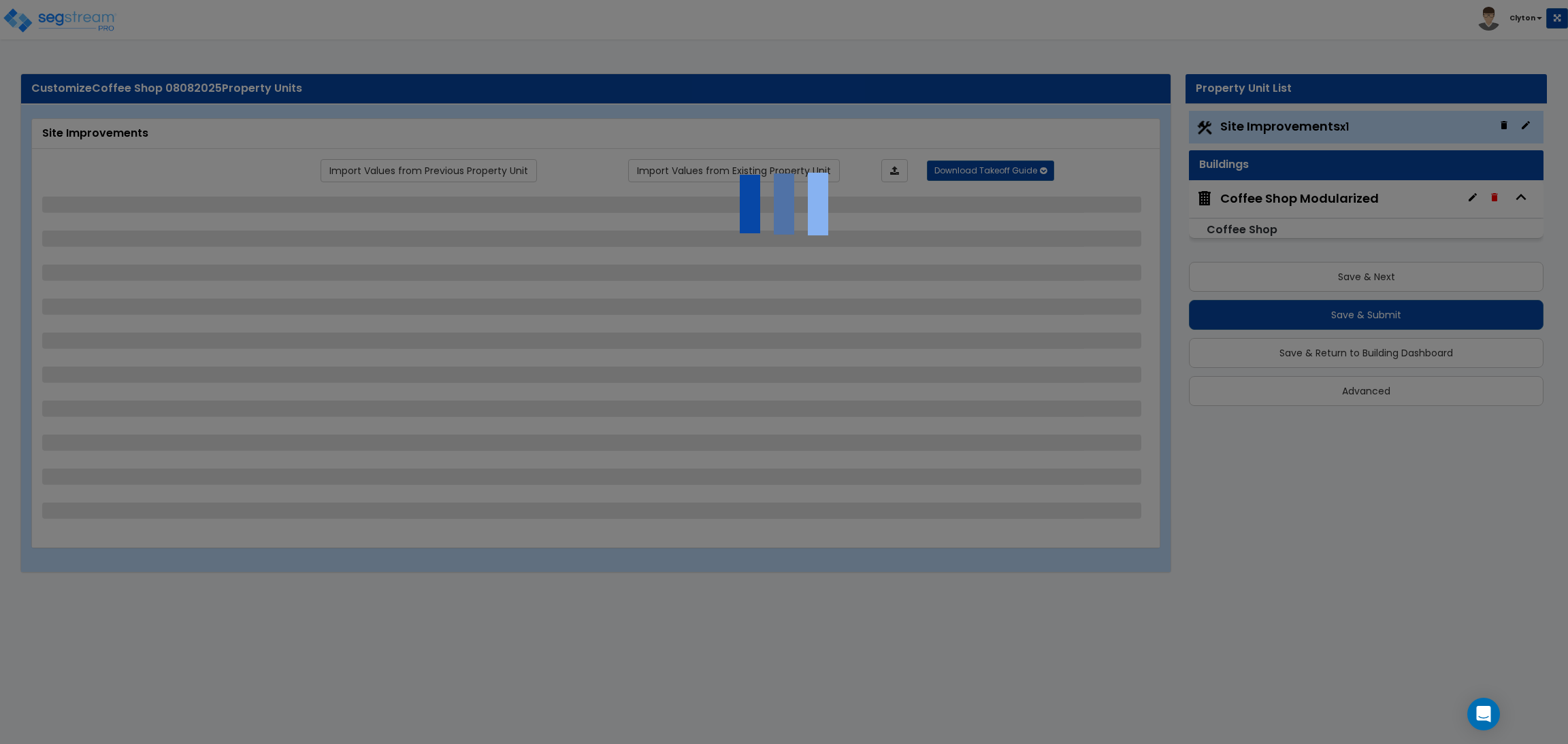
select select "2"
select select "4"
select select "1"
select select "2"
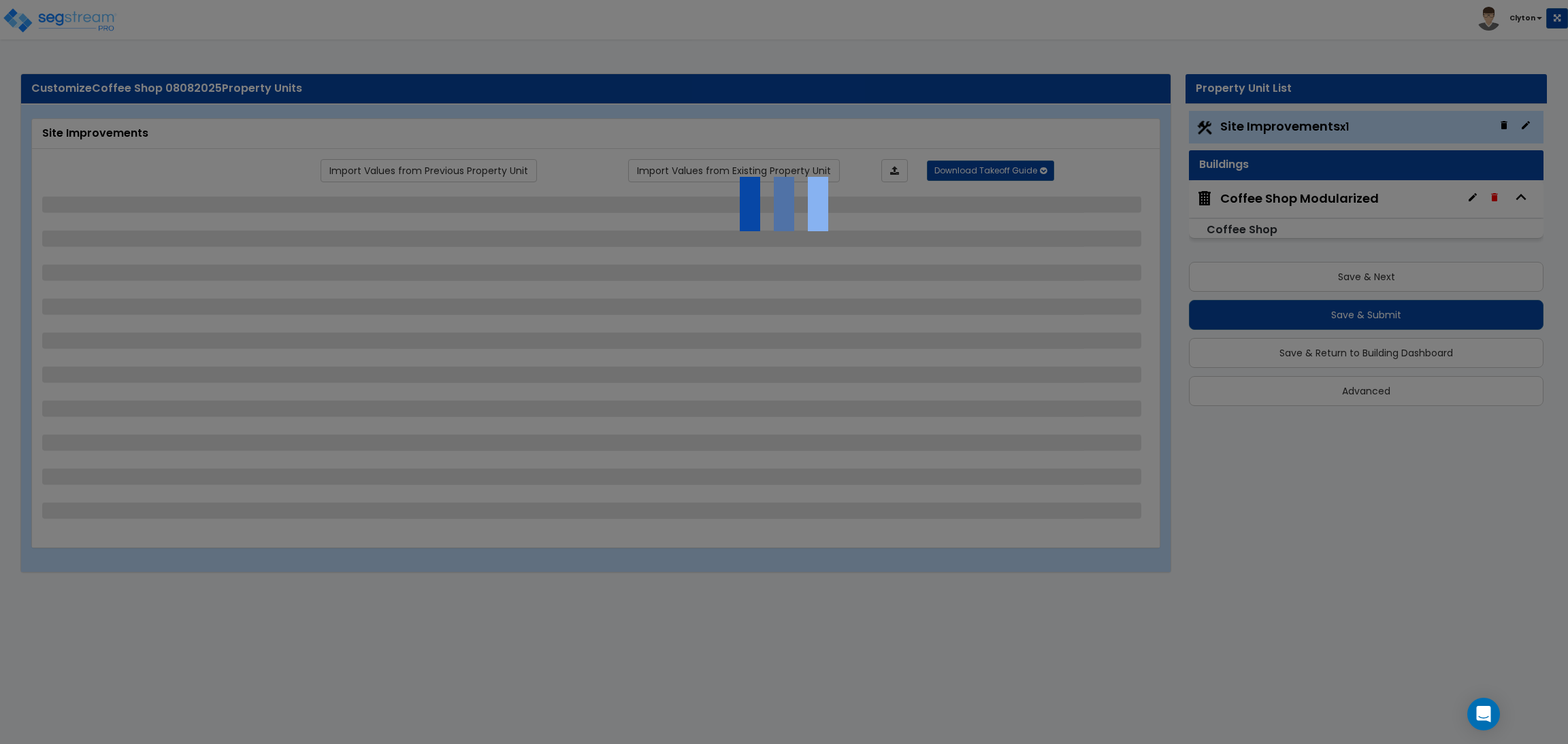
select select "1"
select select "7"
select select "2"
select select "3"
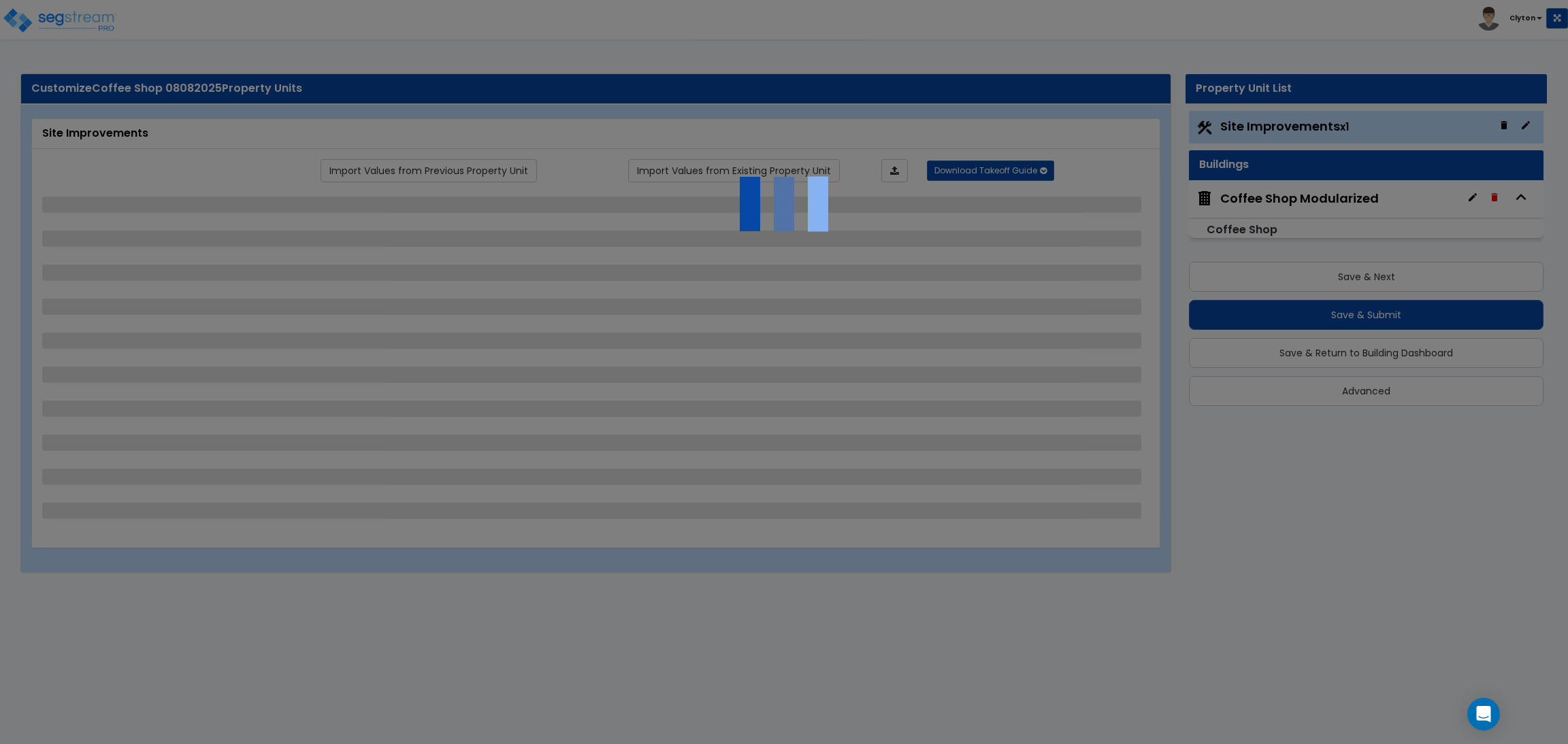
select select "2"
select select "1"
select select "2"
select select "3"
select select "6"
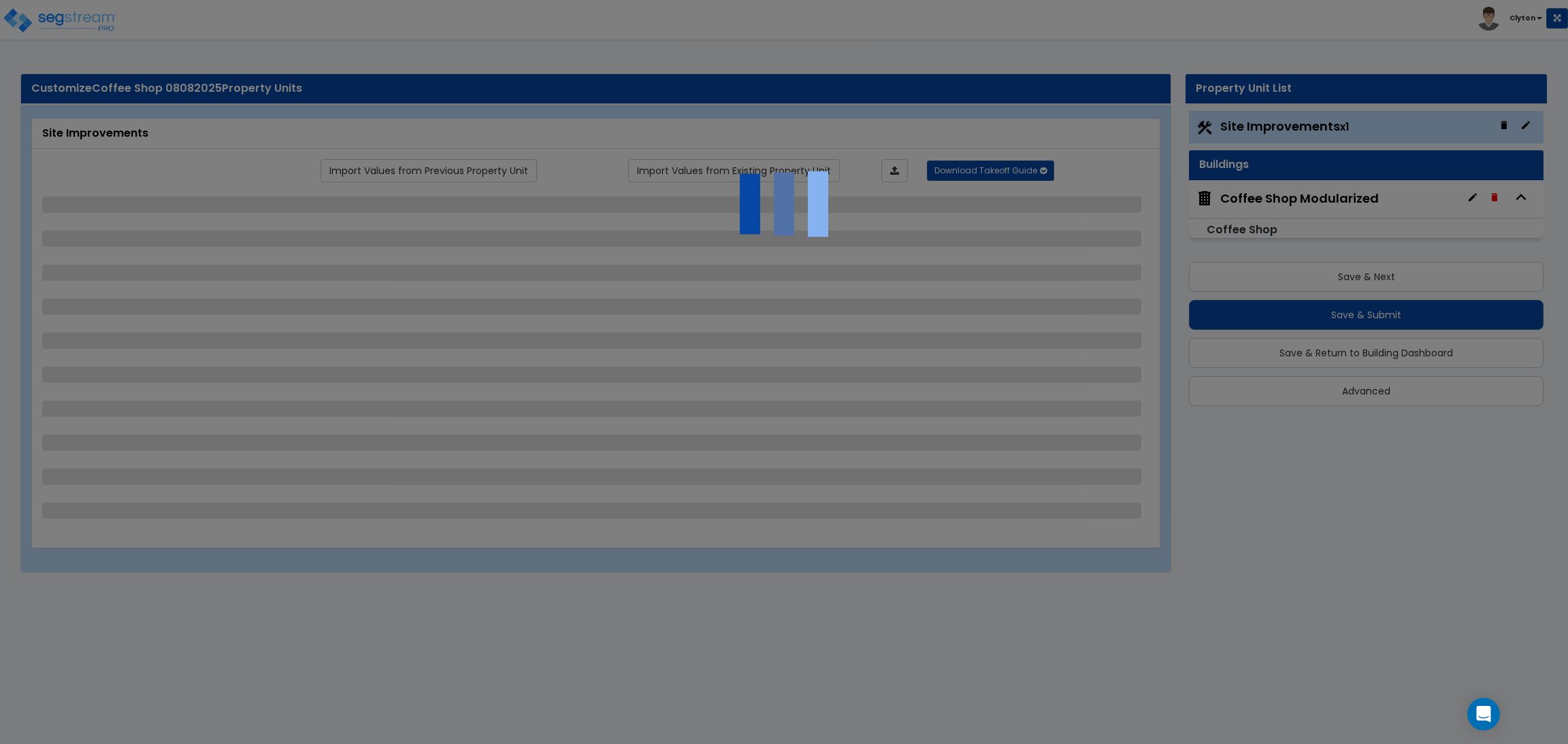
select select "10"
select select "8"
select select "3"
select select "1"
select select "2"
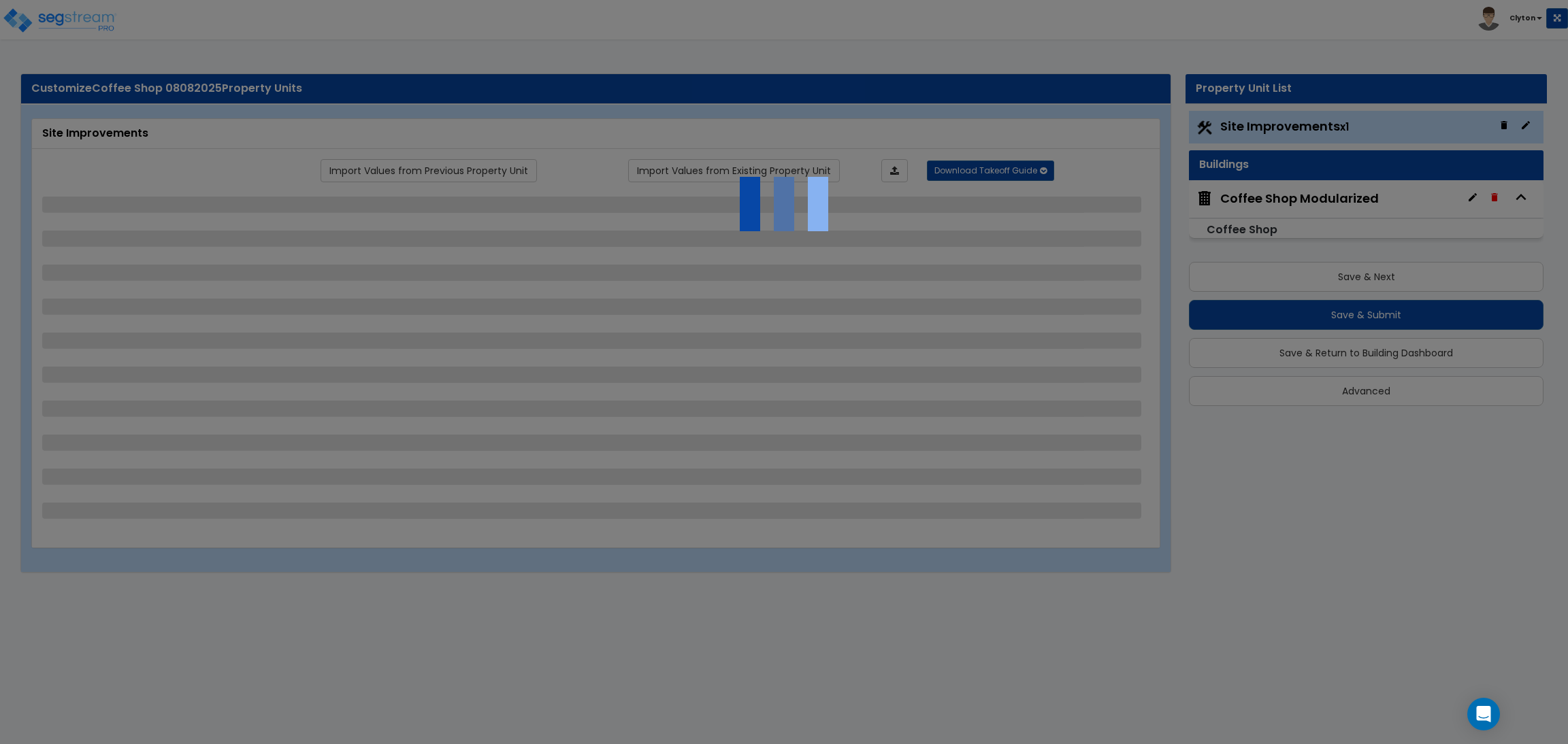
select select "3"
select select "1"
select select "3"
select select "2"
select select "1"
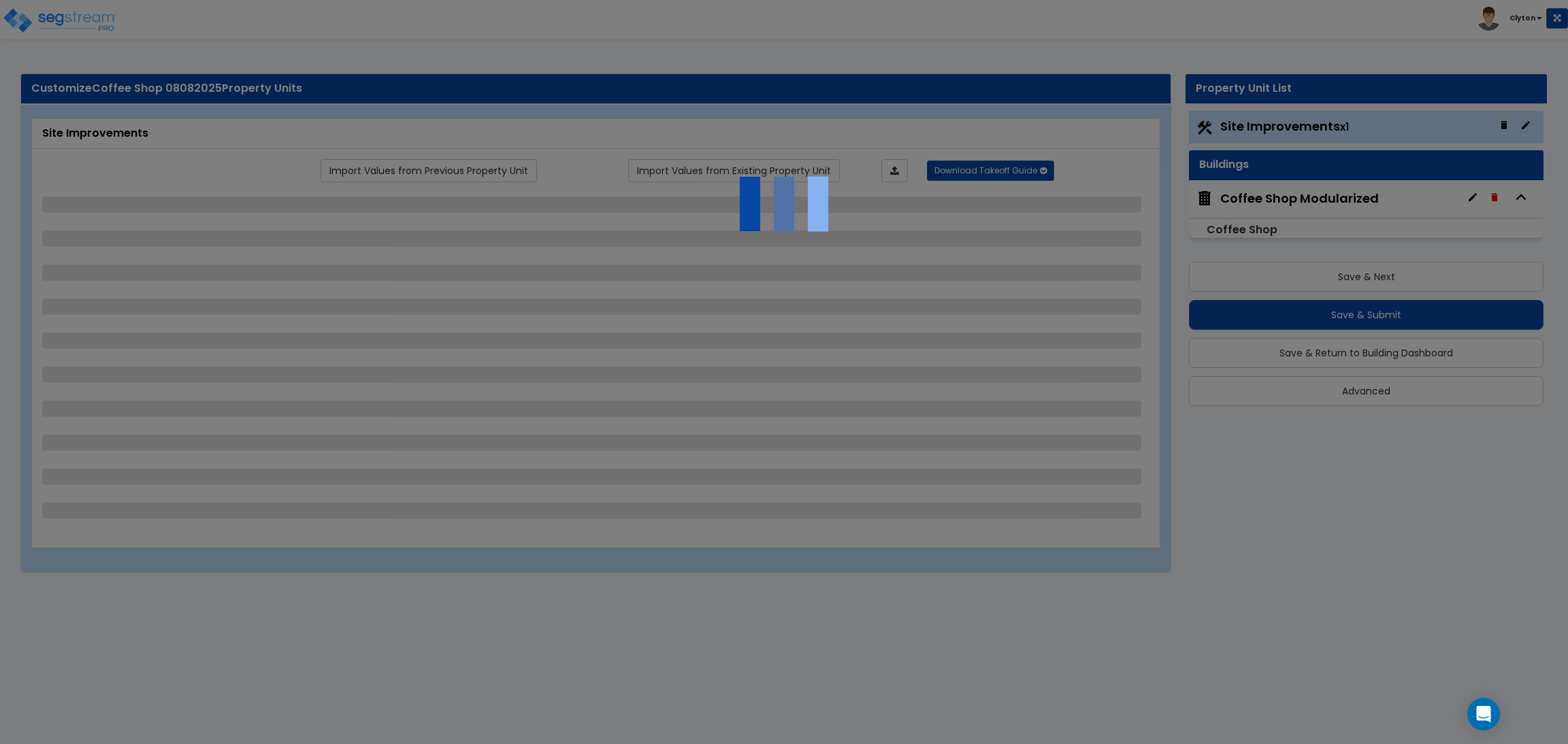
select select "1"
select select "2"
select select "1"
select select "7"
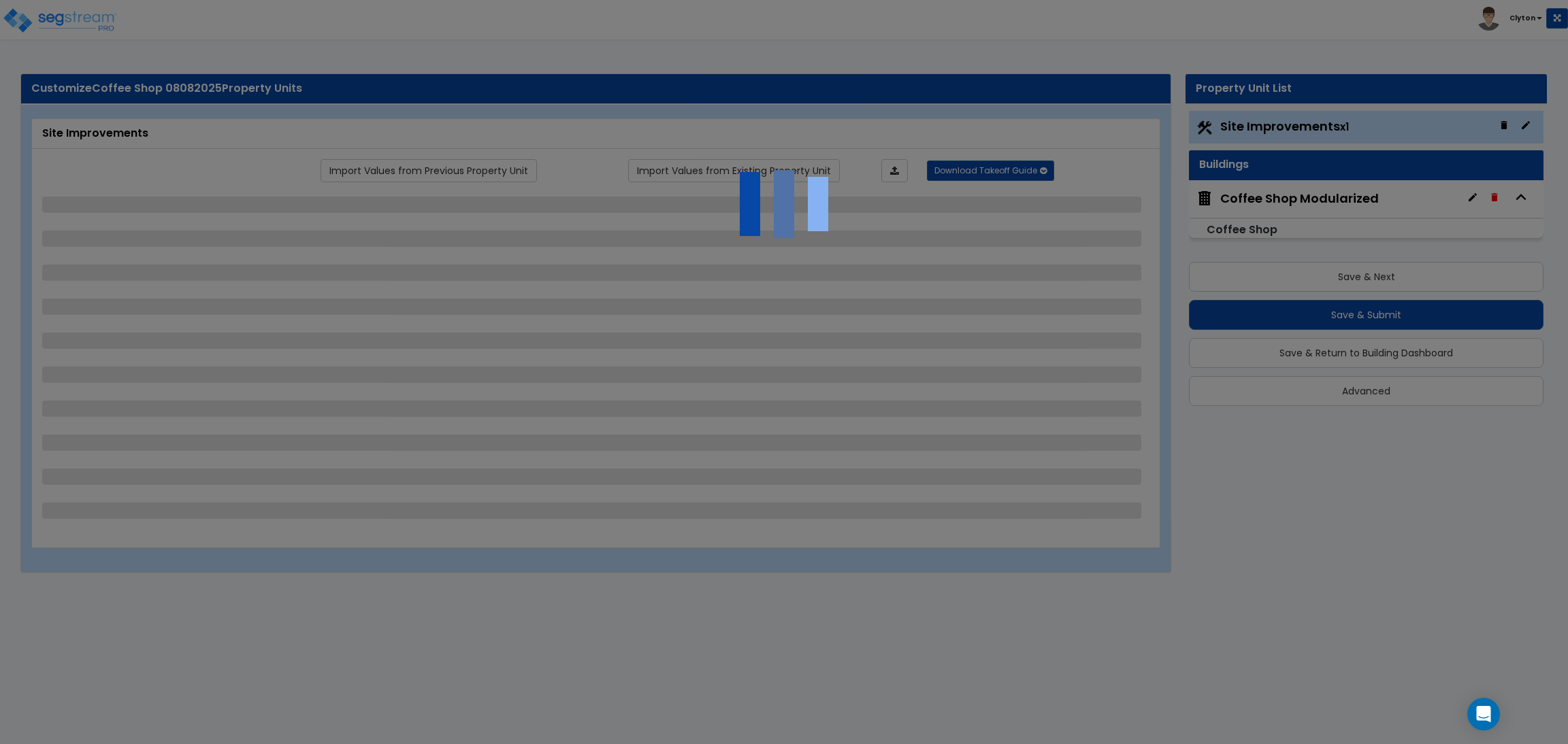
select select "1"
select select "4"
select select "1"
select select "13"
select select "2"
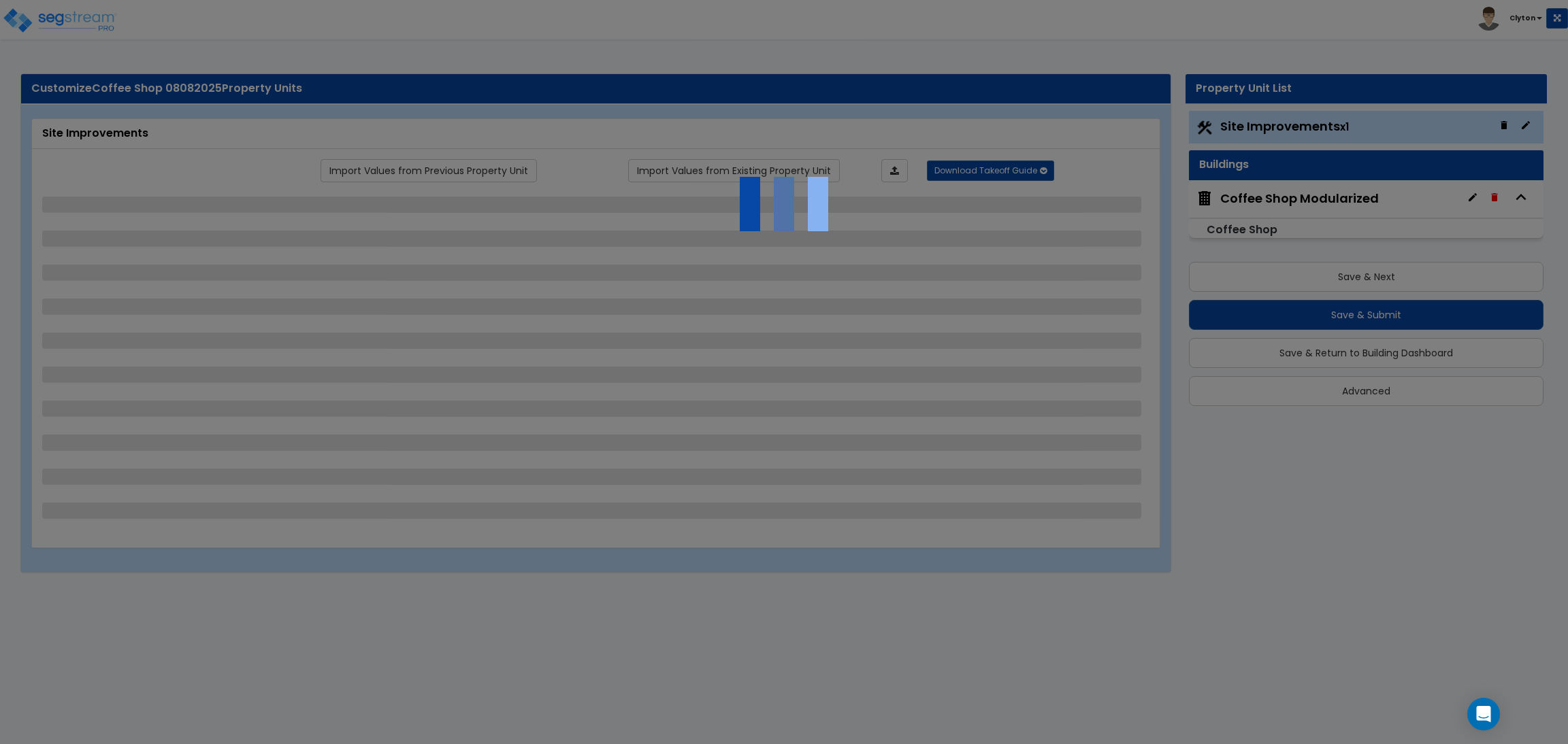
select select "1"
select select "4"
select select "1"
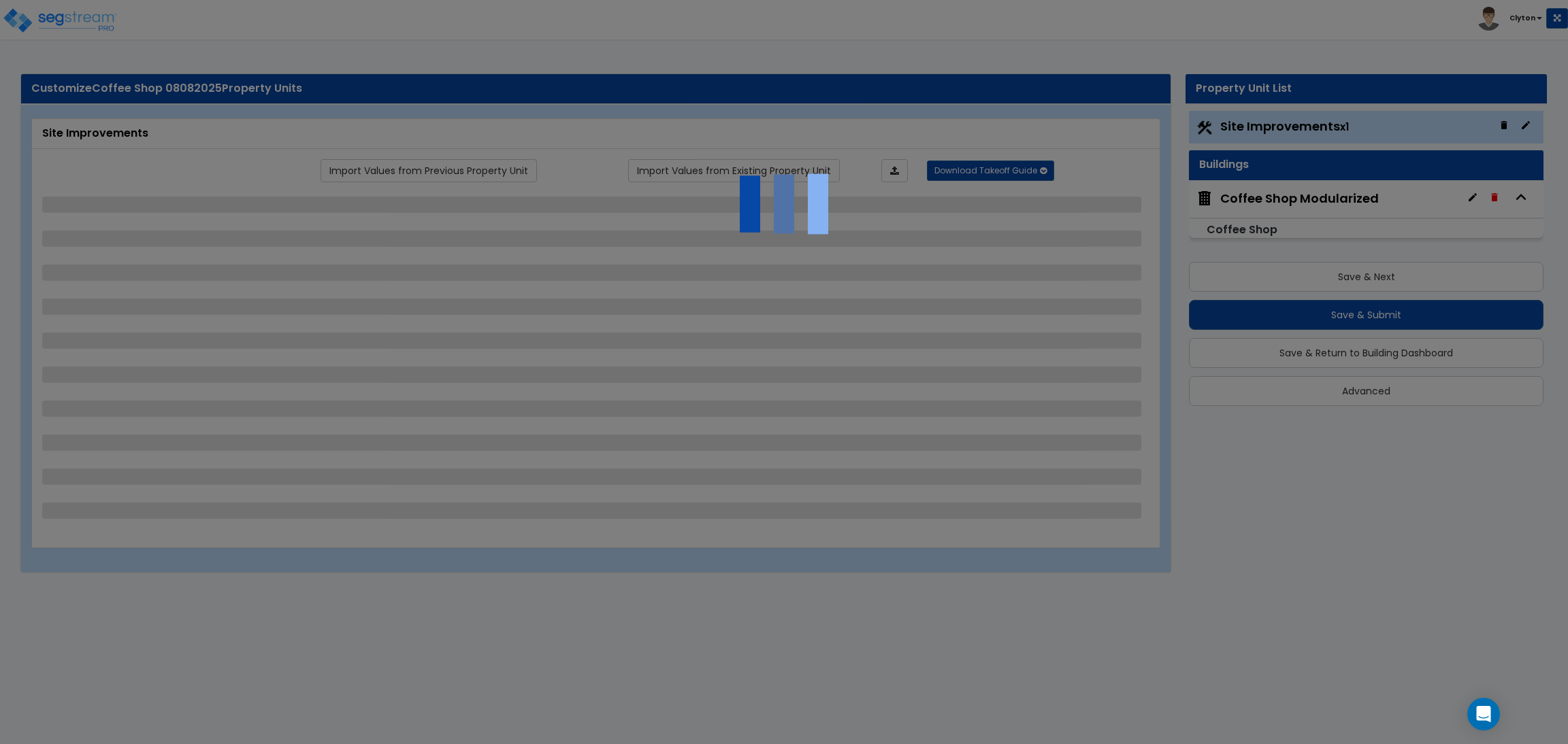
select select "2"
select select "3"
select select "2"
select select "1"
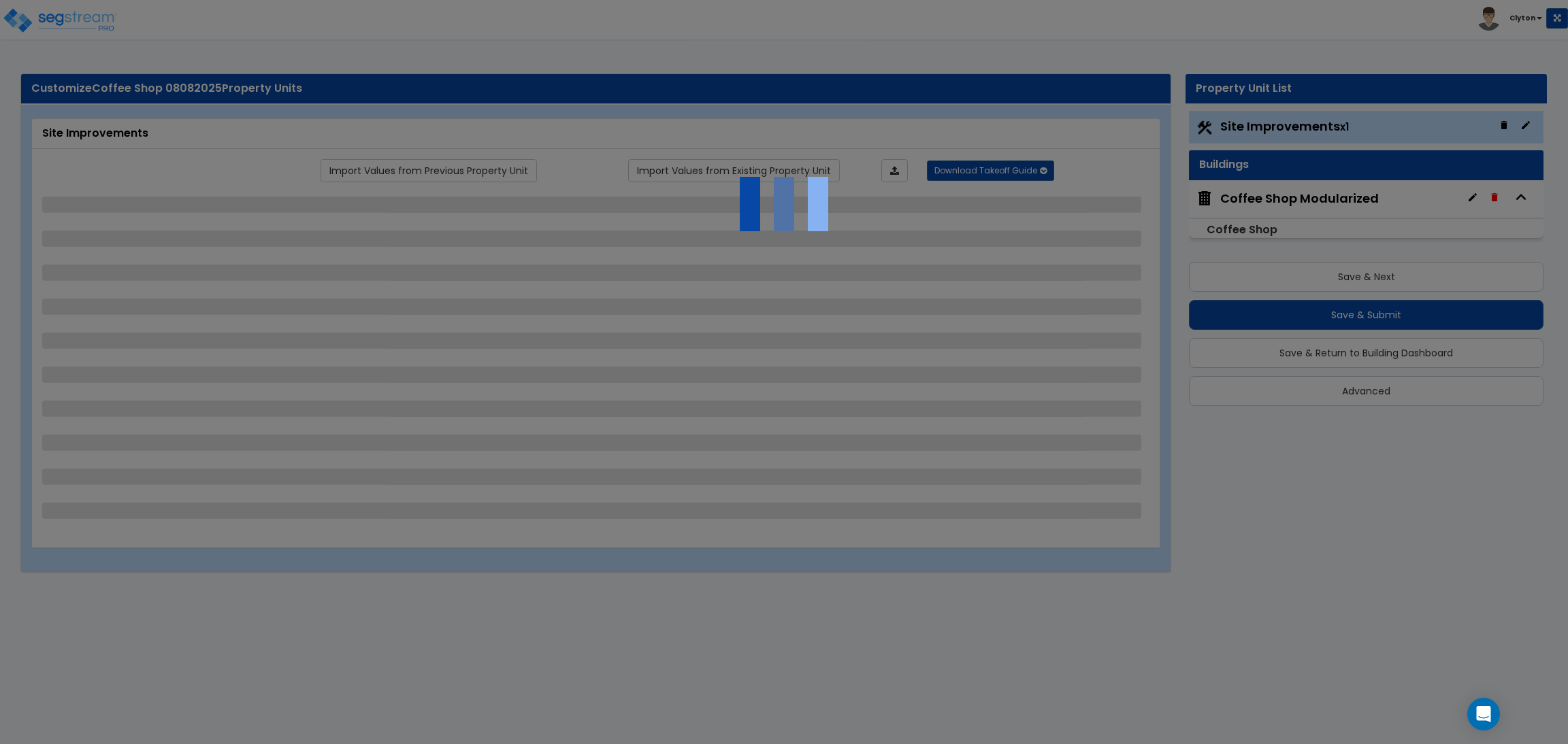
select select "1"
select select "3"
select select "1"
select select "2"
select select "1"
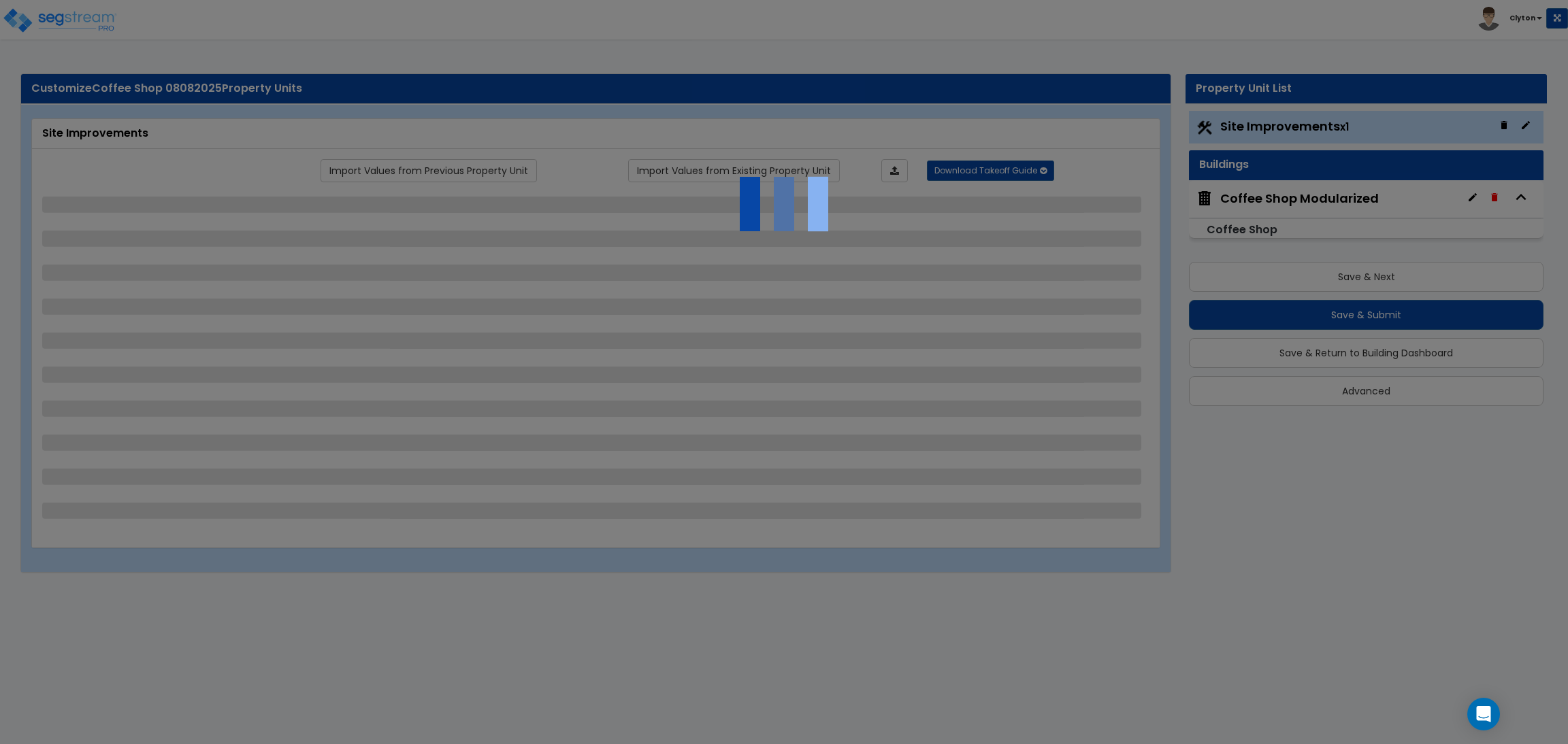
select select "2"
select select "1"
select select "2"
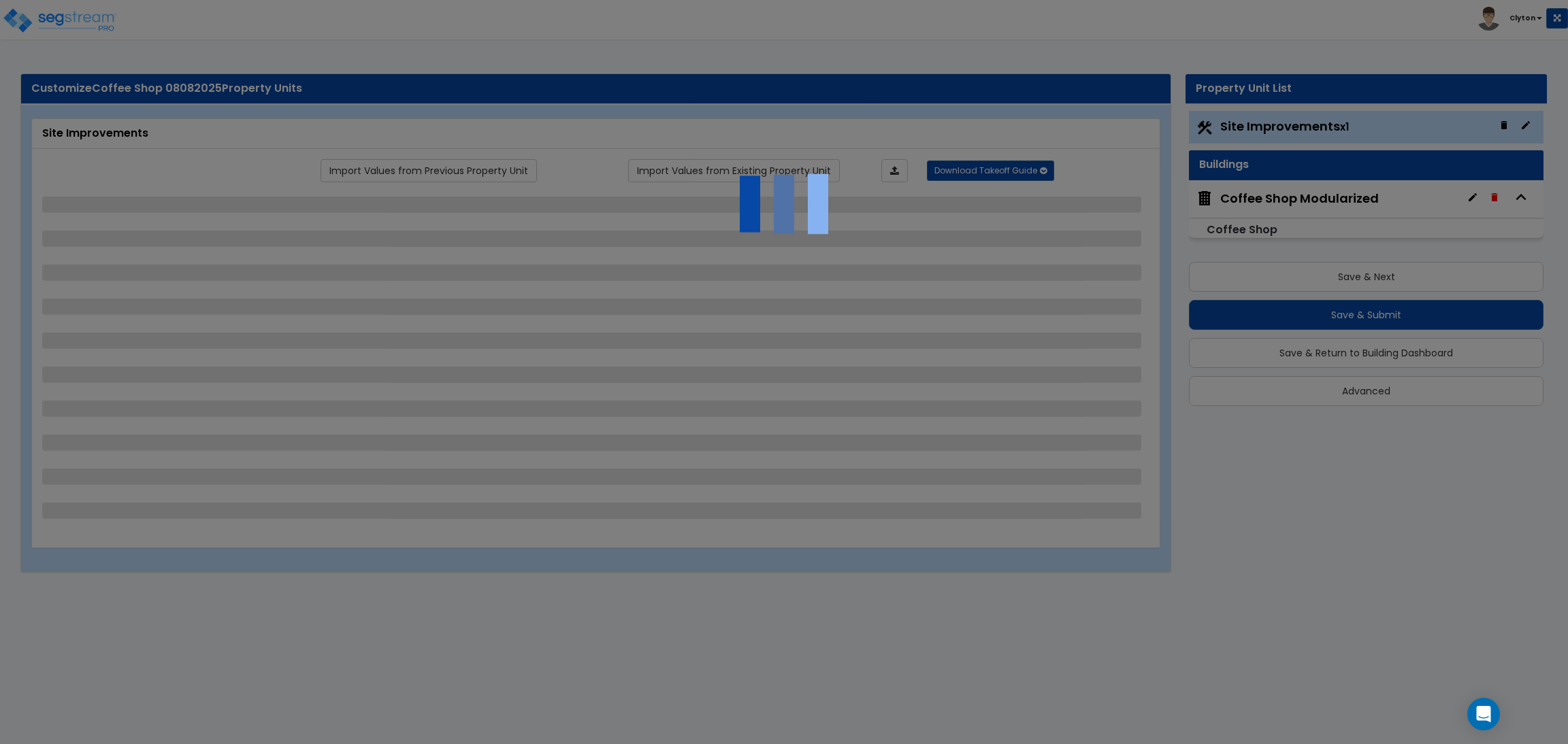
select select "3"
select select "11"
select select "8"
select select "5"
select select "3"
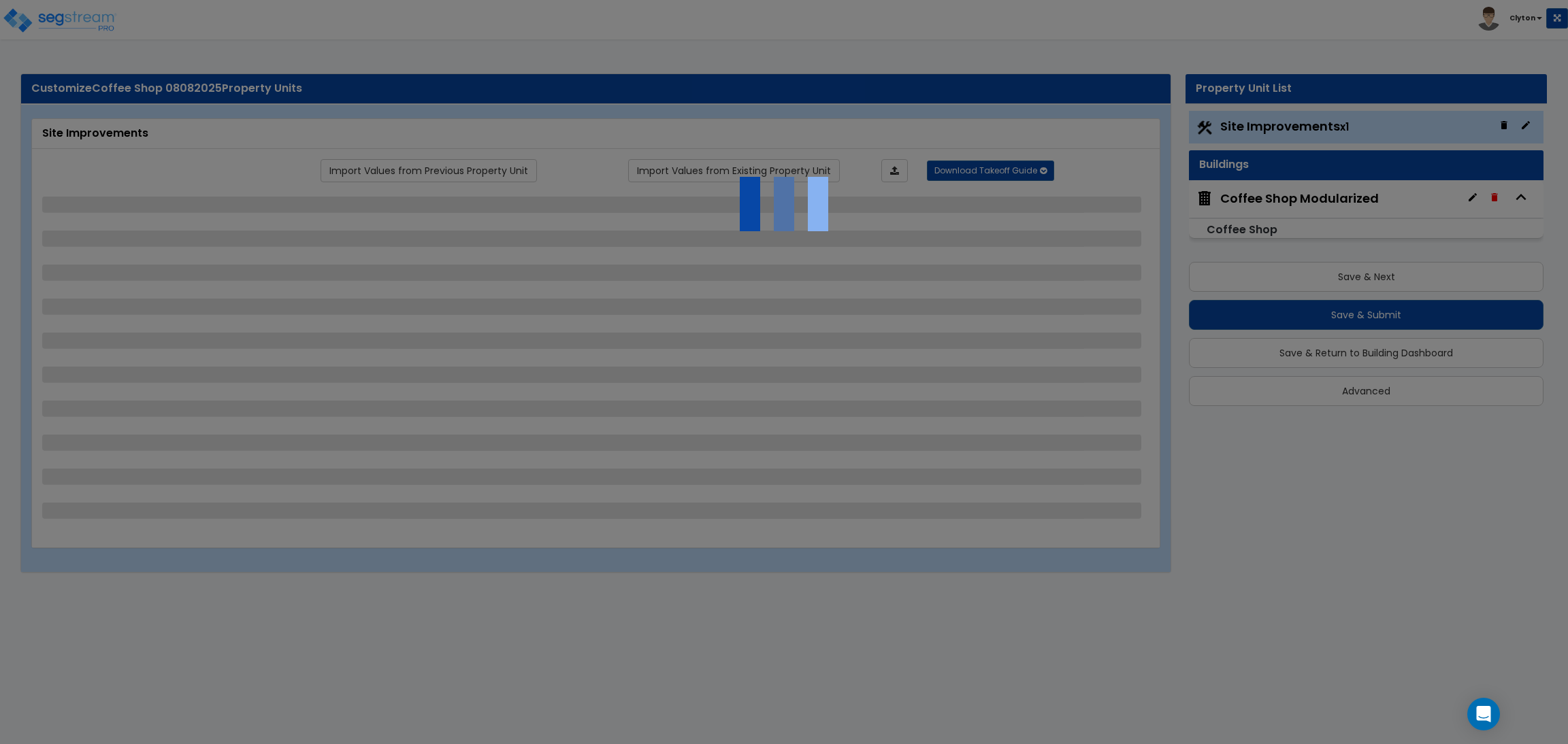
select select "1"
select select "5"
select select "7"
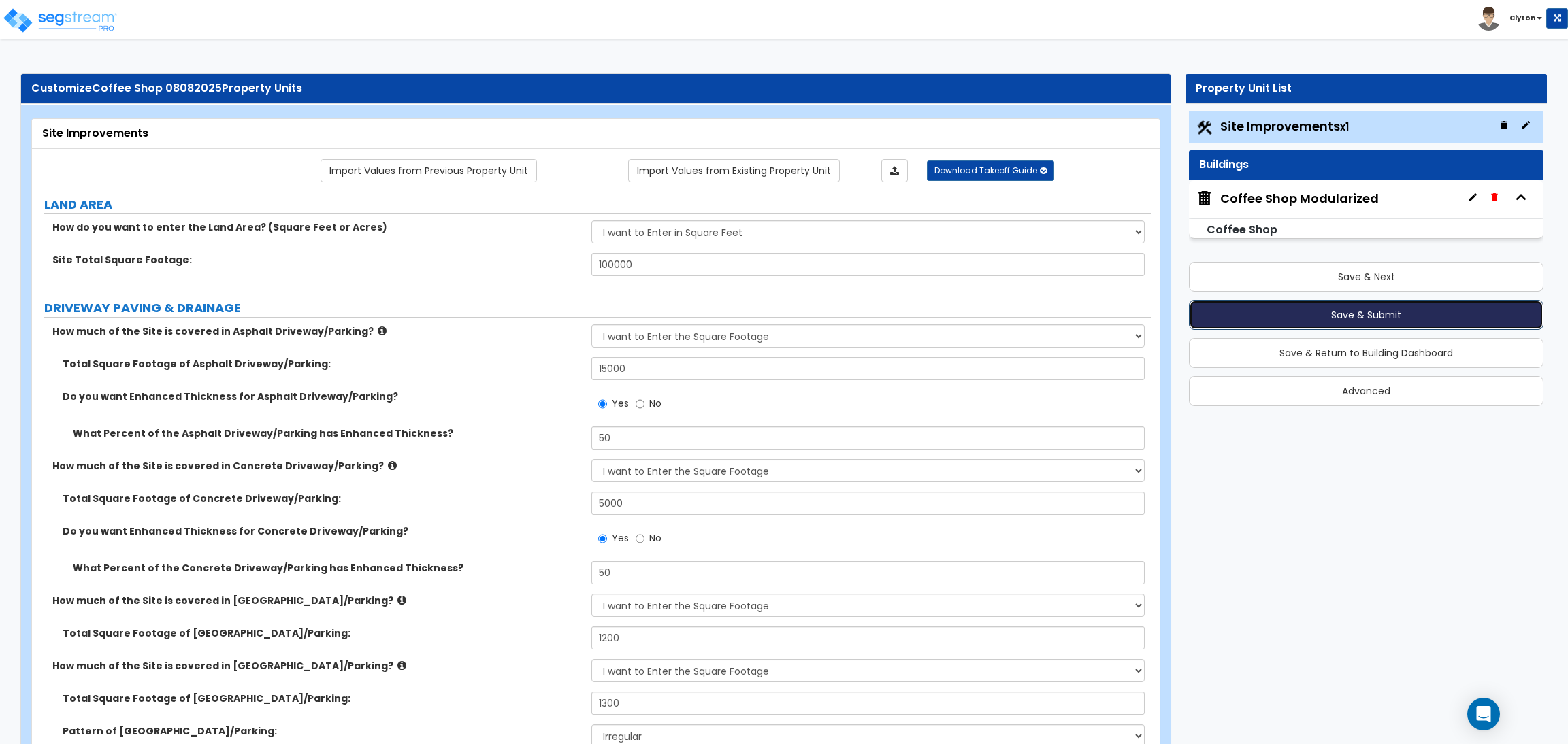
click at [1329, 307] on button "Save & Submit" at bounding box center [1366, 315] width 354 height 30
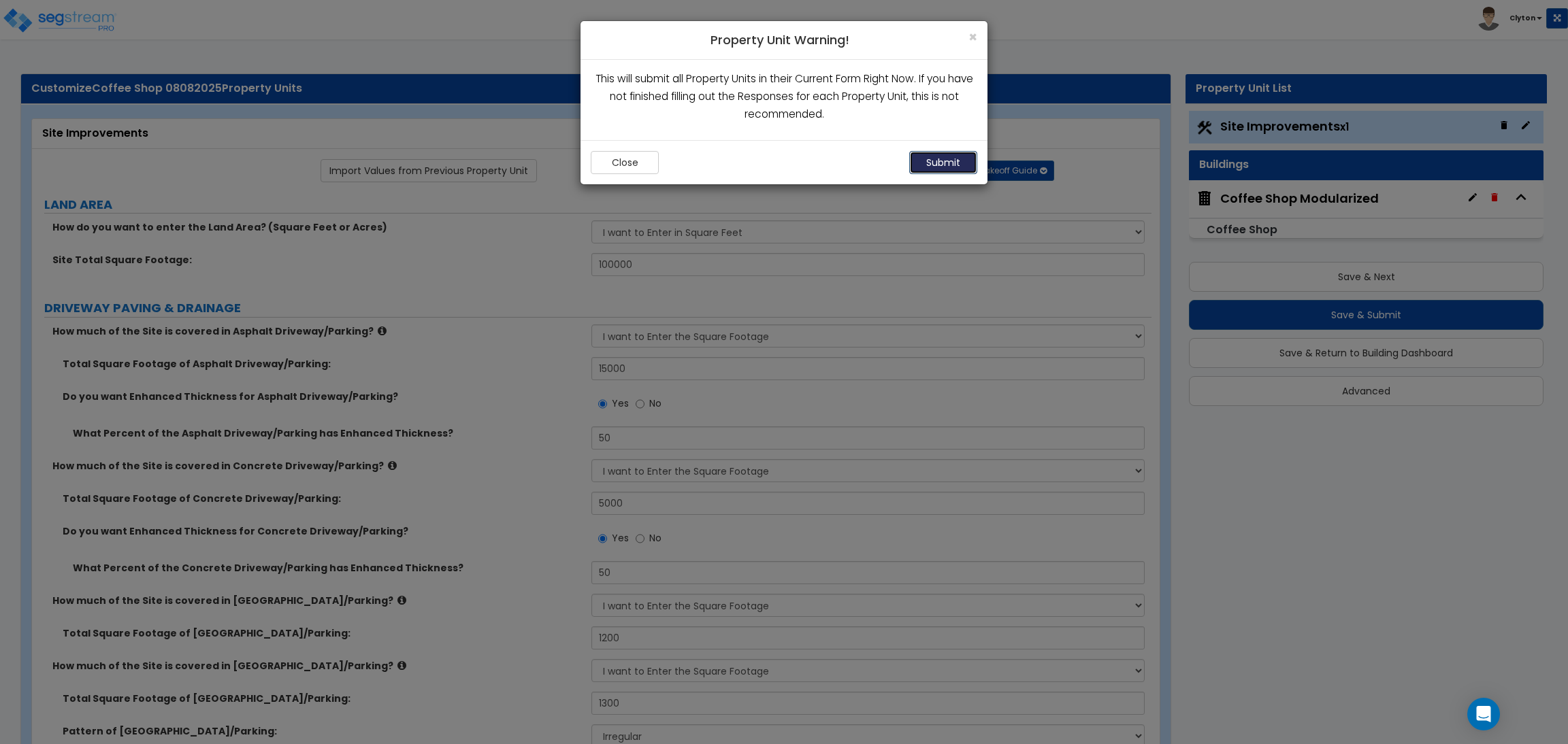
click at [952, 155] on button "Submit" at bounding box center [943, 162] width 68 height 24
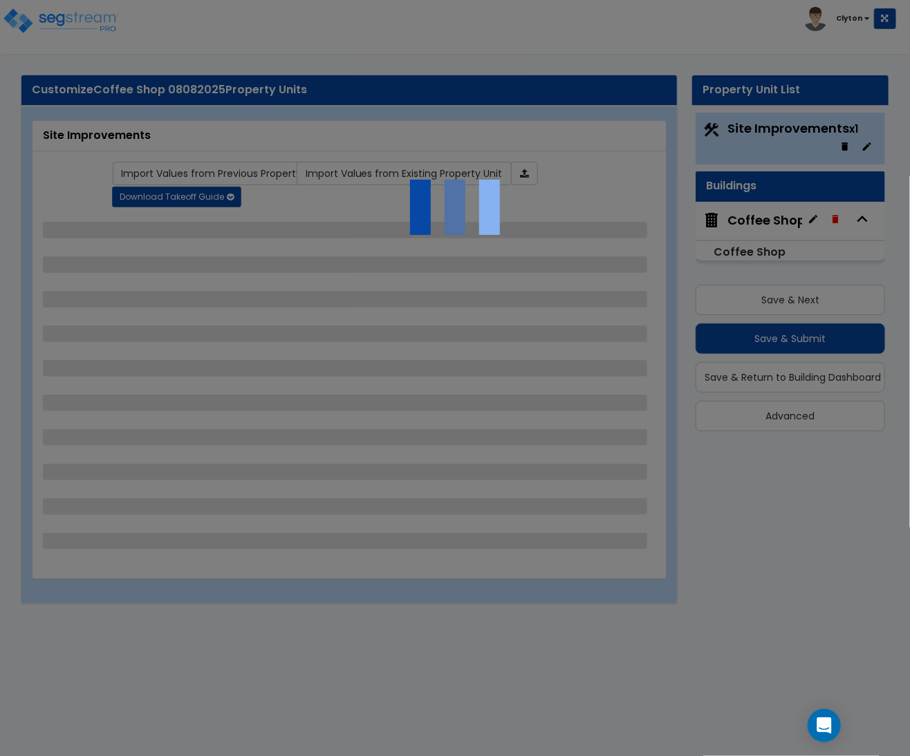
select select "2"
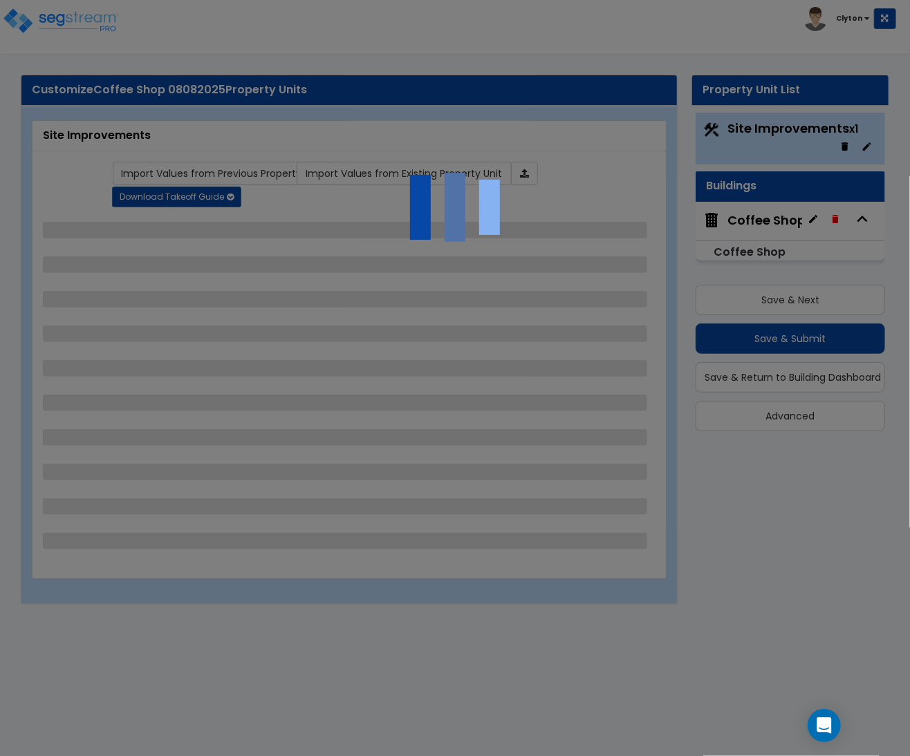
select select "1"
select select "2"
select select "3"
select select "1"
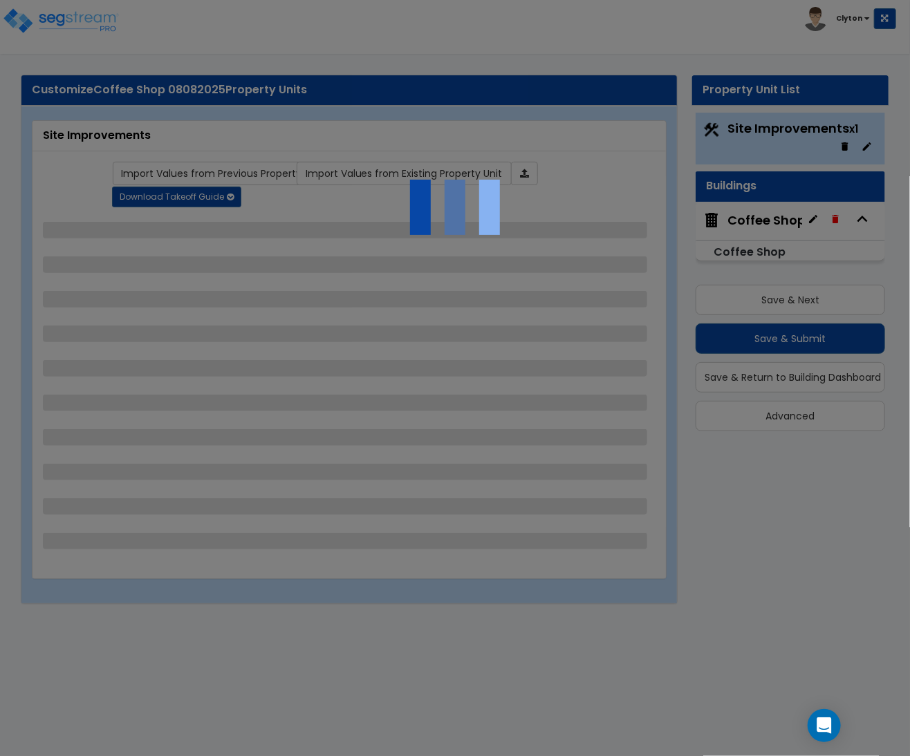
select select "1"
select select "2"
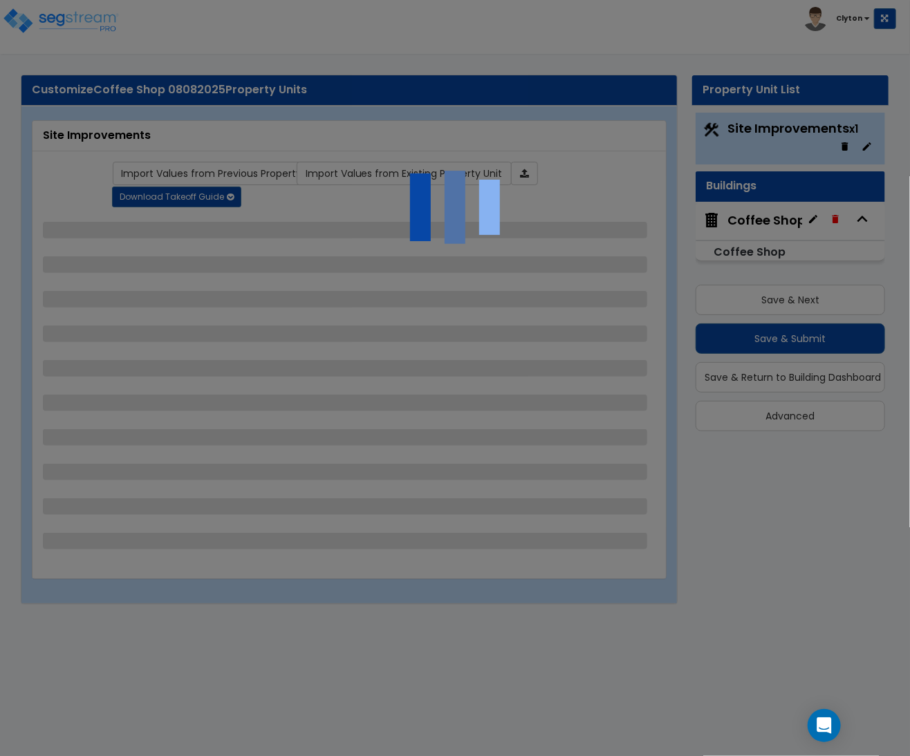
select select "1"
select select "2"
select select "1"
select select "2"
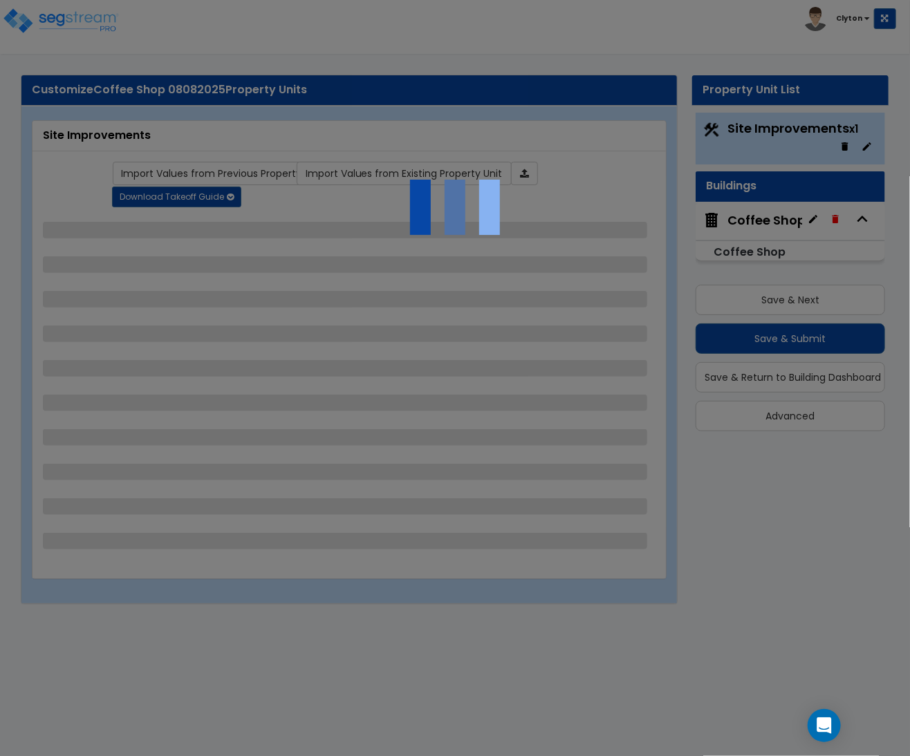
select select "2"
select select "4"
select select "1"
select select "2"
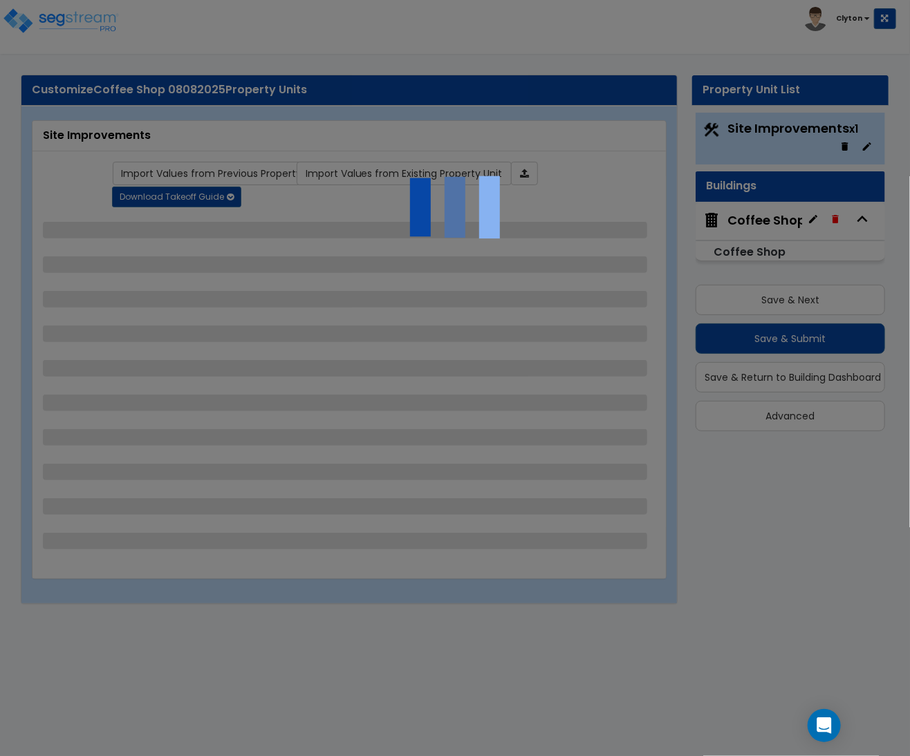
select select "1"
select select "7"
select select "2"
select select "3"
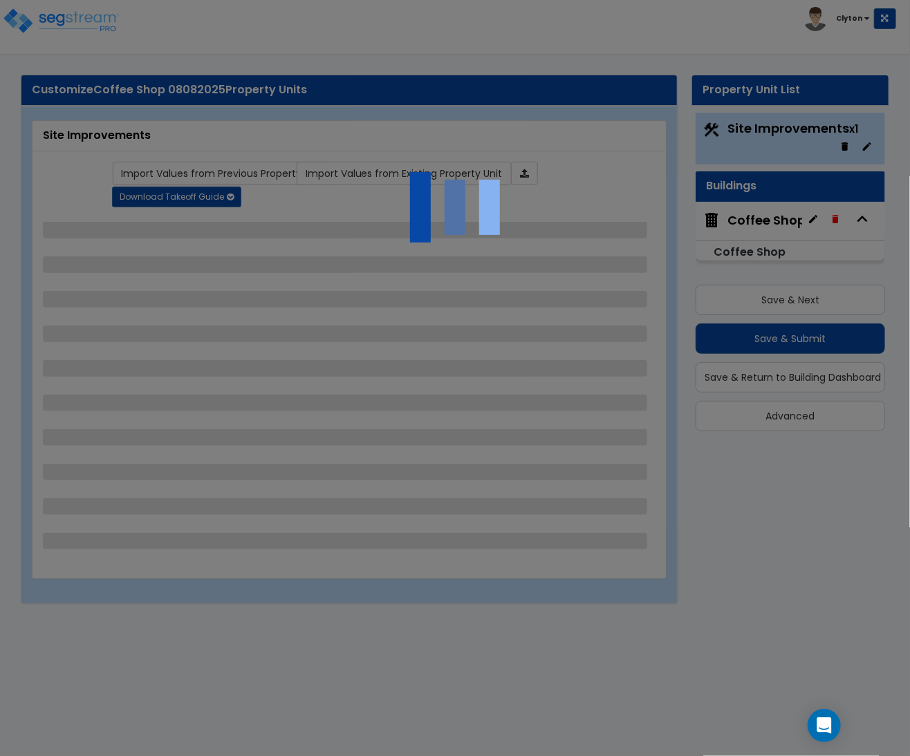
select select "2"
select select "1"
select select "2"
select select "3"
select select "6"
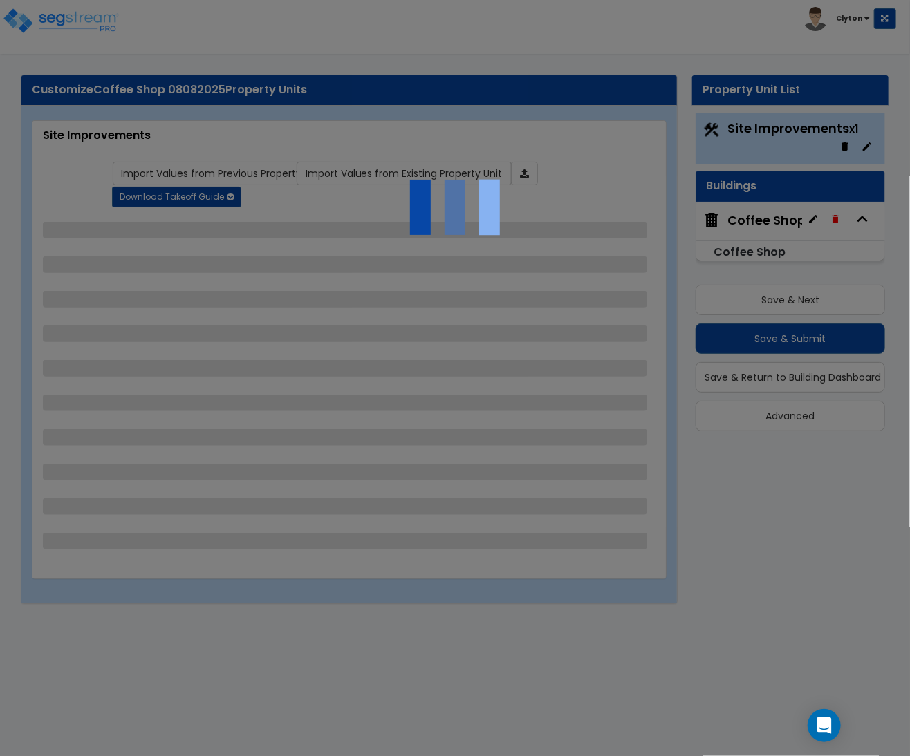
select select "10"
select select "8"
select select "3"
select select "1"
select select "2"
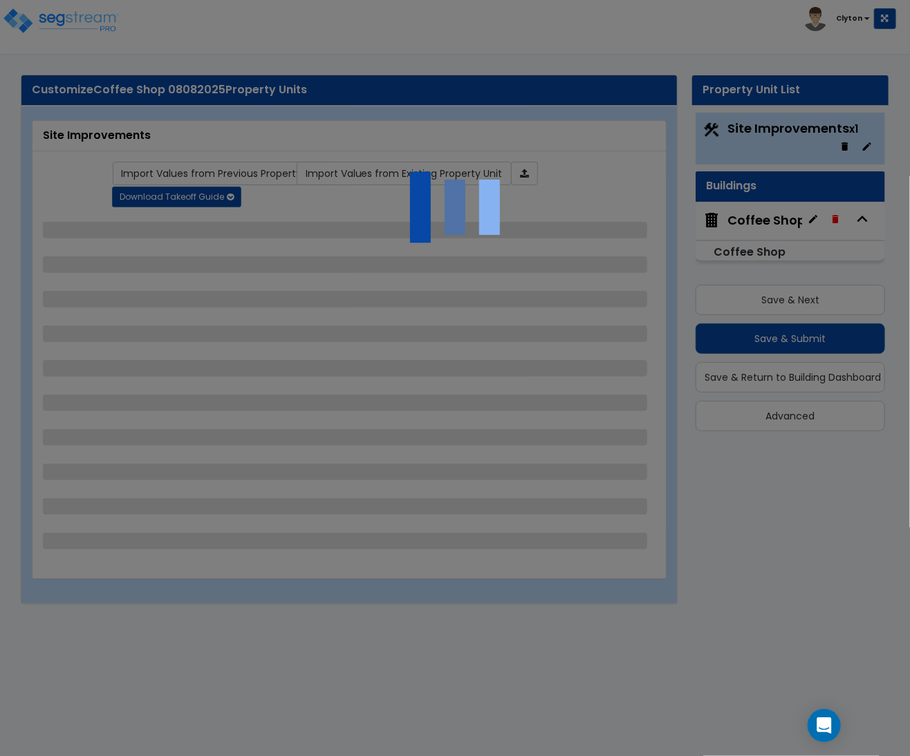
select select "3"
select select "1"
select select "3"
select select "2"
select select "1"
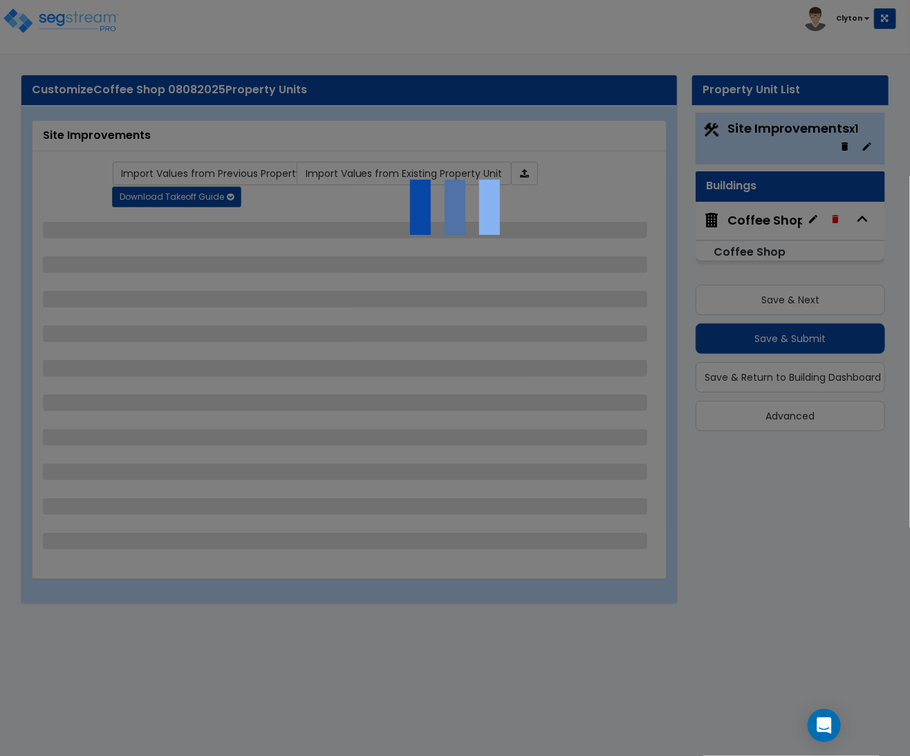
select select "1"
select select "2"
select select "1"
select select "7"
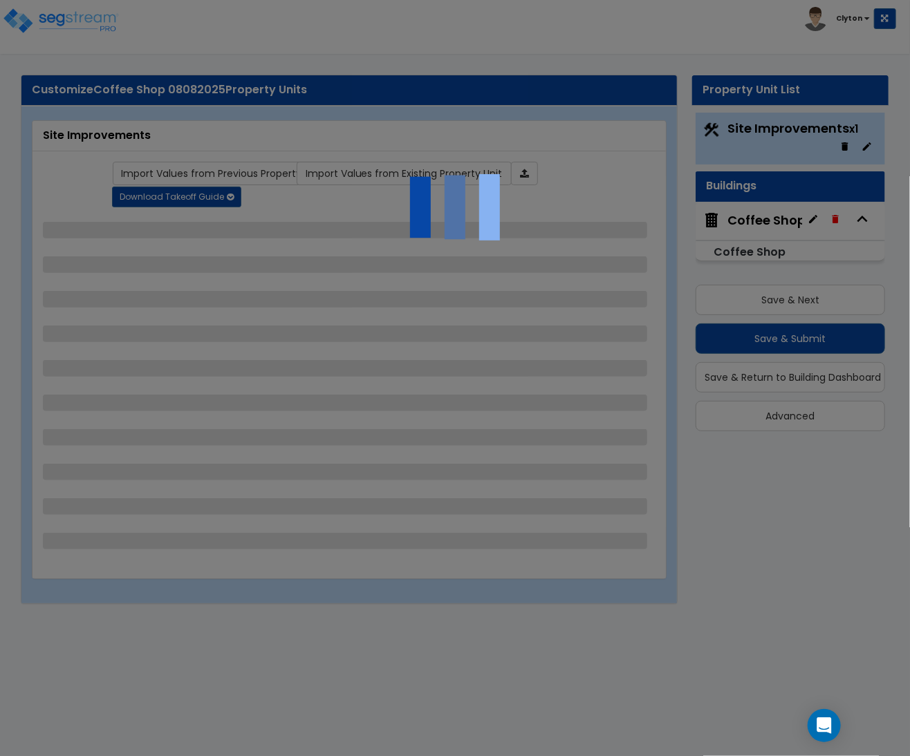
select select "1"
select select "4"
select select "1"
select select "13"
select select "2"
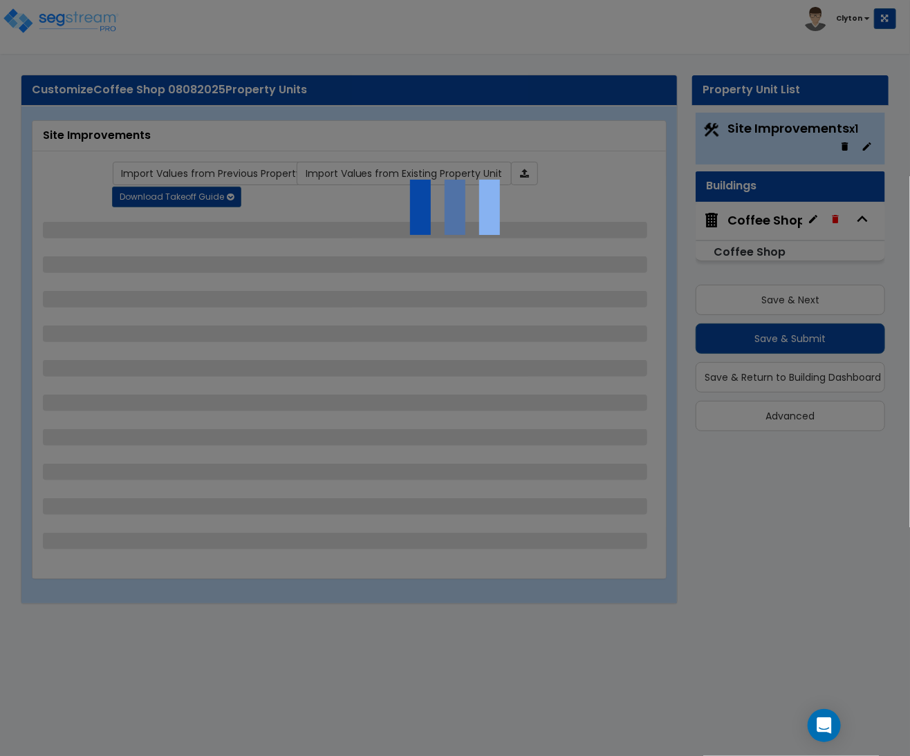
select select "1"
select select "4"
select select "1"
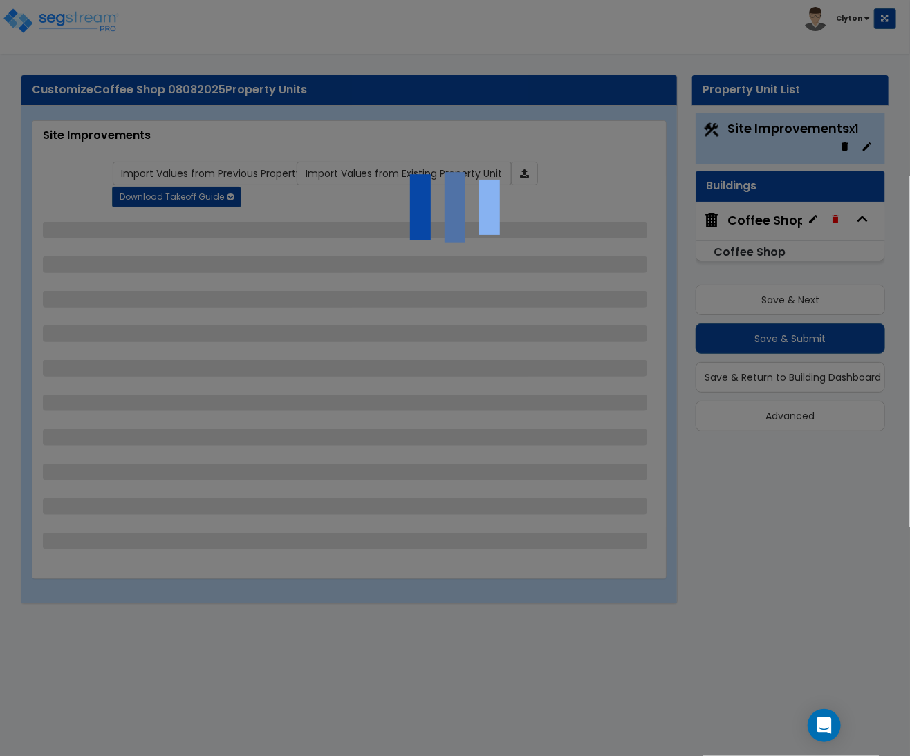
select select "2"
select select "3"
select select "2"
select select "1"
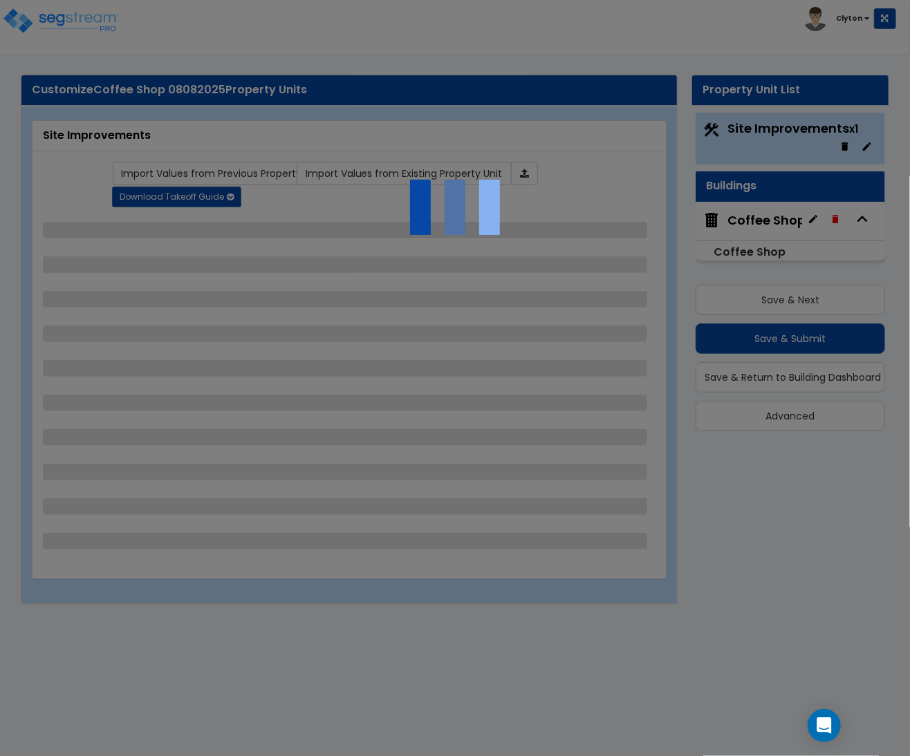
select select "1"
select select "3"
select select "1"
select select "2"
select select "1"
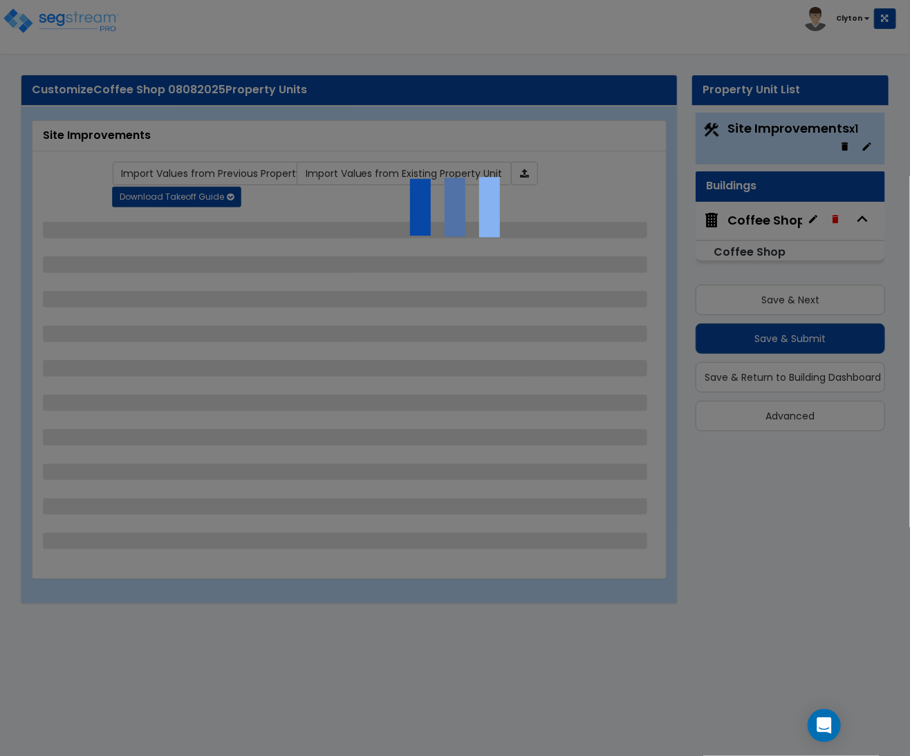
select select "2"
select select "1"
select select "2"
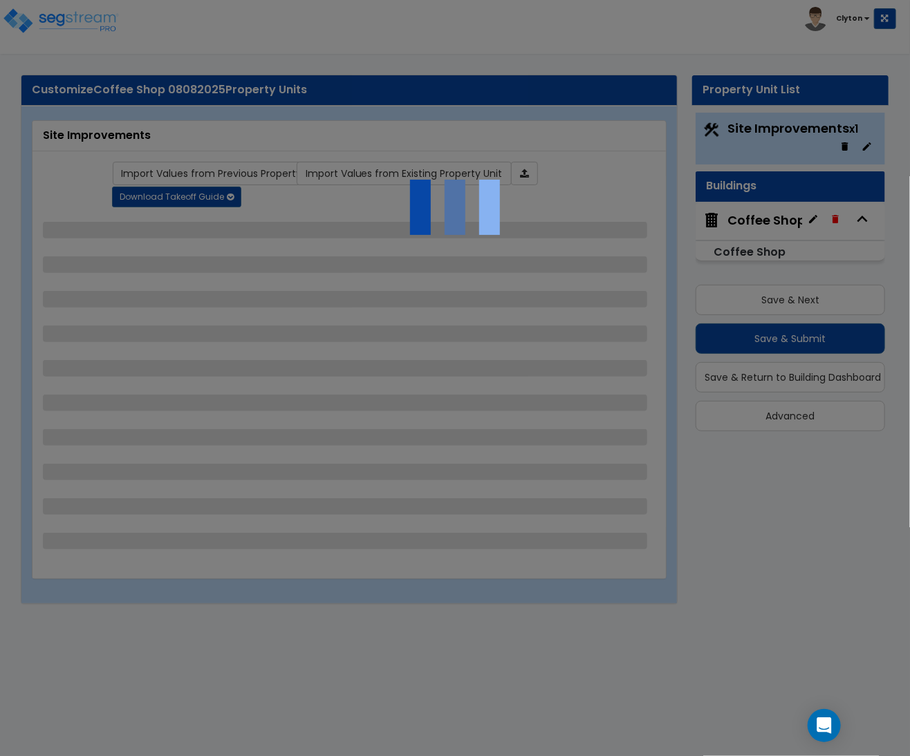
select select "3"
select select "11"
select select "8"
select select "5"
select select "3"
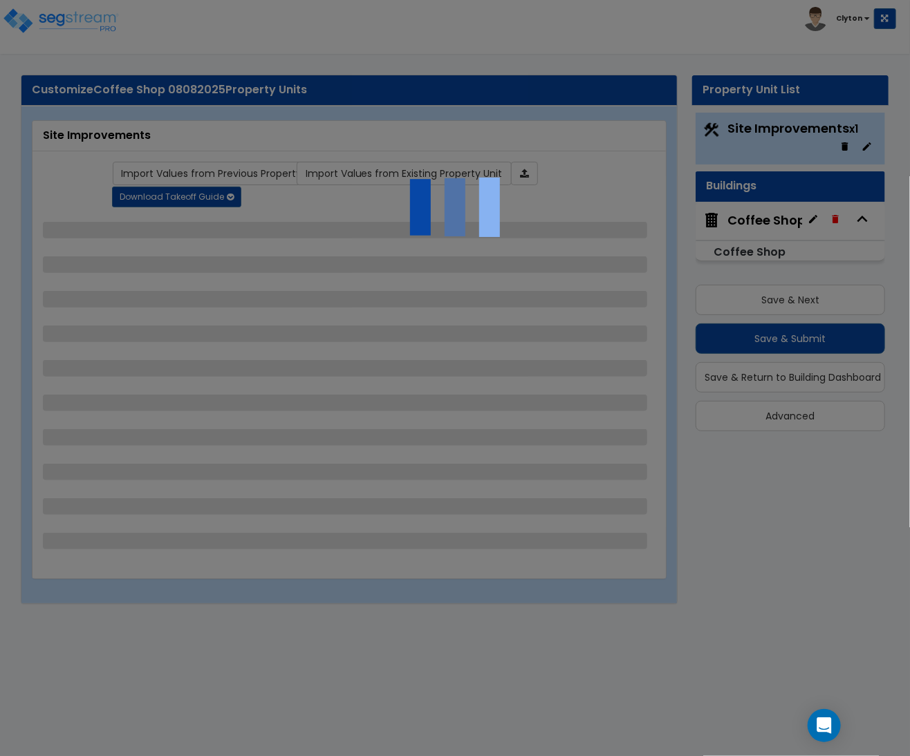
select select "1"
select select "5"
select select "7"
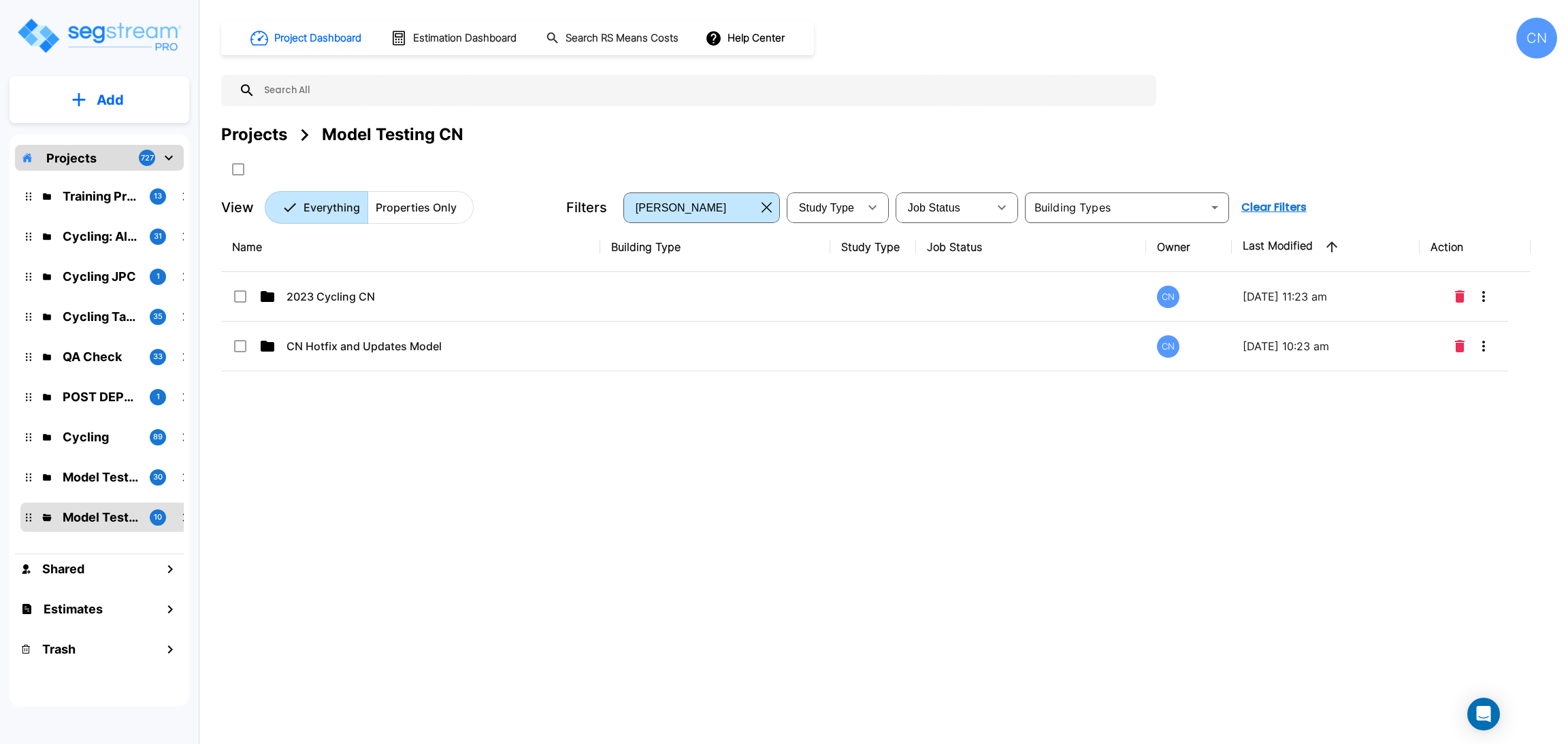
drag, startPoint x: 248, startPoint y: 131, endPoint x: 1024, endPoint y: 136, distance: 776.0
click at [248, 132] on div "Projects" at bounding box center [254, 134] width 66 height 25
click at [1026, 136] on div "Projects Model Testing CN" at bounding box center [889, 134] width 1336 height 25
